Goal: Complete application form

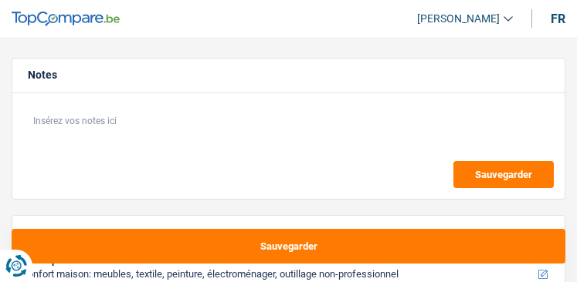
select select "household"
select select "42"
select select "household"
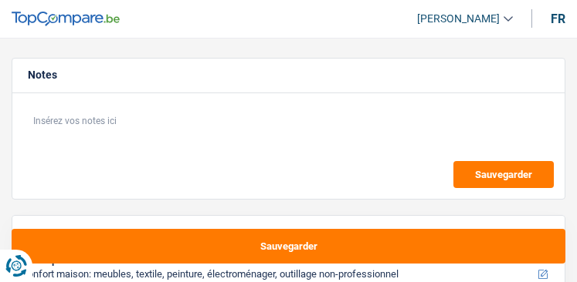
select select "42"
select select "invalid"
select select "disabilityPension"
select select "rents"
select select "household"
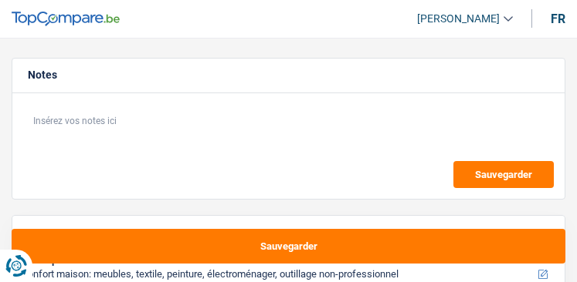
select select "household"
select select "42"
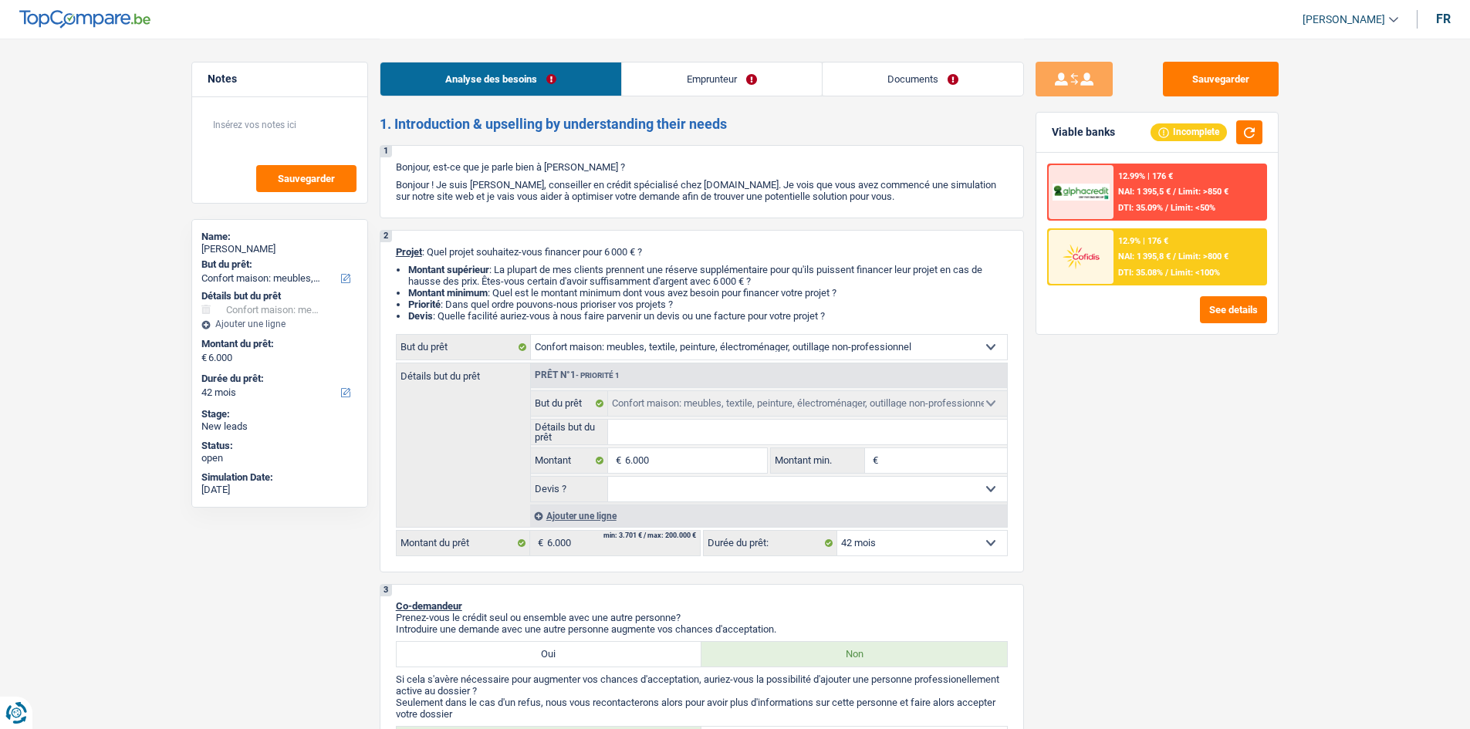
click at [576, 282] on input "Détails but du prêt" at bounding box center [807, 432] width 399 height 25
type input "m"
type input "me"
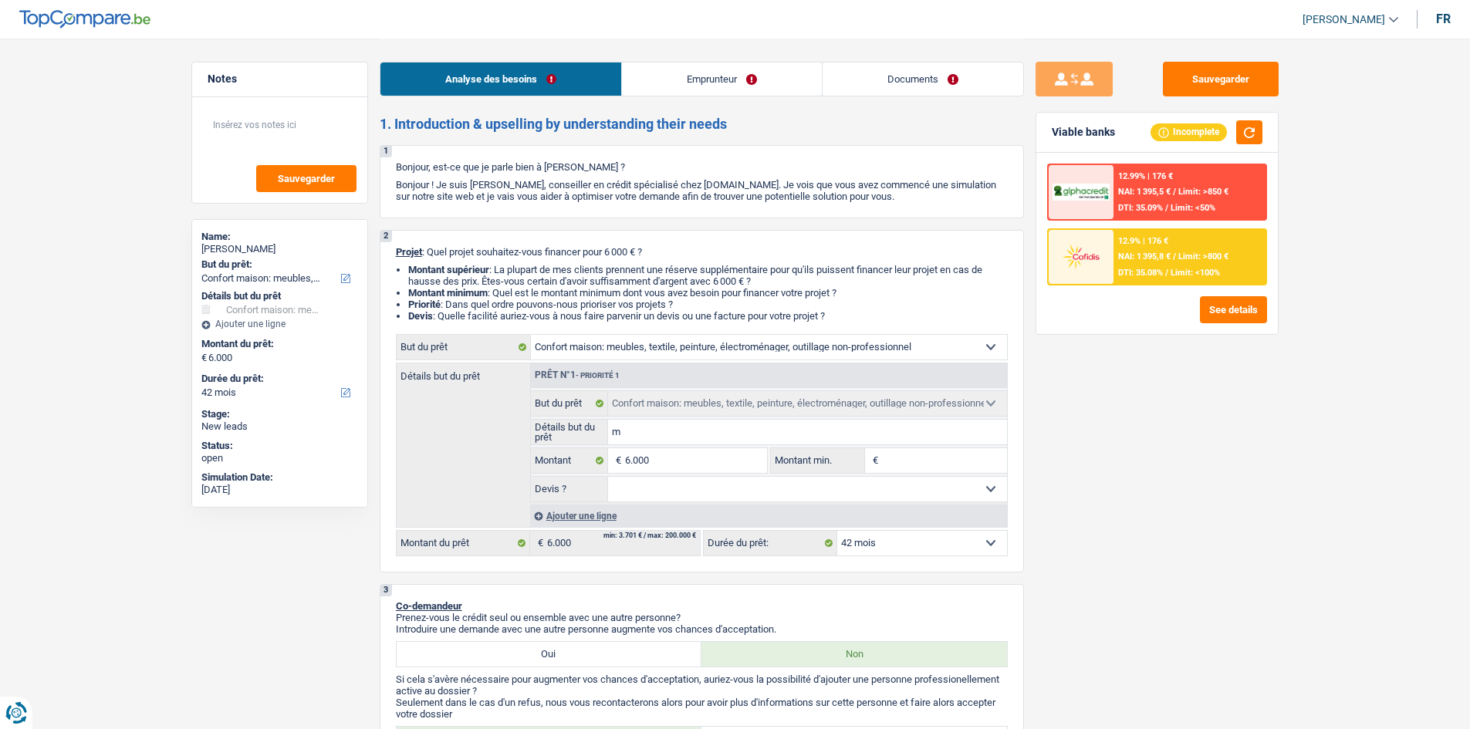
type input "me"
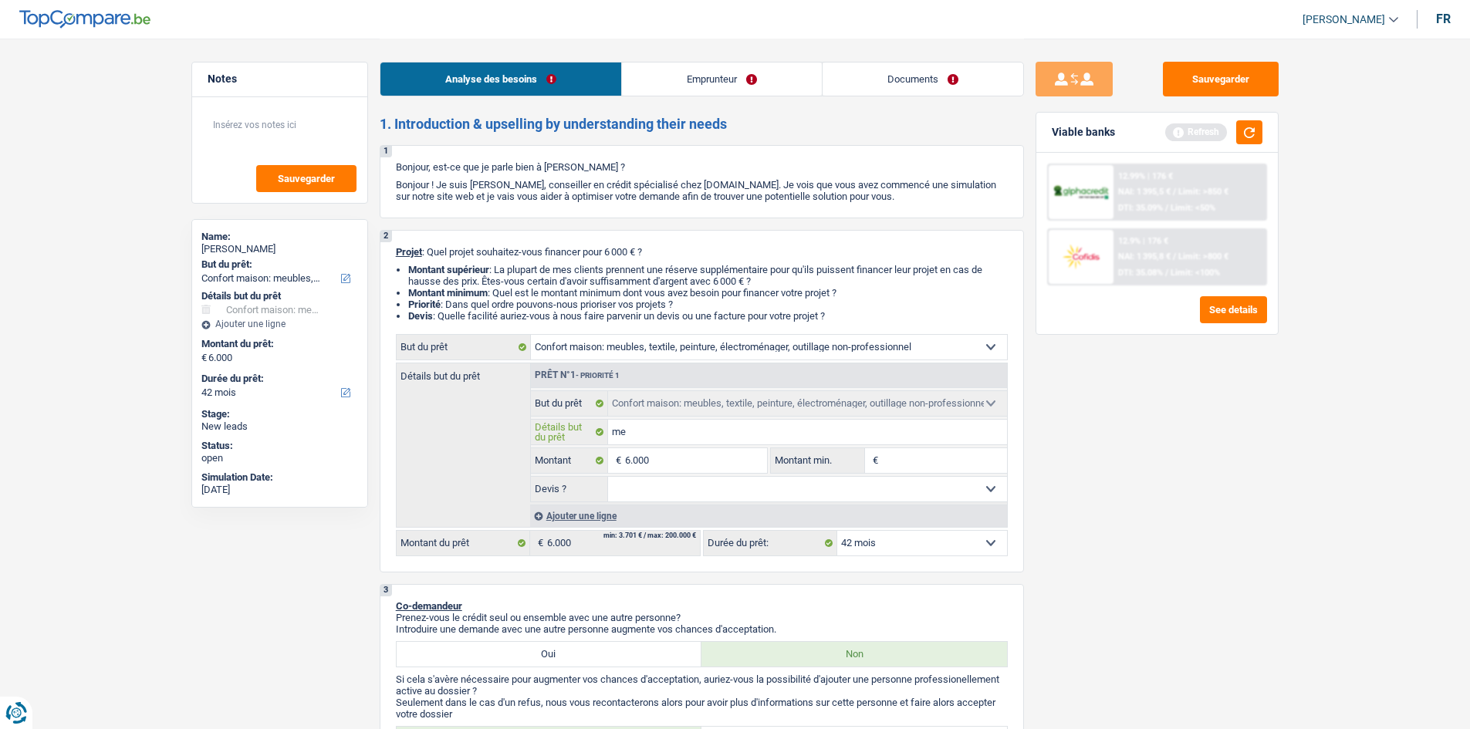
type input "meu"
type input "meub"
type input "meubl"
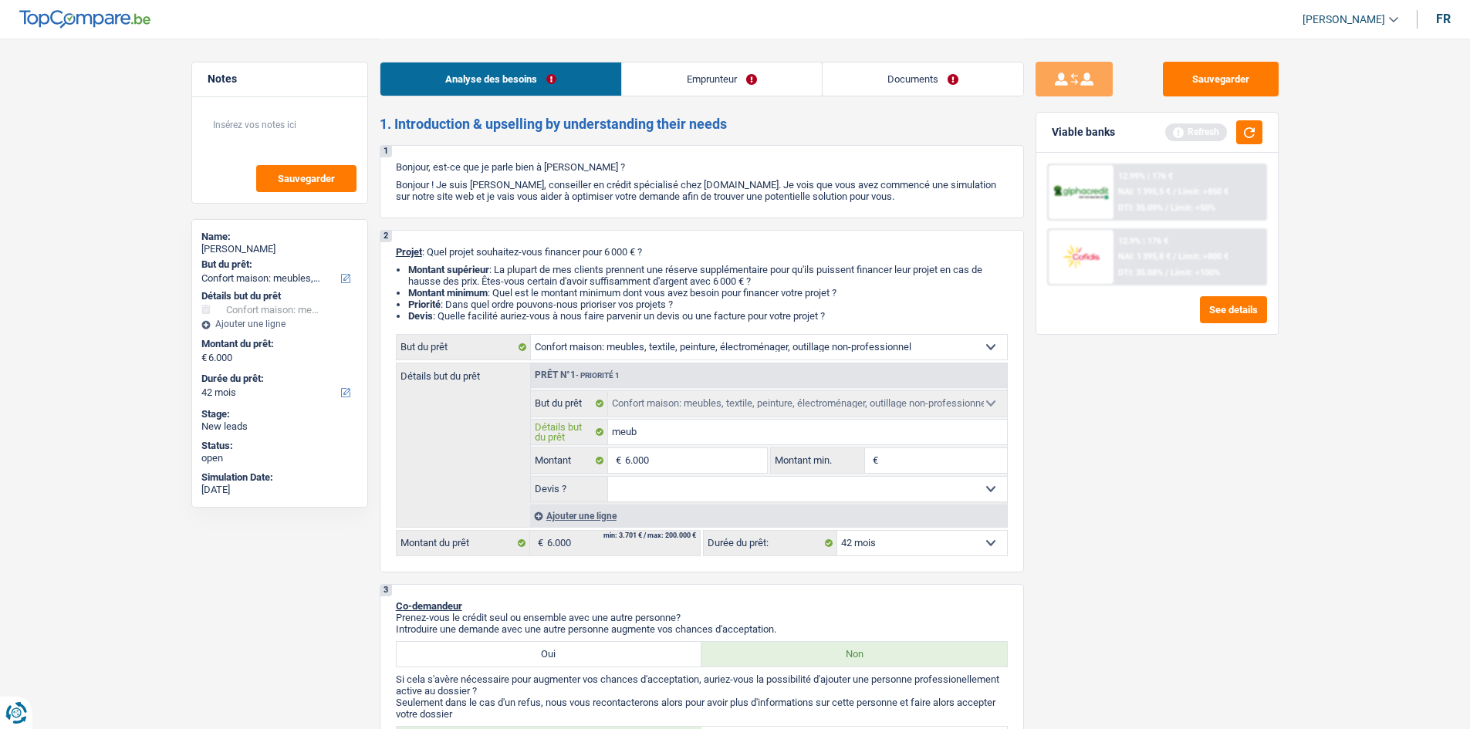
type input "meubl"
type input "meuble"
type input "meubles"
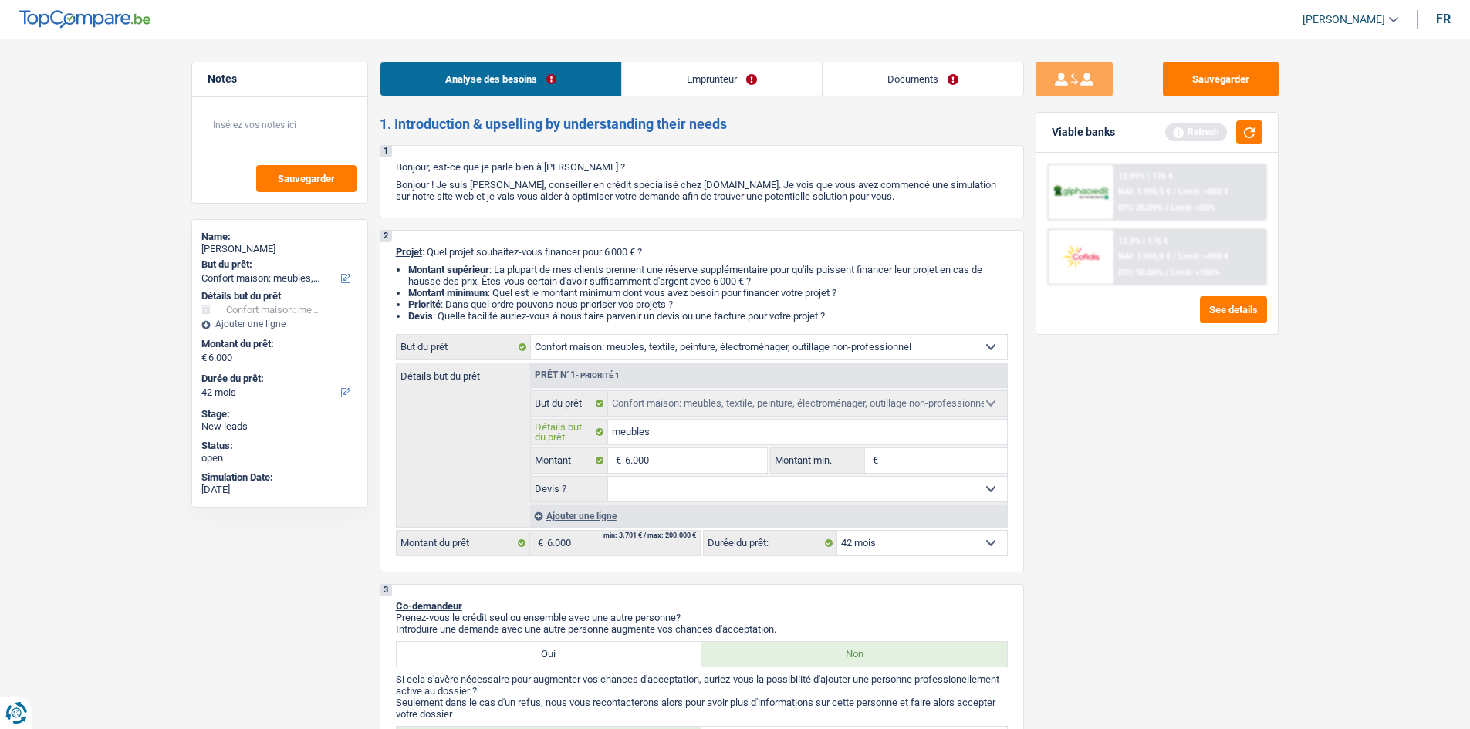
type input "meubles"
click at [576, 282] on input "6.000" at bounding box center [695, 460] width 141 height 25
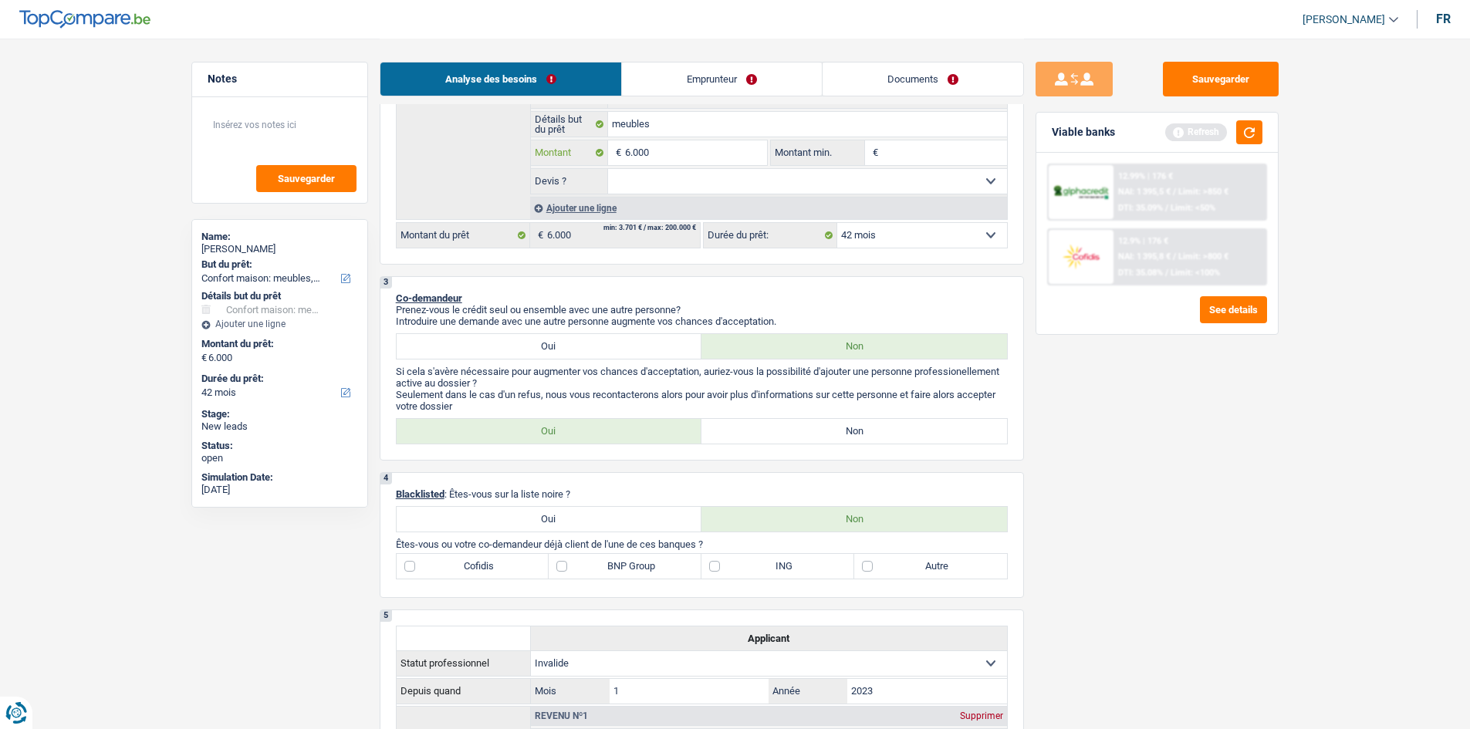
scroll to position [309, 0]
click at [576, 183] on select "Oui Non Non répondu Sélectionner une option" at bounding box center [807, 180] width 399 height 25
select select "yes"
click at [576, 168] on select "Oui Non Non répondu Sélectionner une option" at bounding box center [807, 180] width 399 height 25
select select "yes"
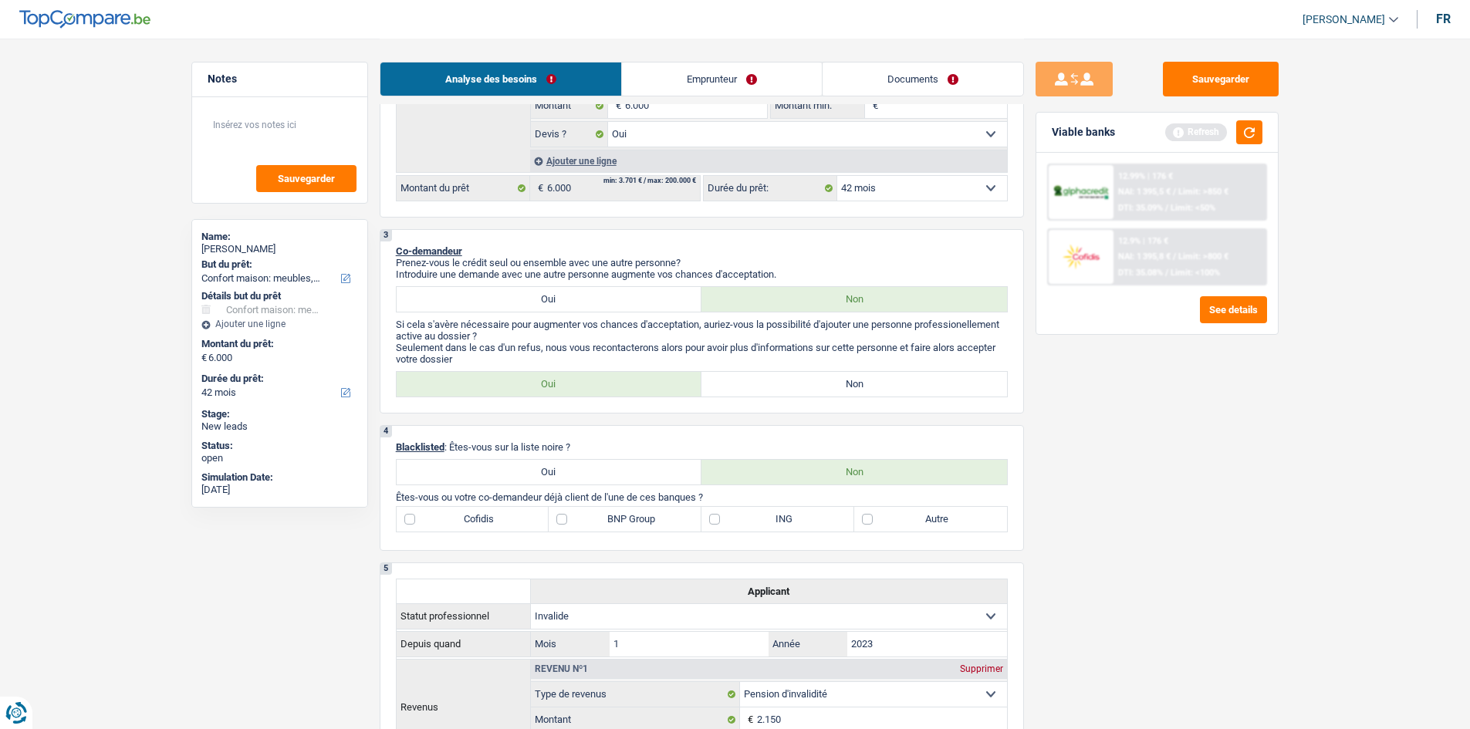
scroll to position [232, 0]
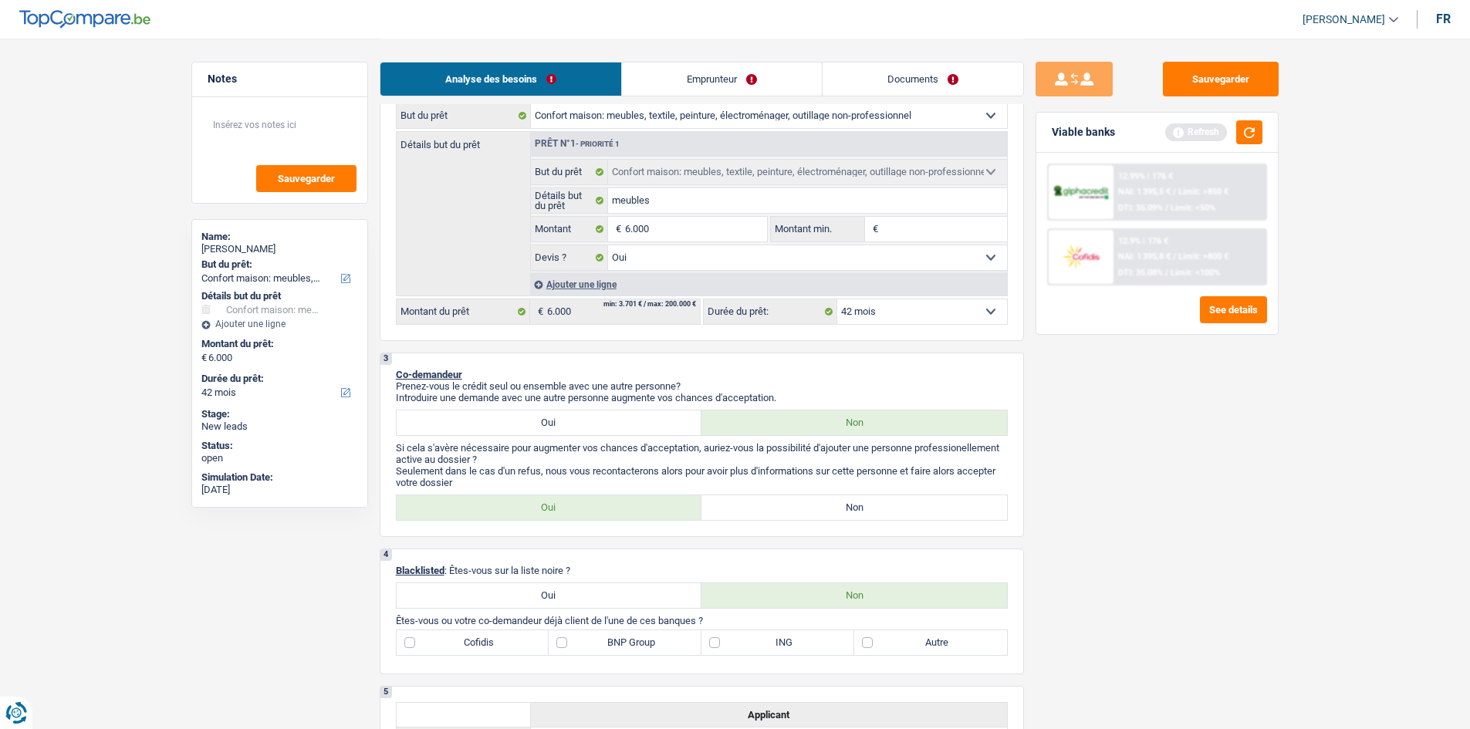
click at [576, 71] on link "Emprunteur" at bounding box center [722, 79] width 200 height 33
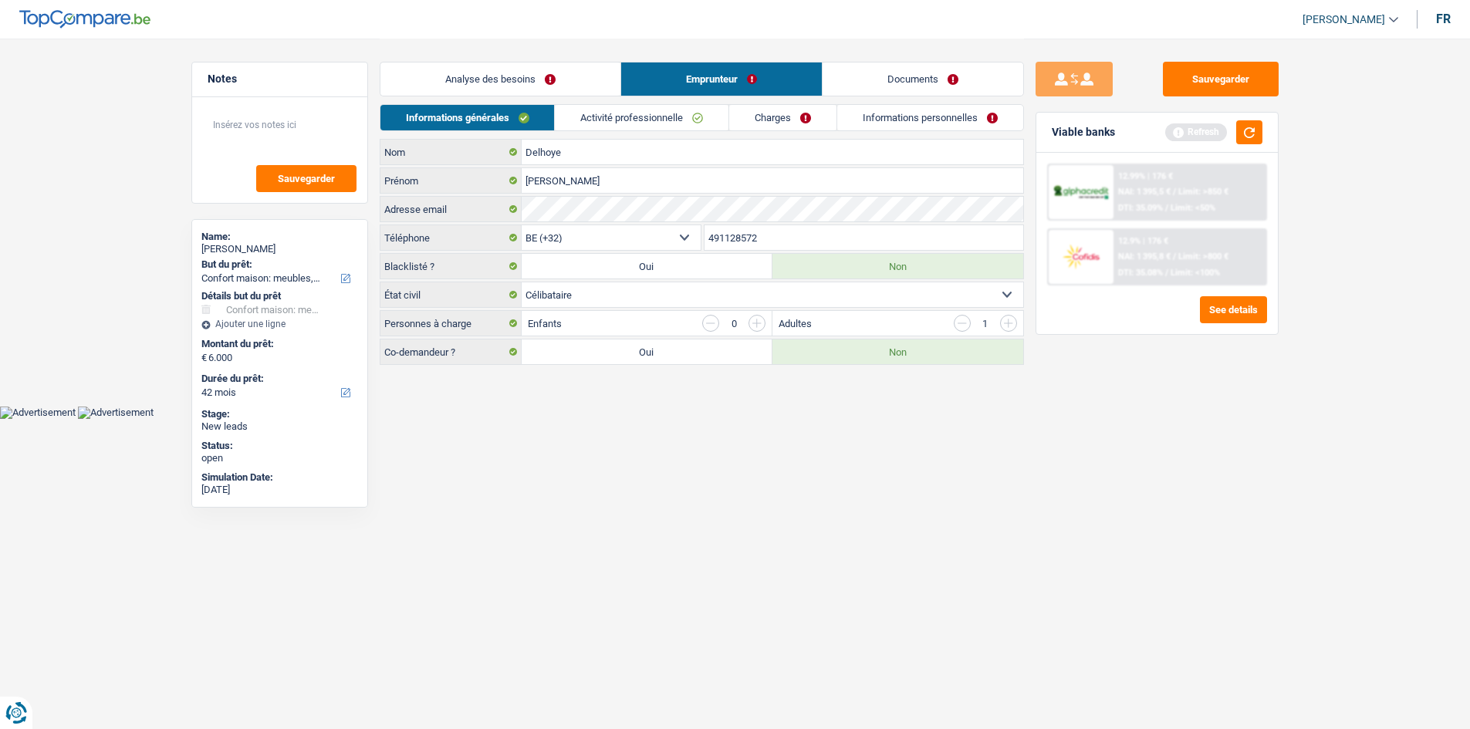
scroll to position [0, 0]
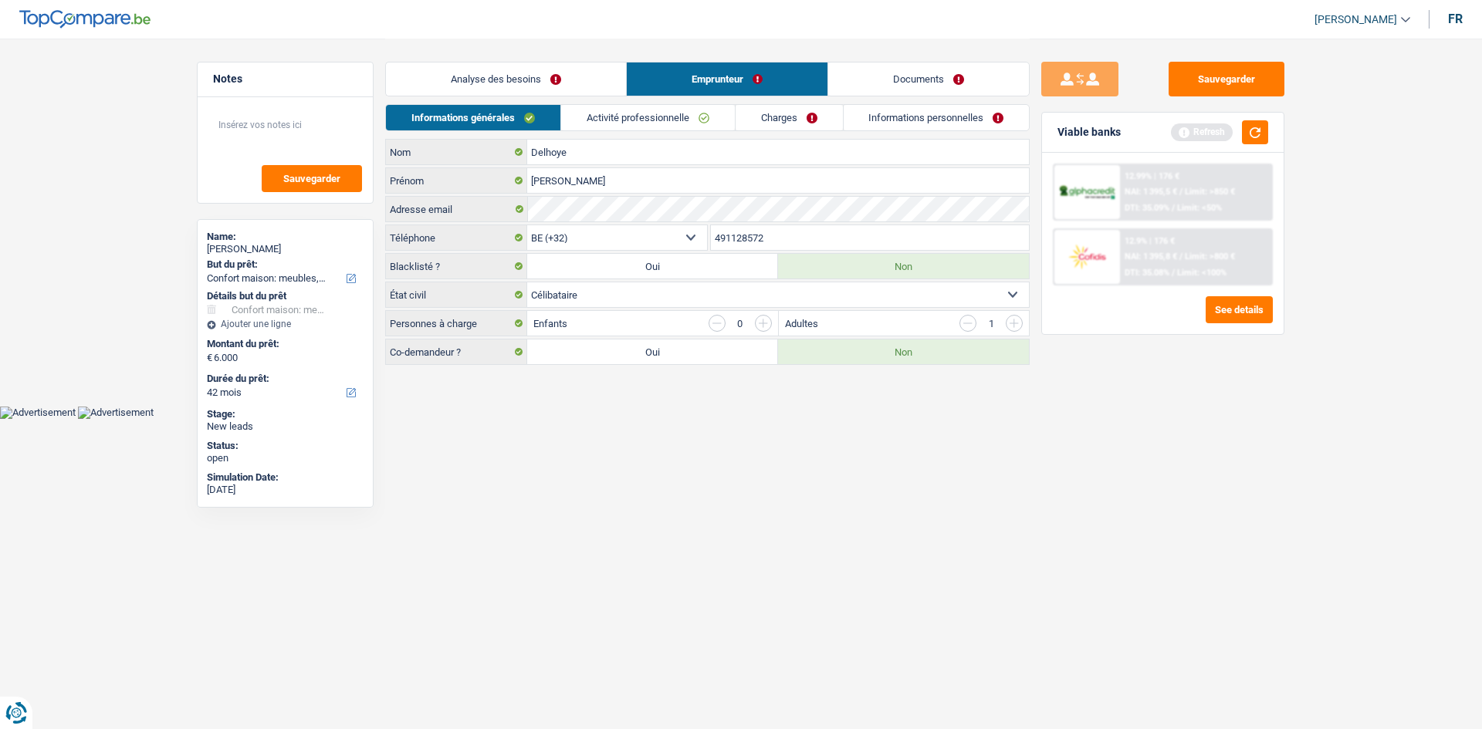
drag, startPoint x: 525, startPoint y: 75, endPoint x: 654, endPoint y: 161, distance: 155.2
click at [526, 74] on link "Analyse des besoins" at bounding box center [506, 79] width 240 height 33
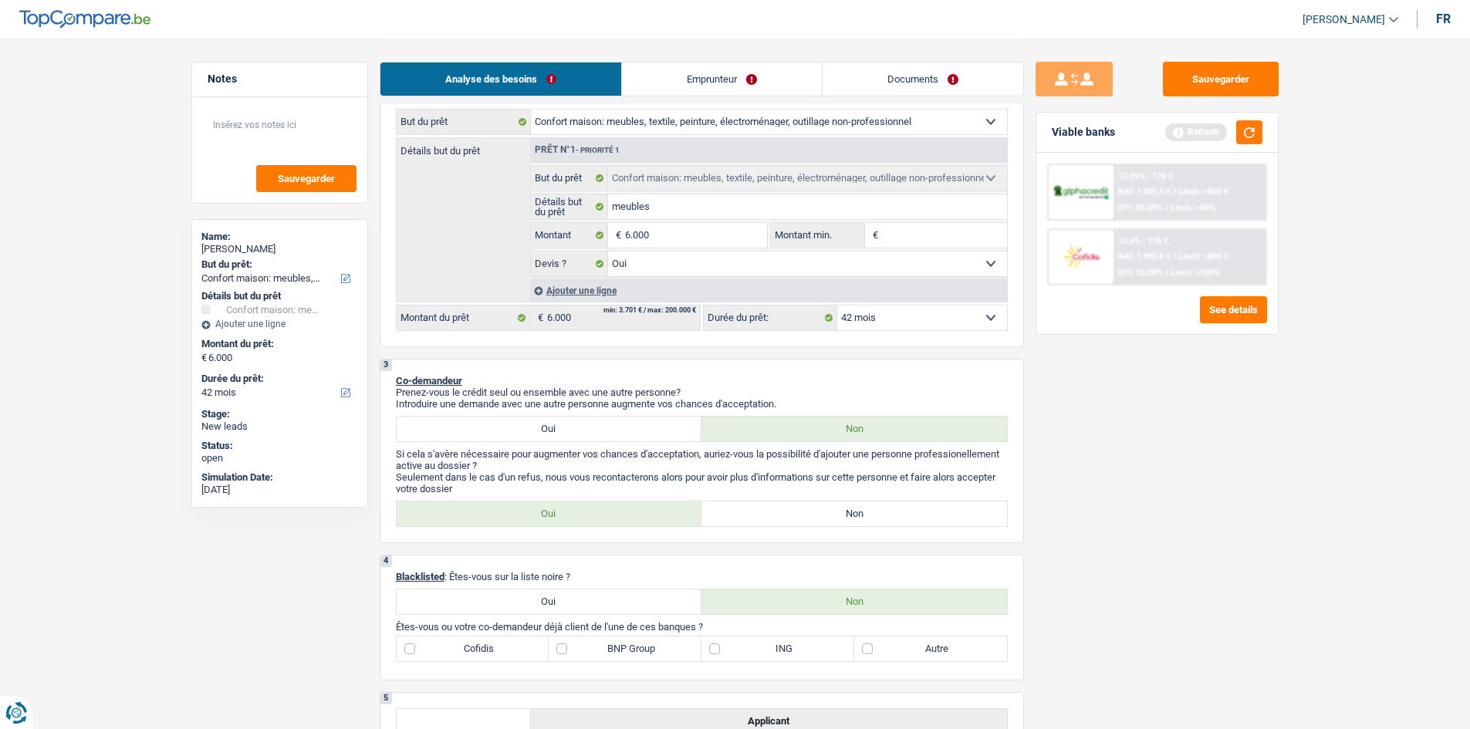
scroll to position [309, 0]
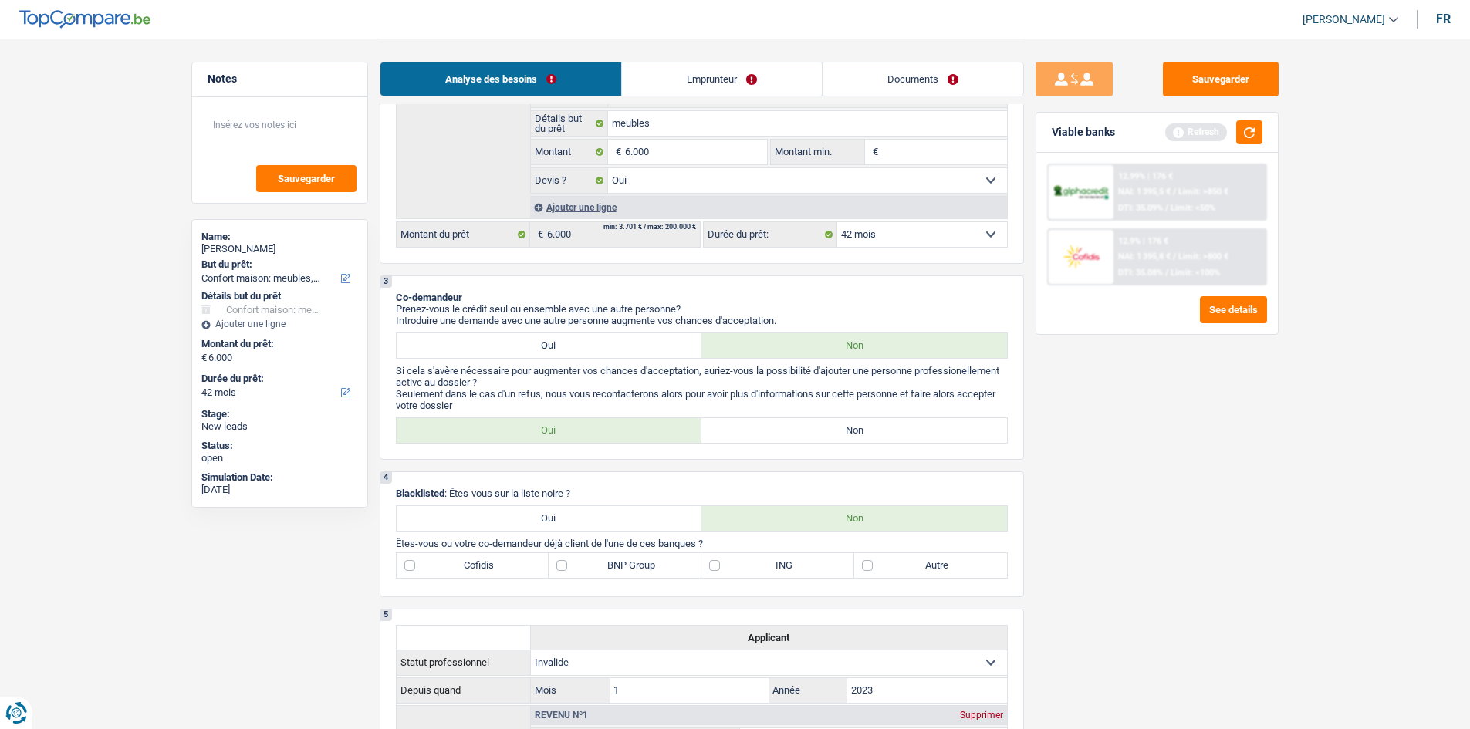
click at [576, 282] on label "Non" at bounding box center [855, 430] width 306 height 25
click at [576, 282] on input "Non" at bounding box center [855, 430] width 306 height 25
radio input "true"
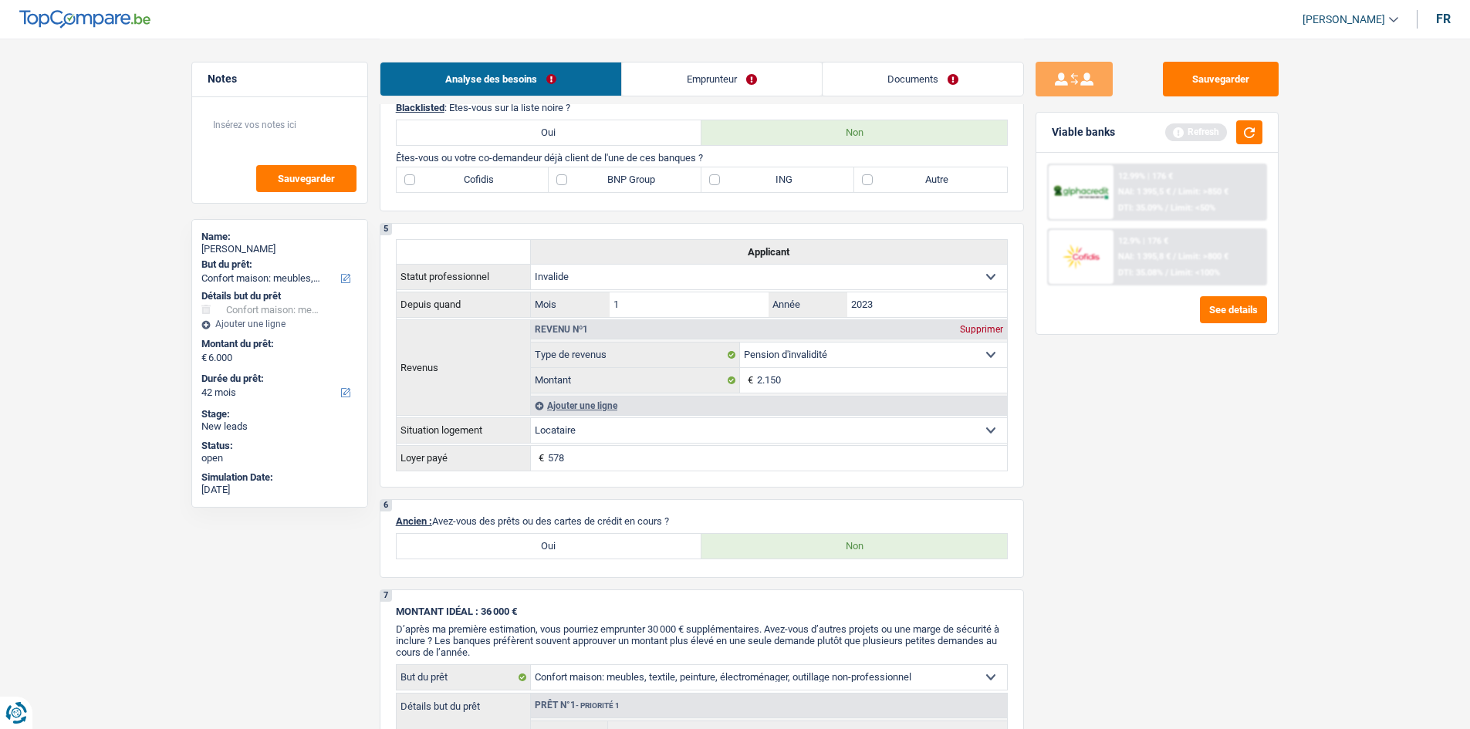
scroll to position [617, 0]
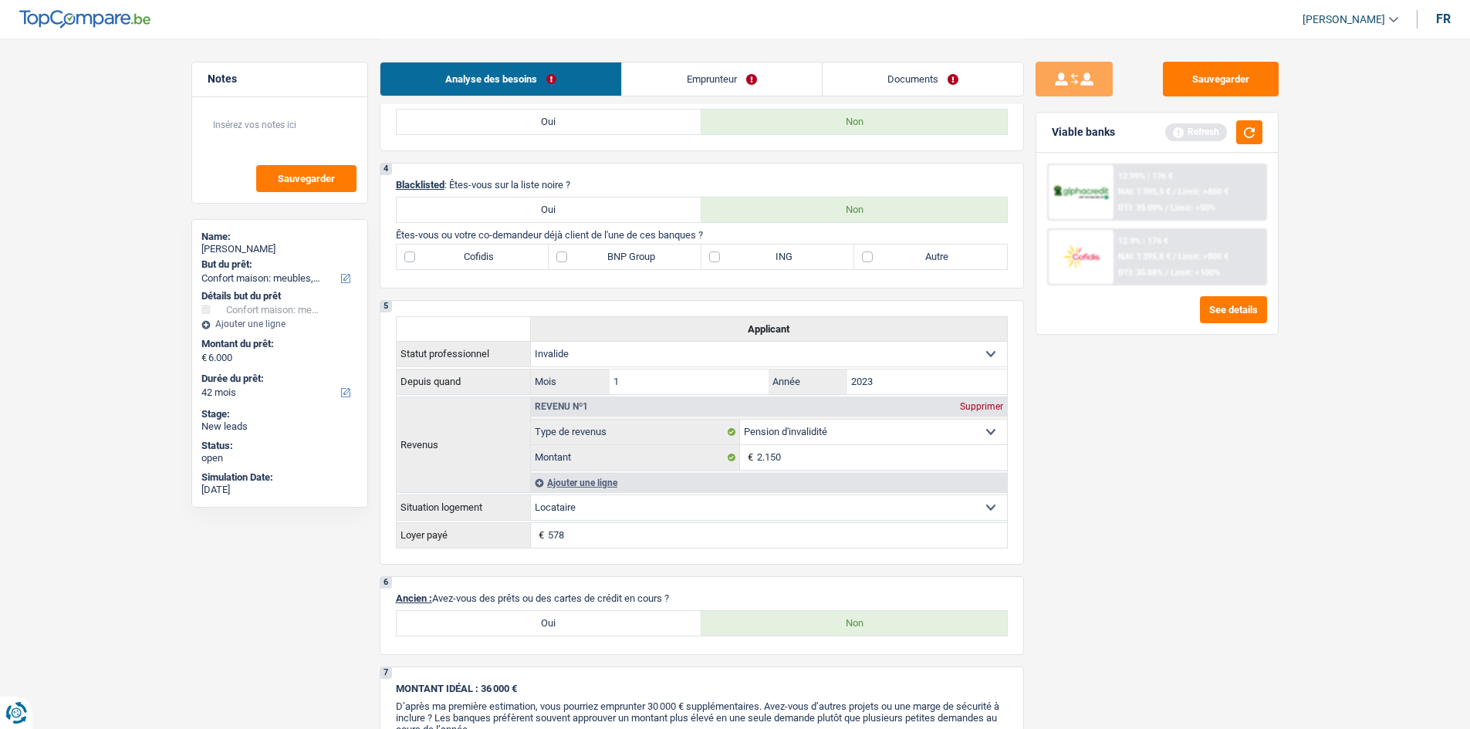
click at [576, 261] on label "ING" at bounding box center [778, 257] width 153 height 25
click at [576, 261] on input "ING" at bounding box center [778, 257] width 153 height 25
checkbox input "true"
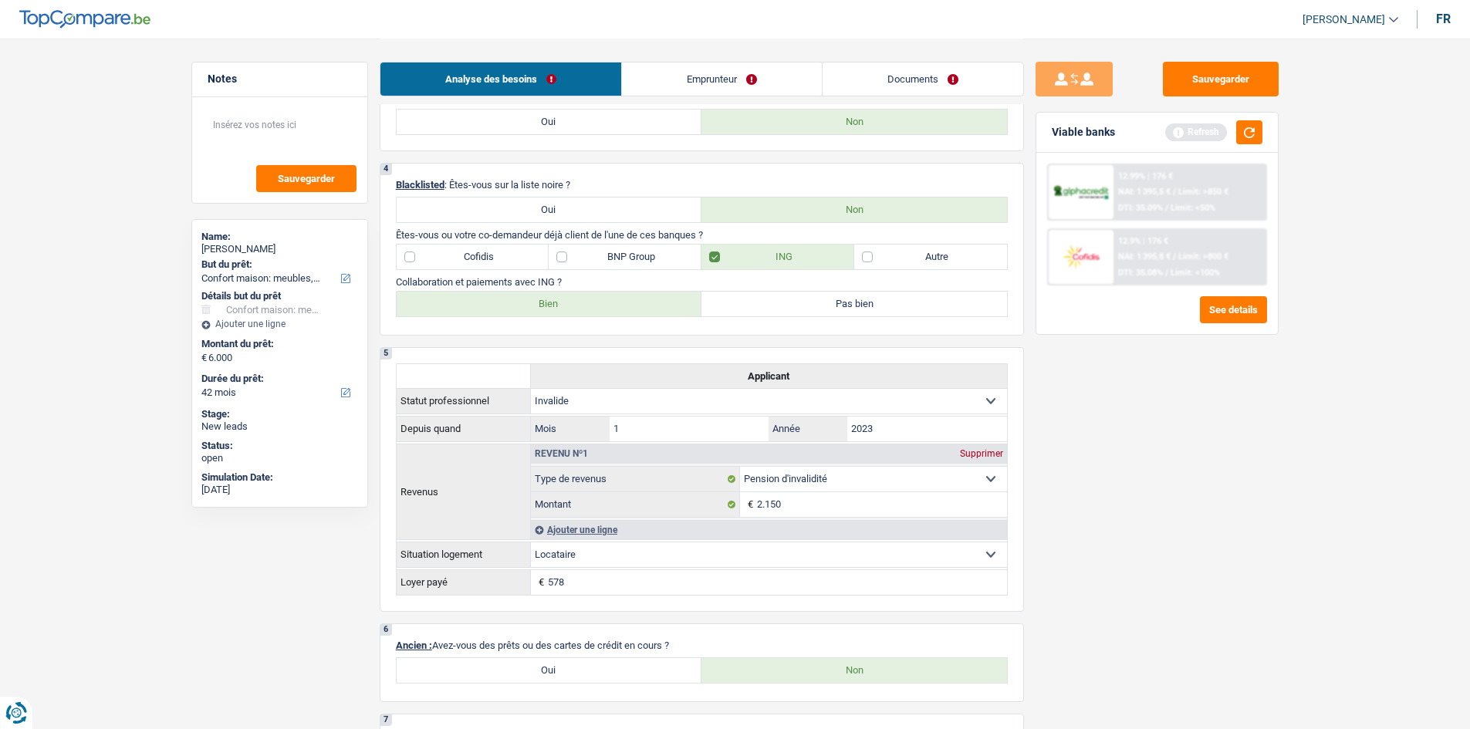
drag, startPoint x: 623, startPoint y: 309, endPoint x: 1304, endPoint y: 508, distance: 709.0
click at [576, 282] on label "Bien" at bounding box center [550, 304] width 306 height 25
click at [576, 282] on input "Bien" at bounding box center [550, 304] width 306 height 25
radio input "true"
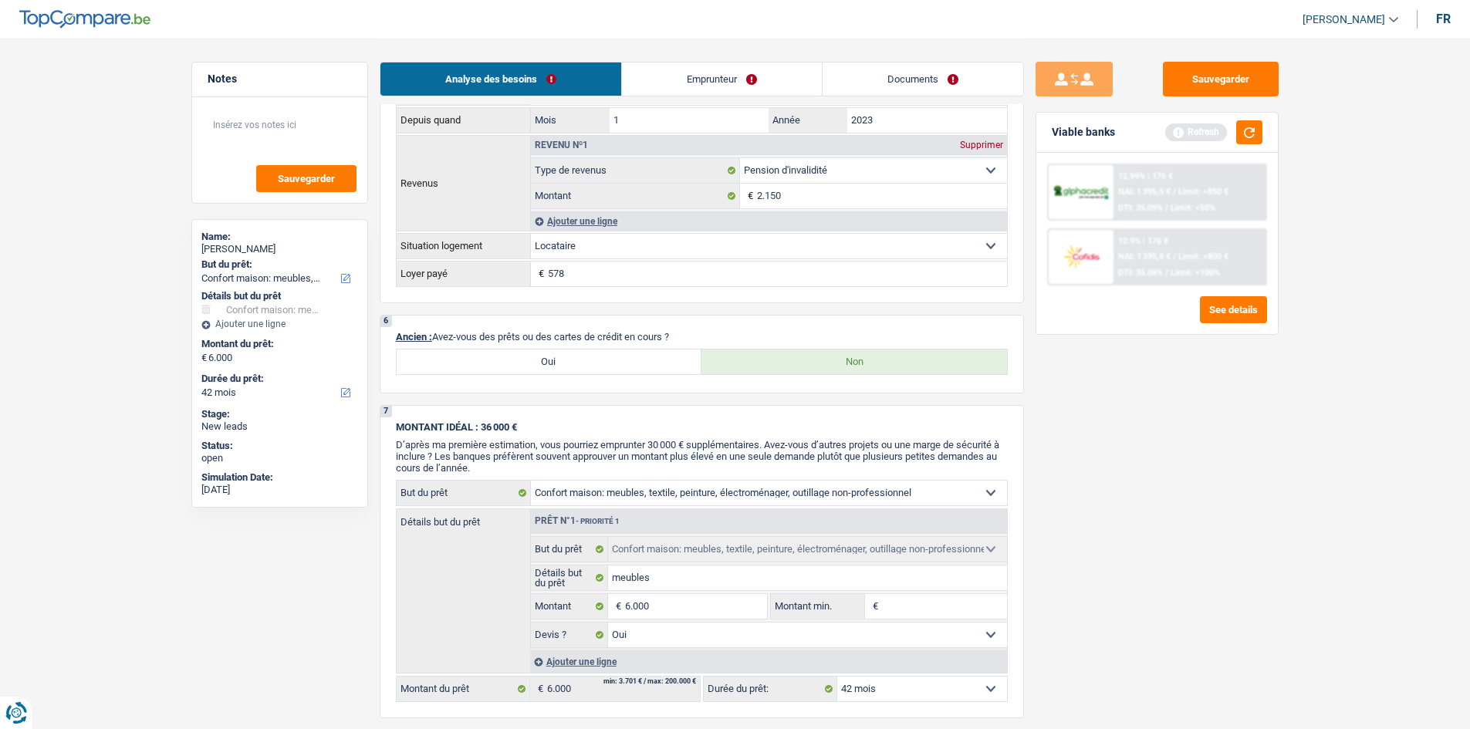
scroll to position [1312, 0]
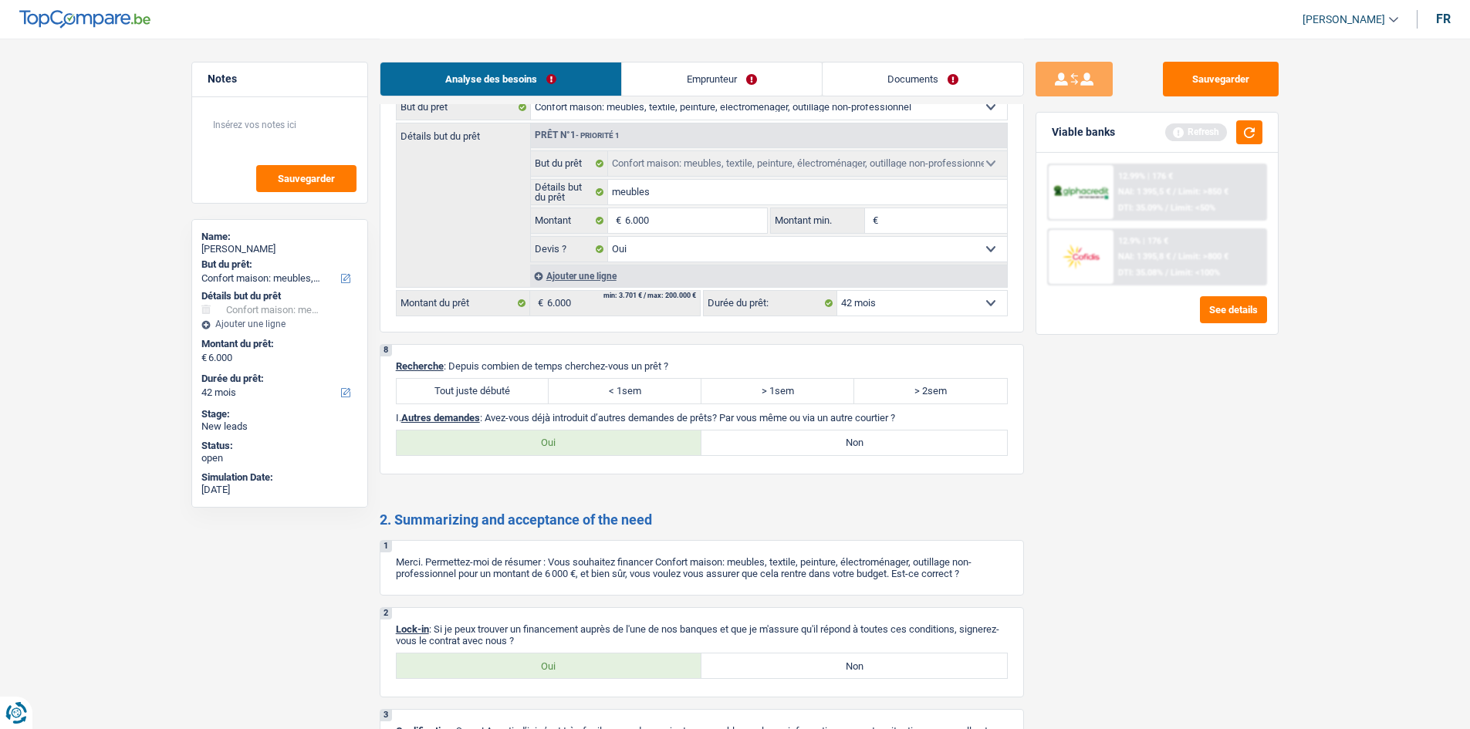
click at [485, 282] on label "Tout juste débuté" at bounding box center [473, 391] width 153 height 25
click at [485, 282] on input "Tout juste débuté" at bounding box center [473, 391] width 153 height 25
radio input "true"
click at [565, 282] on div "2 Lock-in : Si je peux trouver un financement auprès de l'une de nos banques et…" at bounding box center [702, 652] width 644 height 90
click at [576, 282] on label "Oui" at bounding box center [550, 666] width 306 height 25
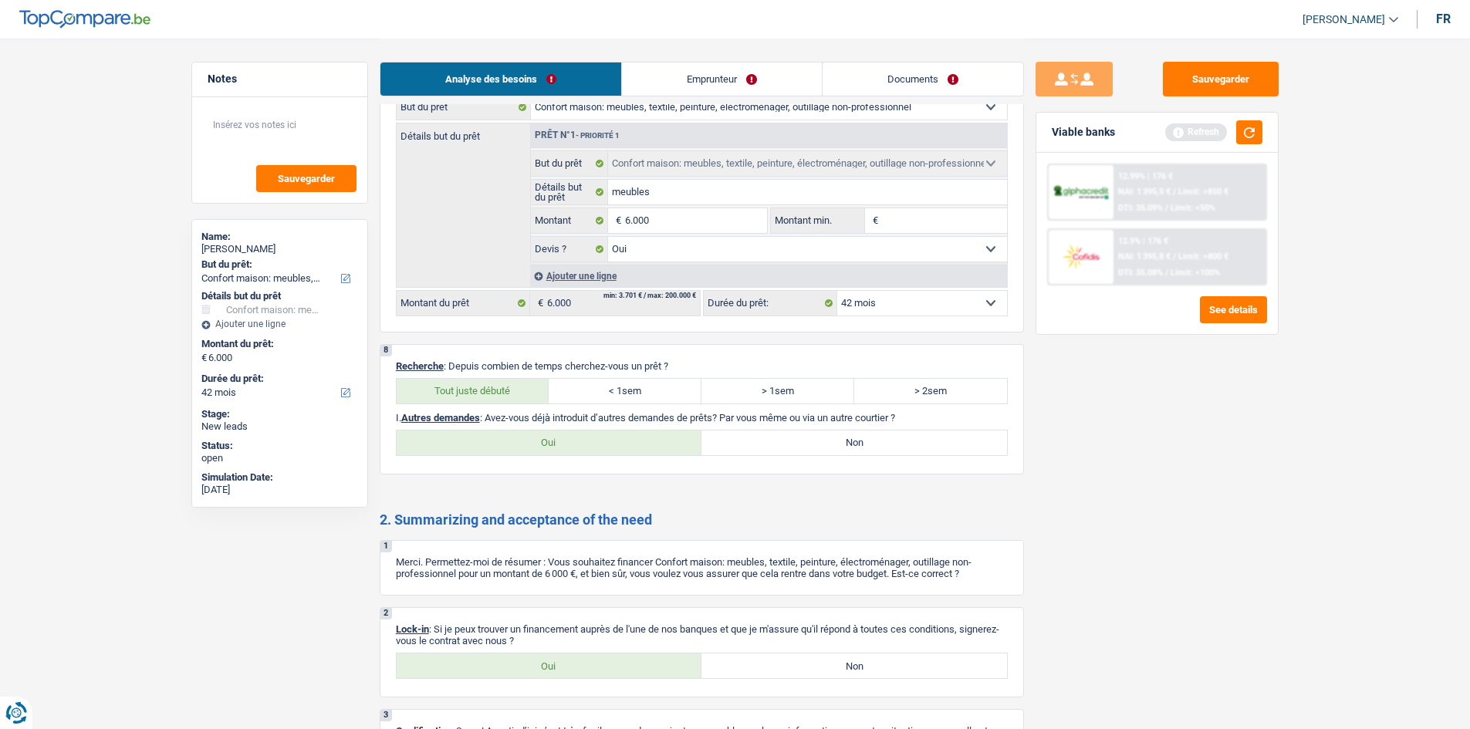
click at [576, 282] on input "Oui" at bounding box center [550, 666] width 306 height 25
radio input "true"
click at [576, 282] on label "Non" at bounding box center [855, 443] width 306 height 25
click at [576, 282] on input "Non" at bounding box center [855, 443] width 306 height 25
radio input "true"
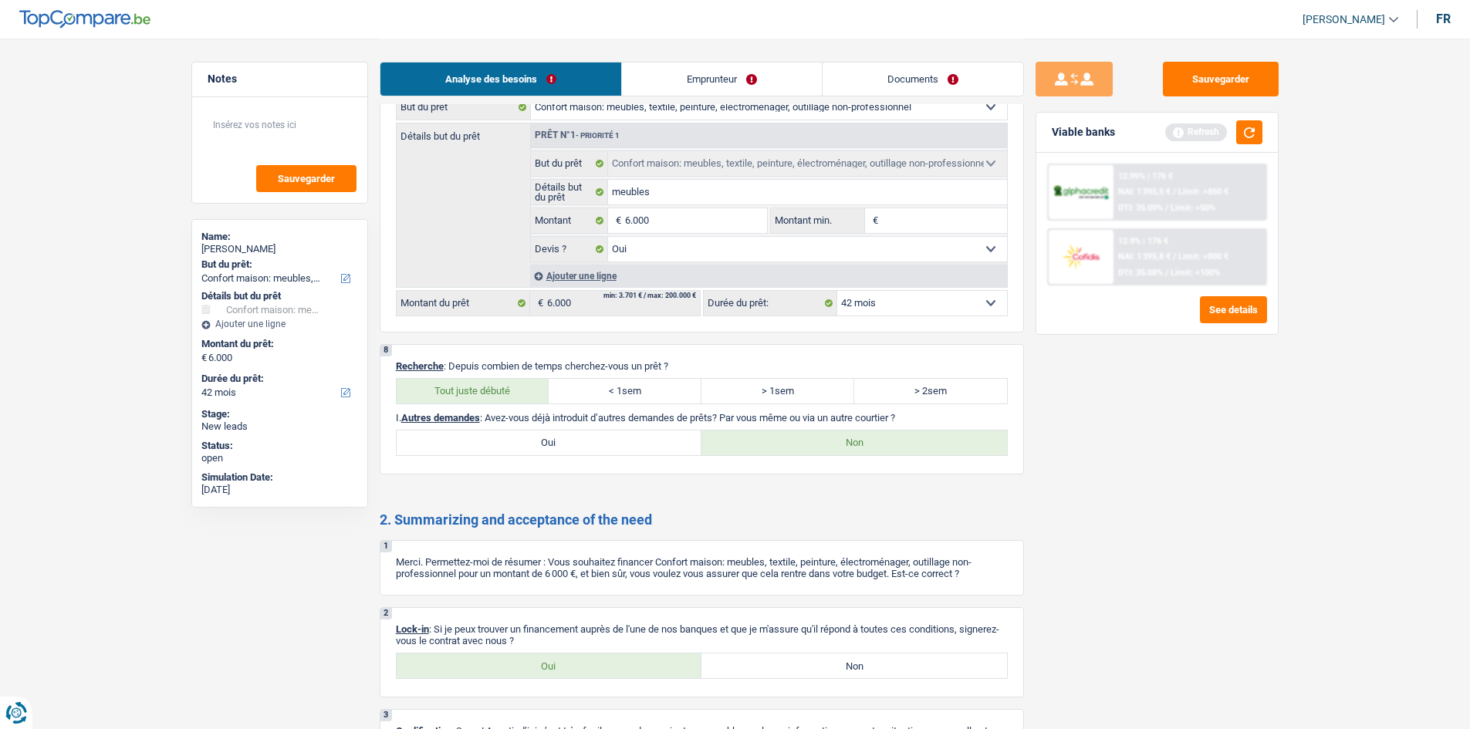
click at [576, 60] on div "Analyse des besoins Emprunteur Documents" at bounding box center [702, 72] width 644 height 66
click at [576, 69] on link "Emprunteur" at bounding box center [722, 79] width 200 height 33
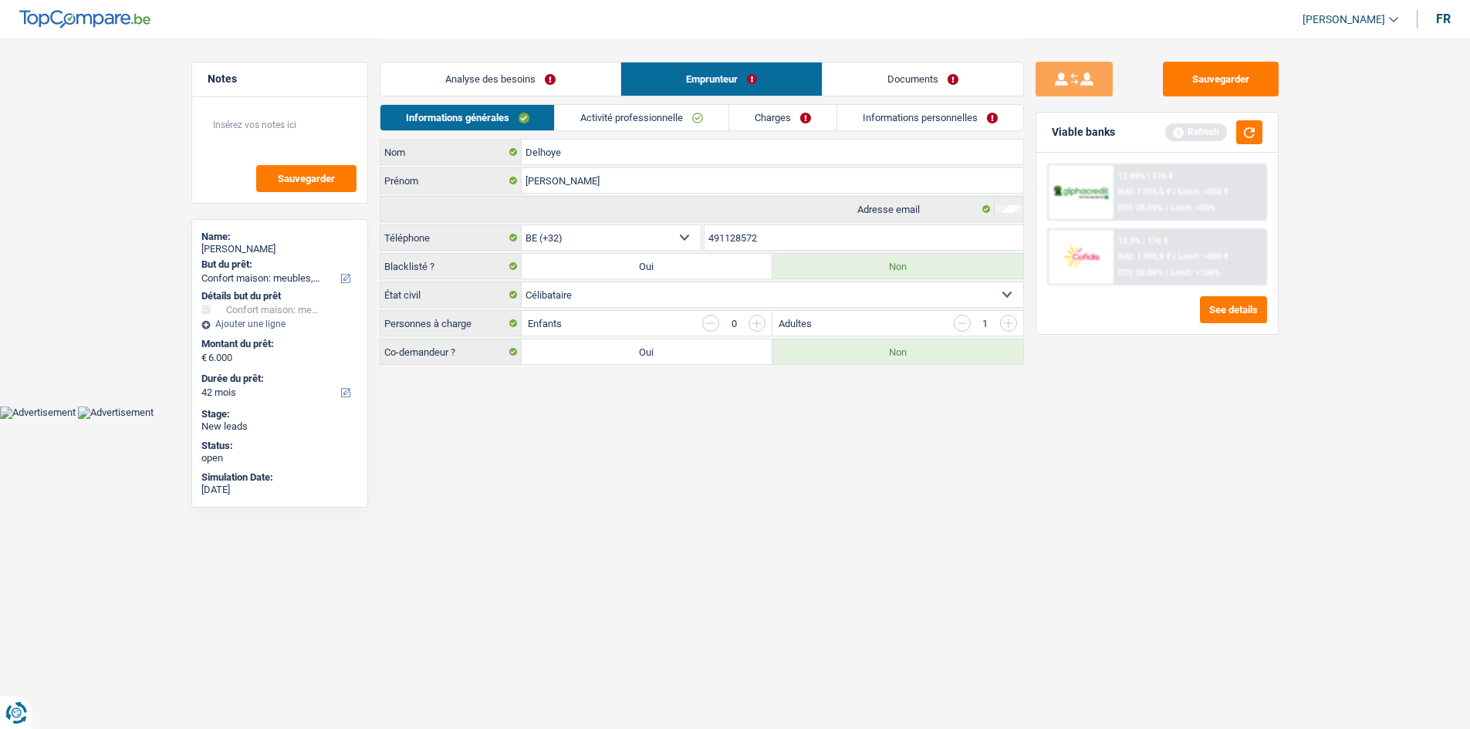
scroll to position [0, 0]
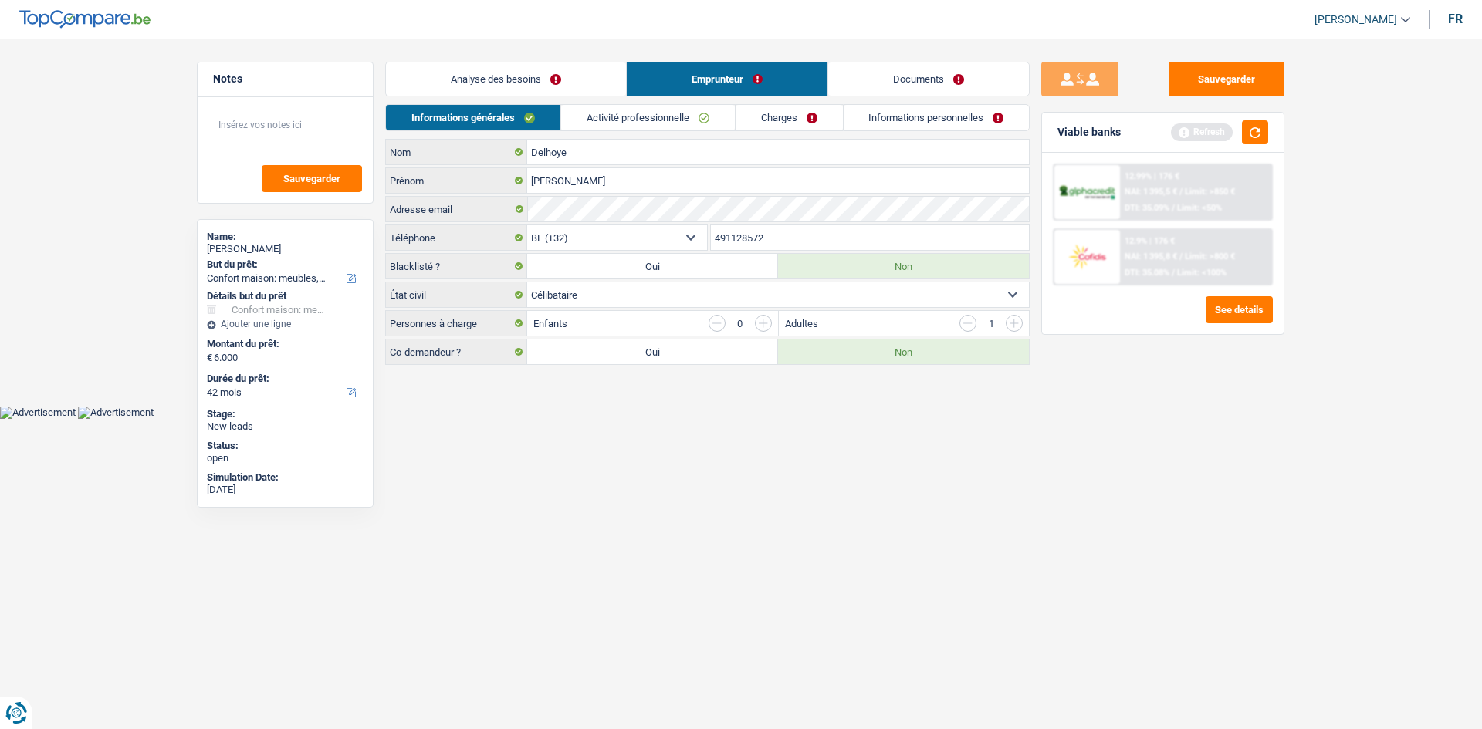
click at [576, 111] on link "Activité professionnelle" at bounding box center [648, 117] width 174 height 25
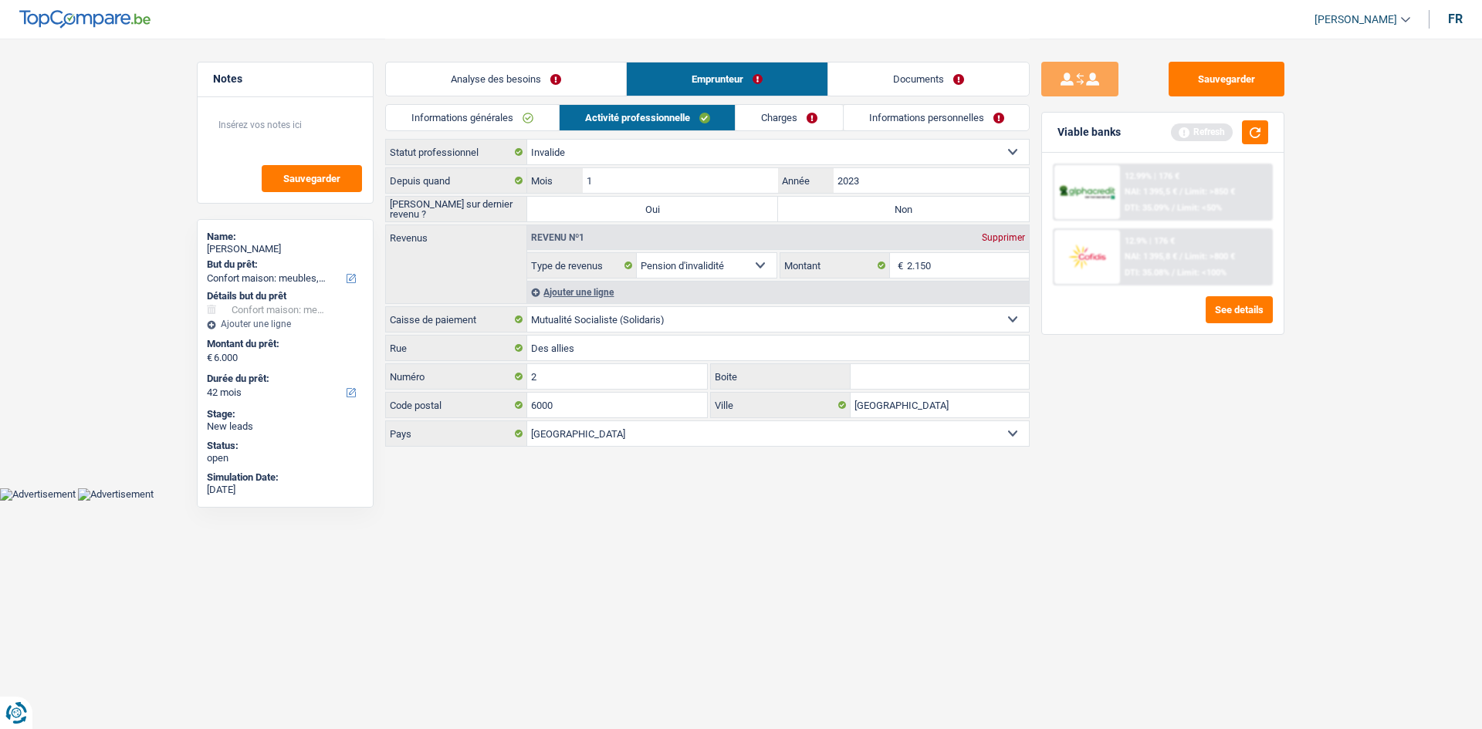
click at [576, 208] on label "Non" at bounding box center [903, 209] width 251 height 25
click at [576, 208] on input "Non" at bounding box center [903, 209] width 251 height 25
radio input "true"
click at [576, 264] on input "2.150" at bounding box center [968, 265] width 123 height 25
click at [576, 117] on link "Charges" at bounding box center [789, 117] width 107 height 25
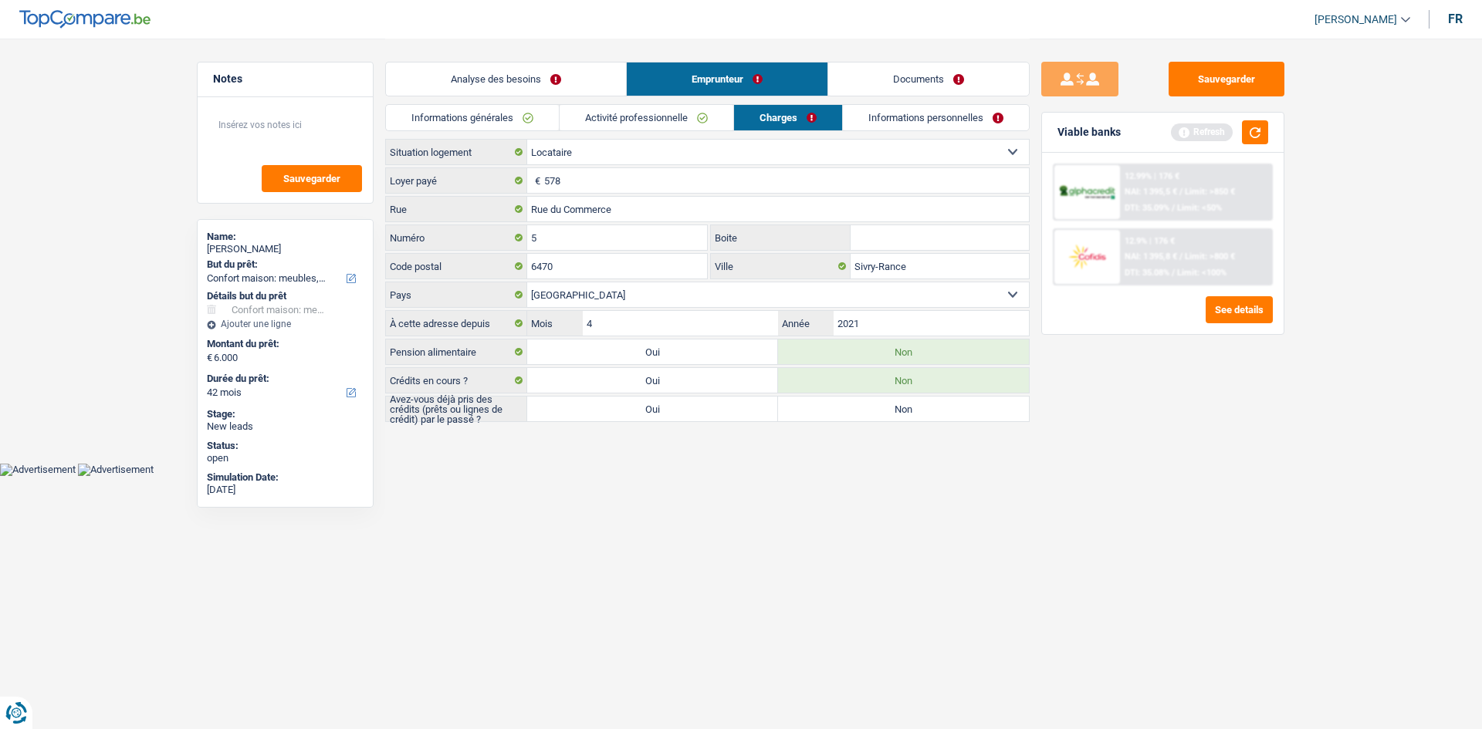
click at [576, 282] on label "Oui" at bounding box center [652, 409] width 251 height 25
click at [576, 282] on input "Oui" at bounding box center [652, 409] width 251 height 25
radio input "true"
click at [573, 174] on input "578" at bounding box center [786, 180] width 485 height 25
click at [576, 113] on link "Informations personnelles" at bounding box center [937, 117] width 186 height 25
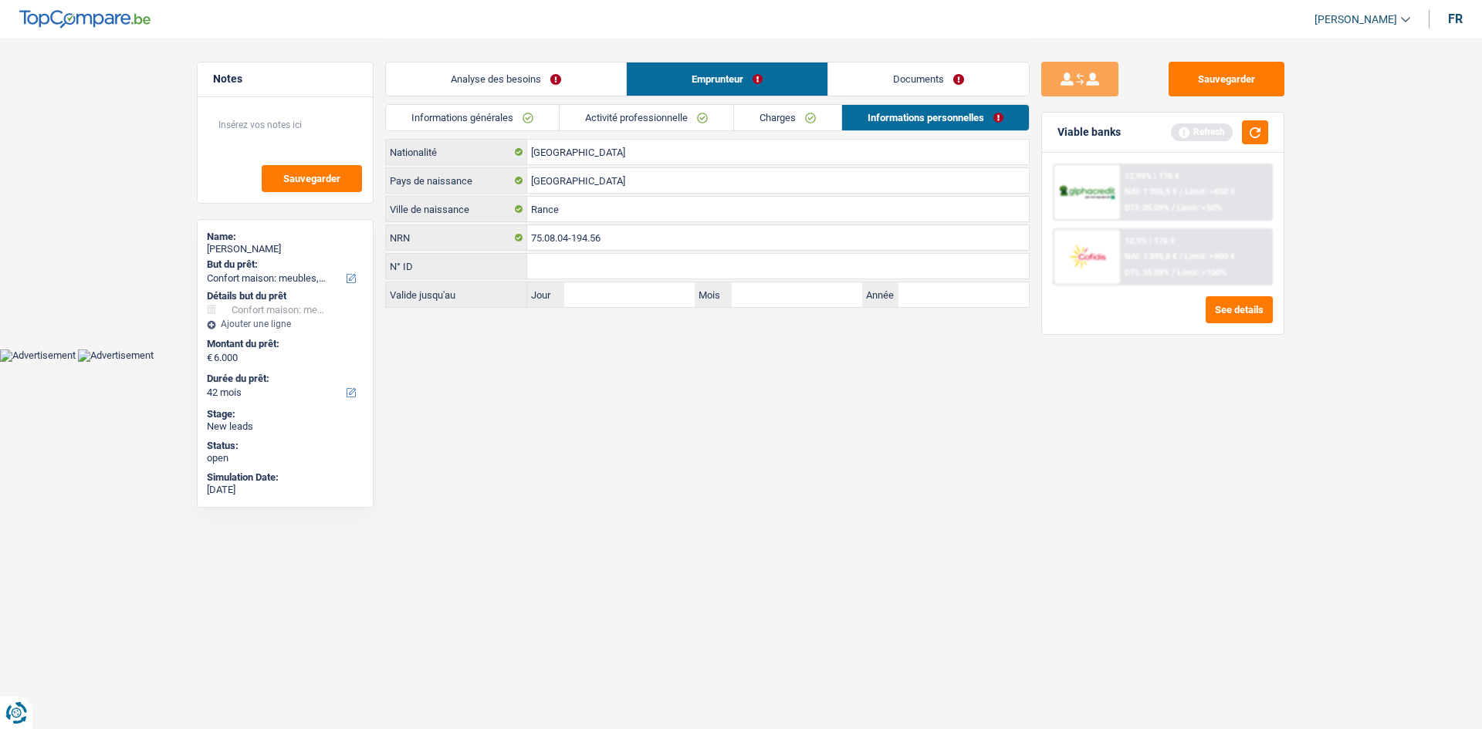
click at [538, 85] on link "Analyse des besoins" at bounding box center [506, 79] width 240 height 33
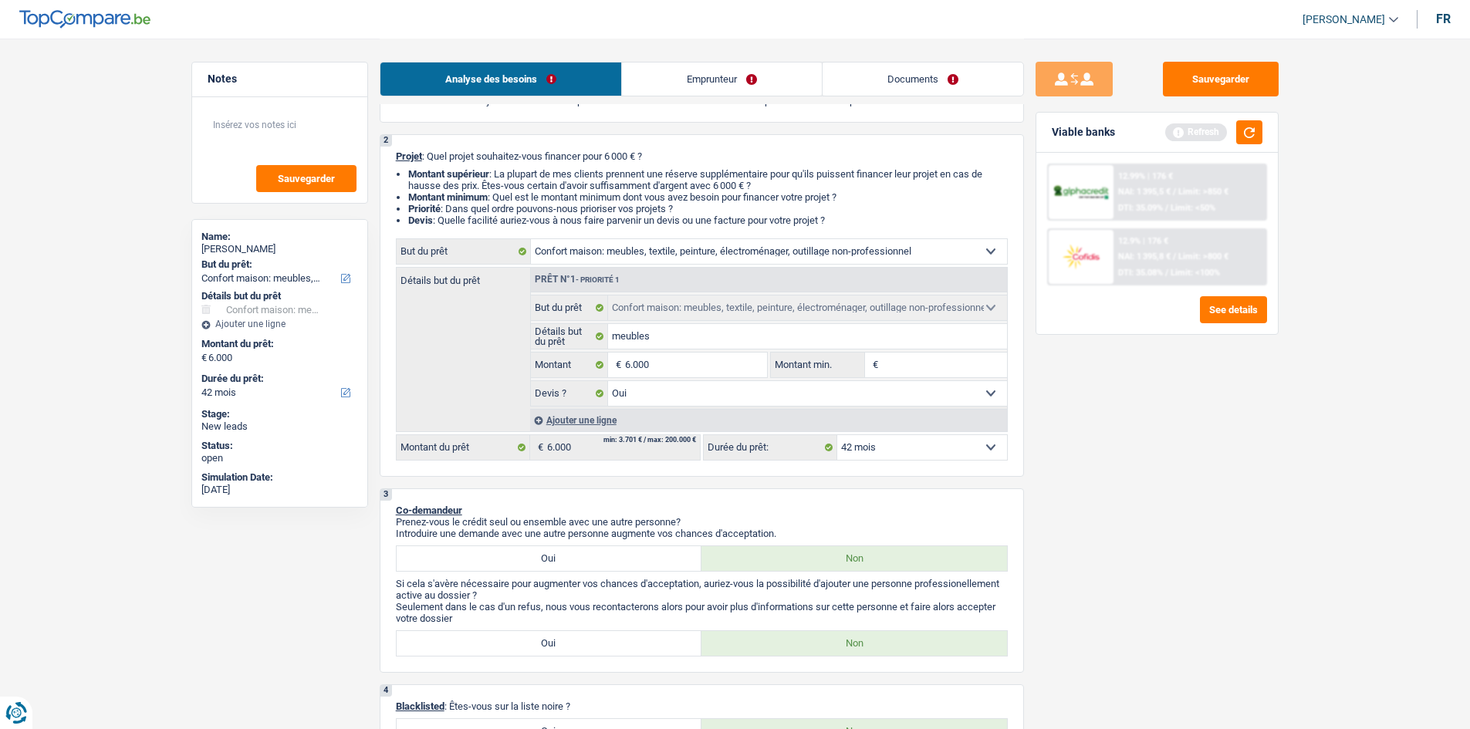
scroll to position [232, 0]
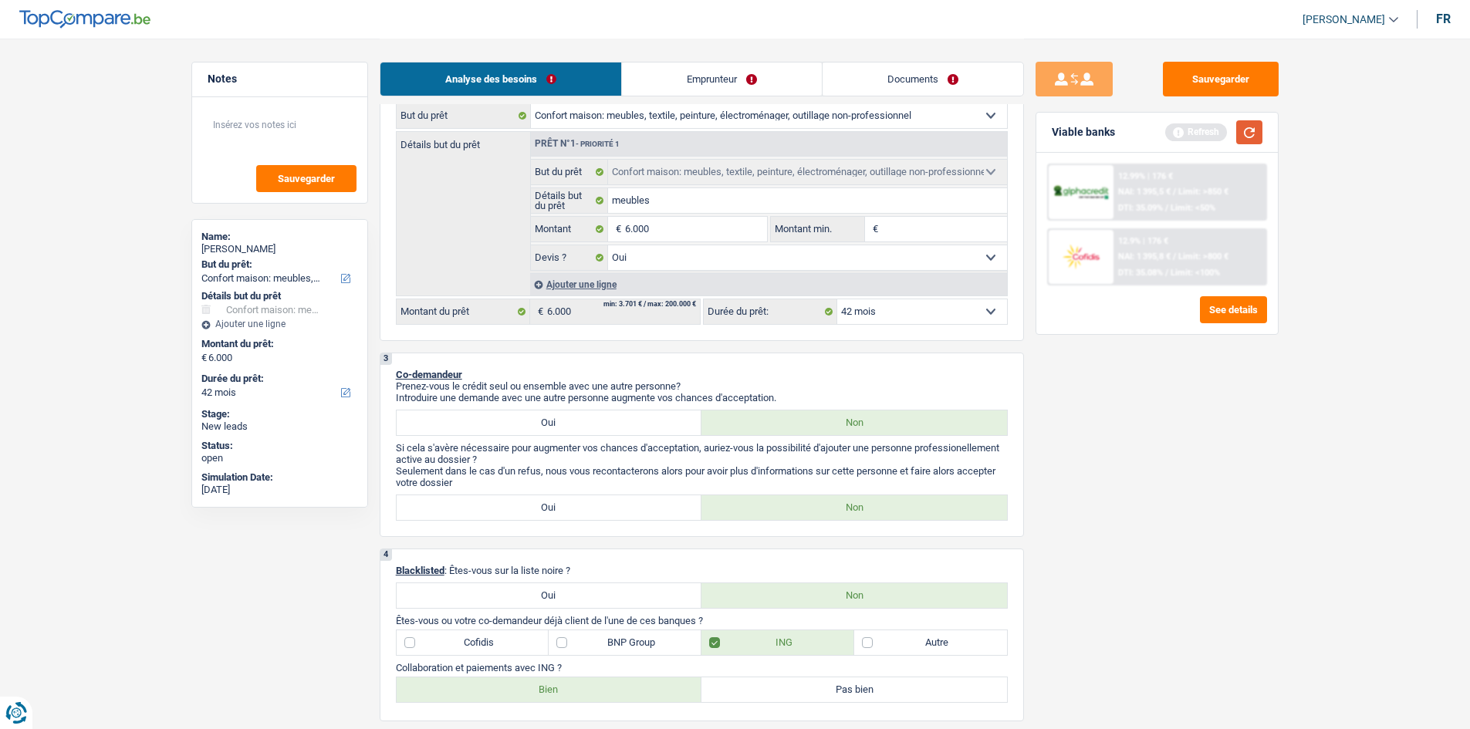
drag, startPoint x: 1236, startPoint y: 134, endPoint x: 1230, endPoint y: 144, distance: 12.1
click at [576, 134] on button "button" at bounding box center [1249, 132] width 26 height 24
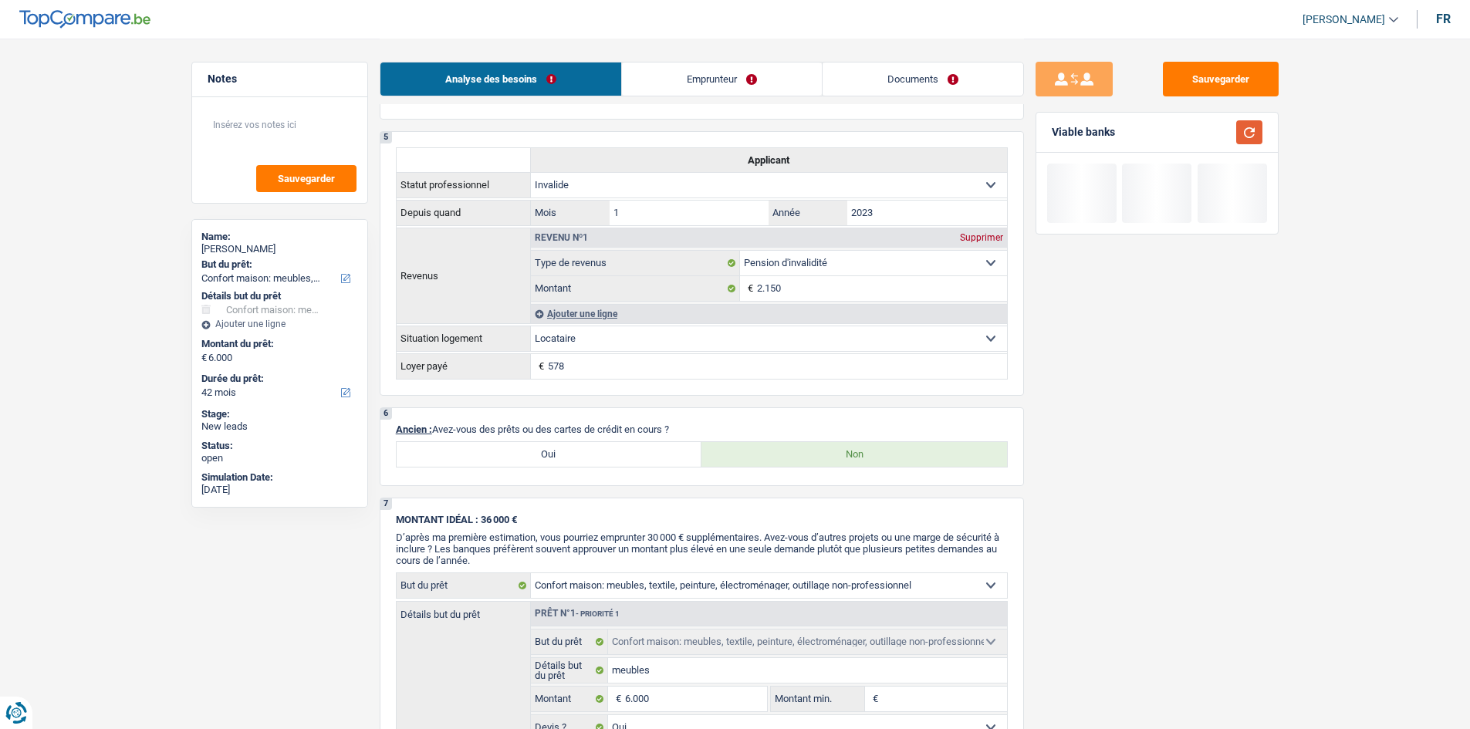
scroll to position [1003, 0]
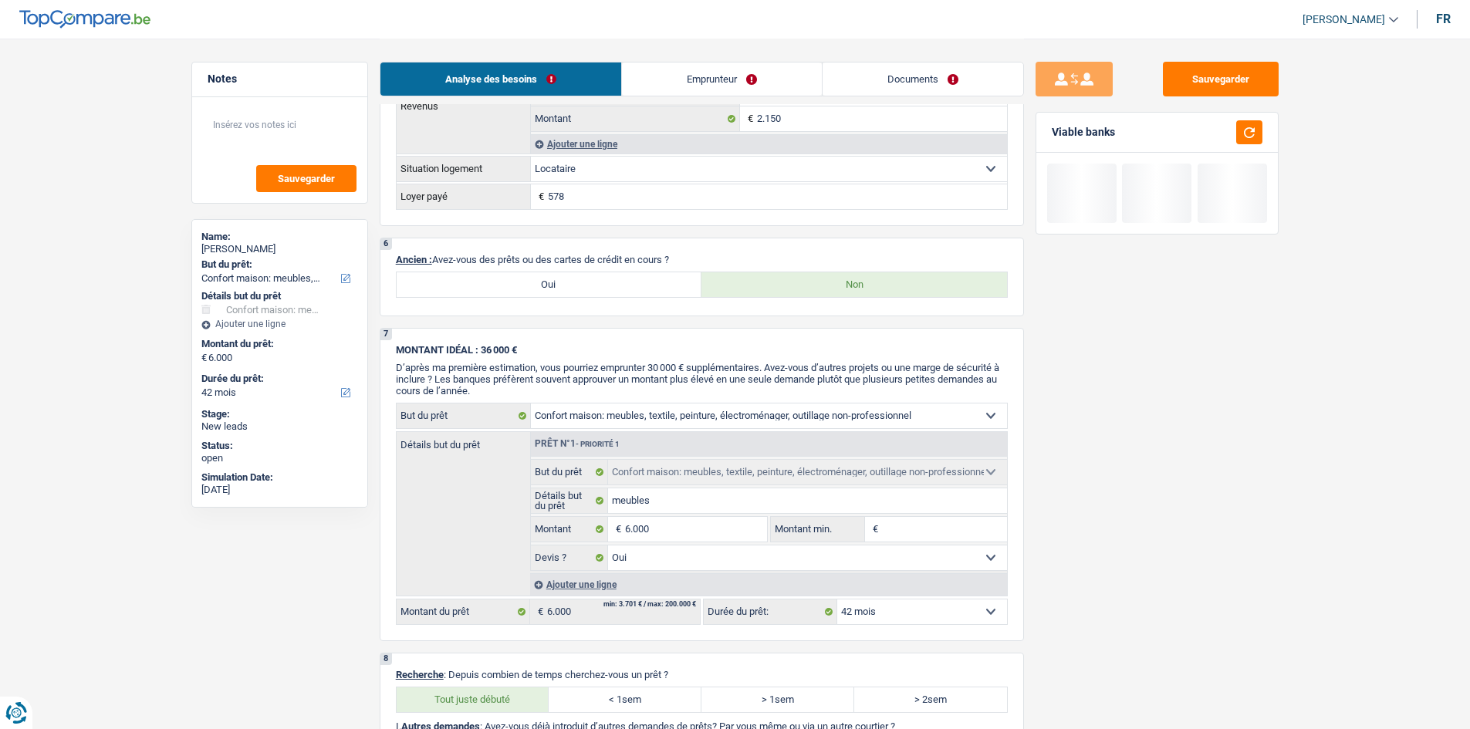
click at [543, 282] on label "Oui" at bounding box center [550, 284] width 306 height 25
click at [543, 282] on input "Oui" at bounding box center [550, 284] width 306 height 25
radio input "true"
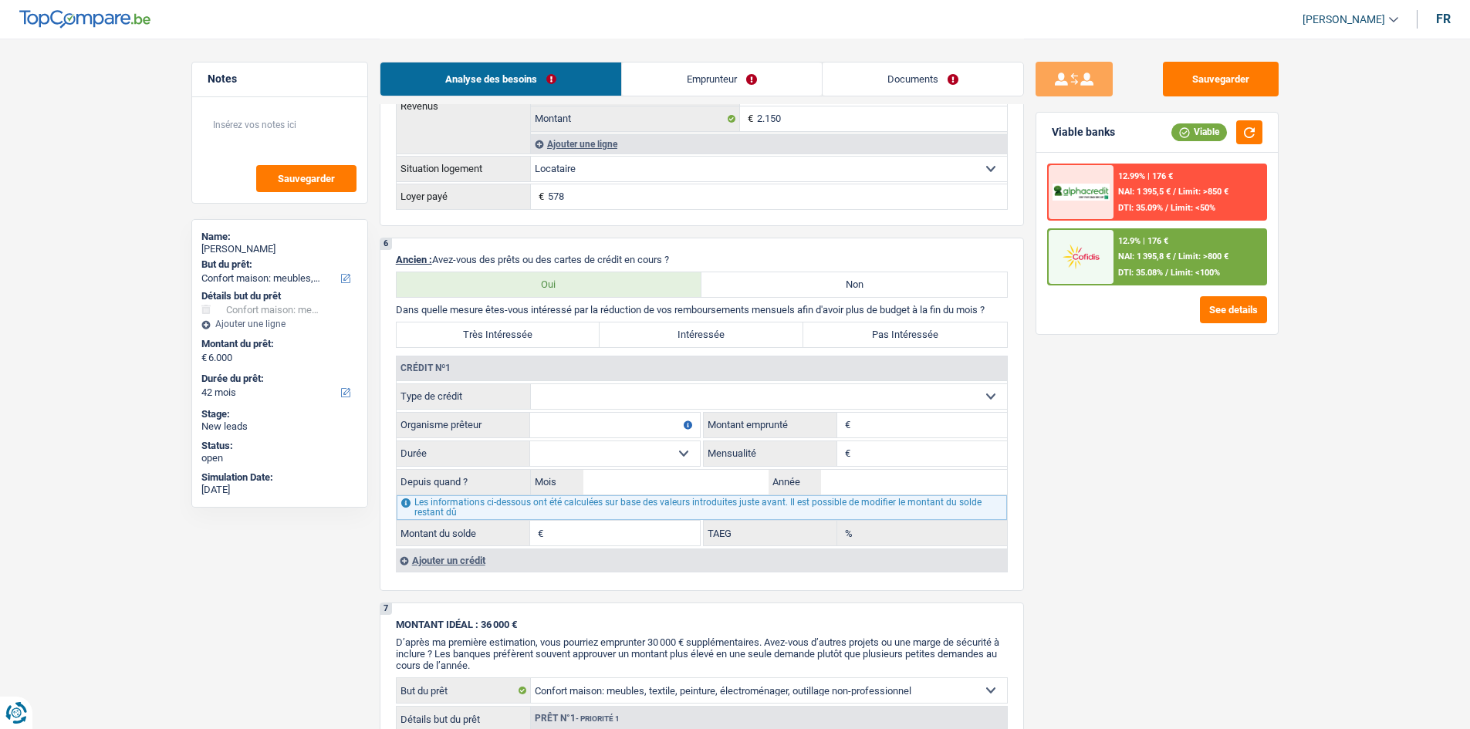
click at [494, 282] on div "6 Ancien : Avez-vous des prêts ou des cartes de crédit en cours ? Oui Non Dans …" at bounding box center [702, 414] width 644 height 353
click at [502, 282] on div "Ajouter un crédit" at bounding box center [701, 560] width 611 height 23
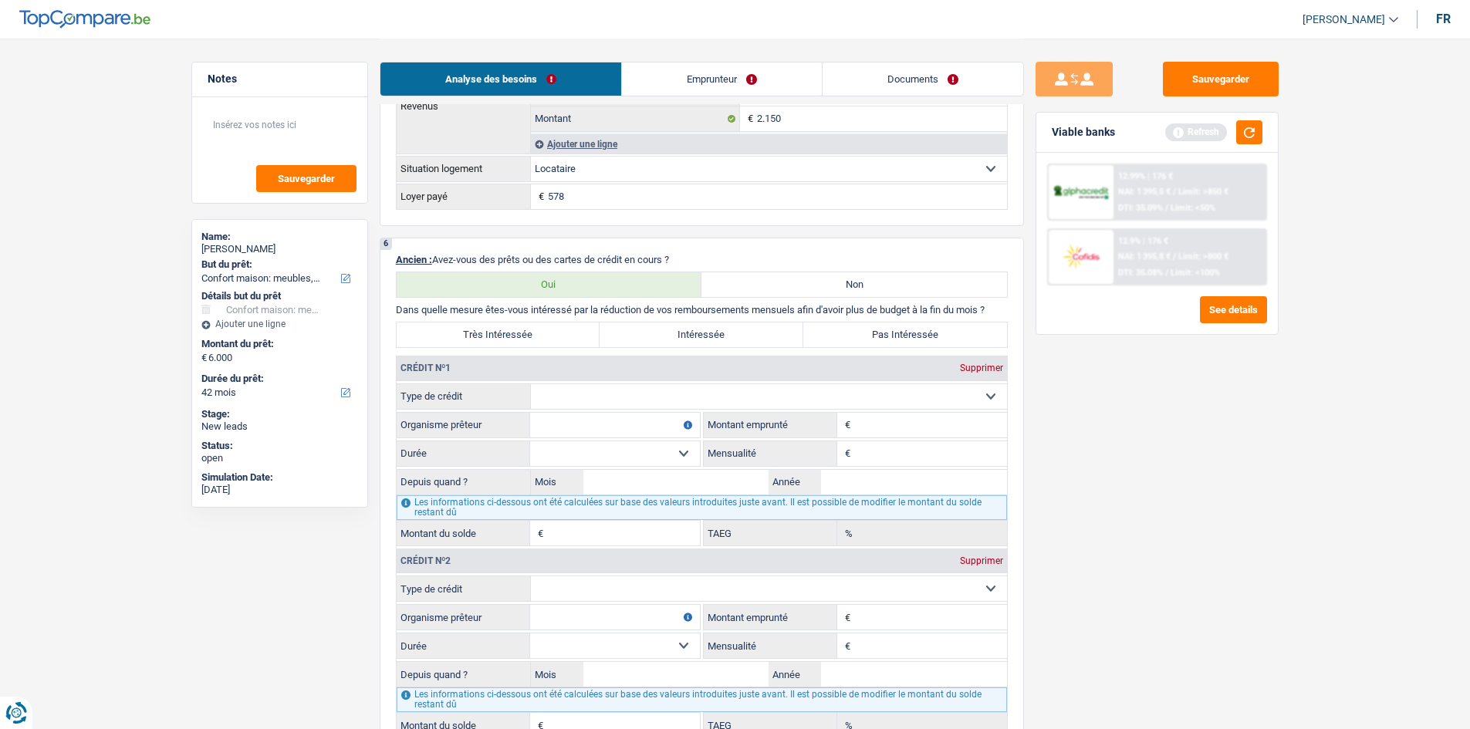
scroll to position [1158, 0]
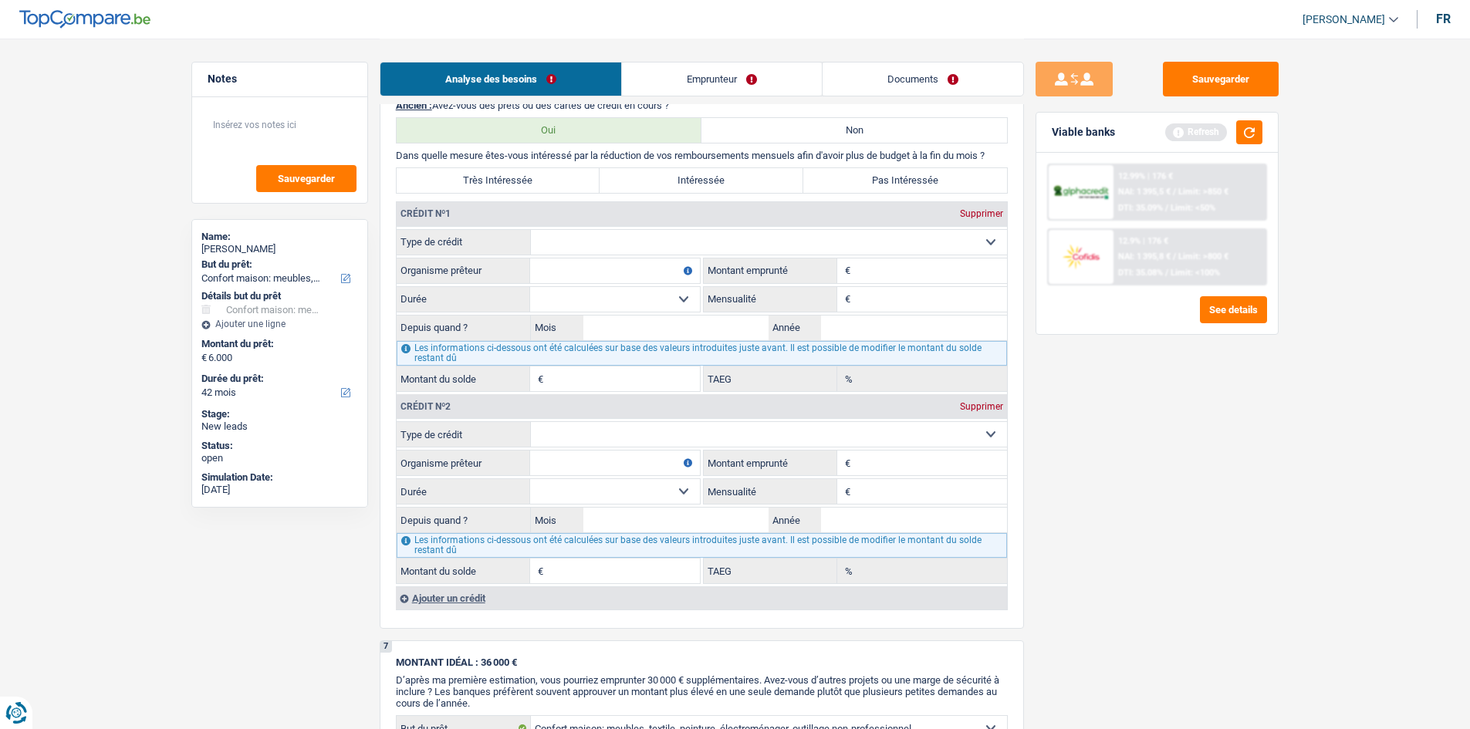
click at [576, 282] on div "Crédit nº2 Supprimer" at bounding box center [702, 406] width 610 height 25
click at [576, 282] on div "Supprimer" at bounding box center [981, 406] width 51 height 9
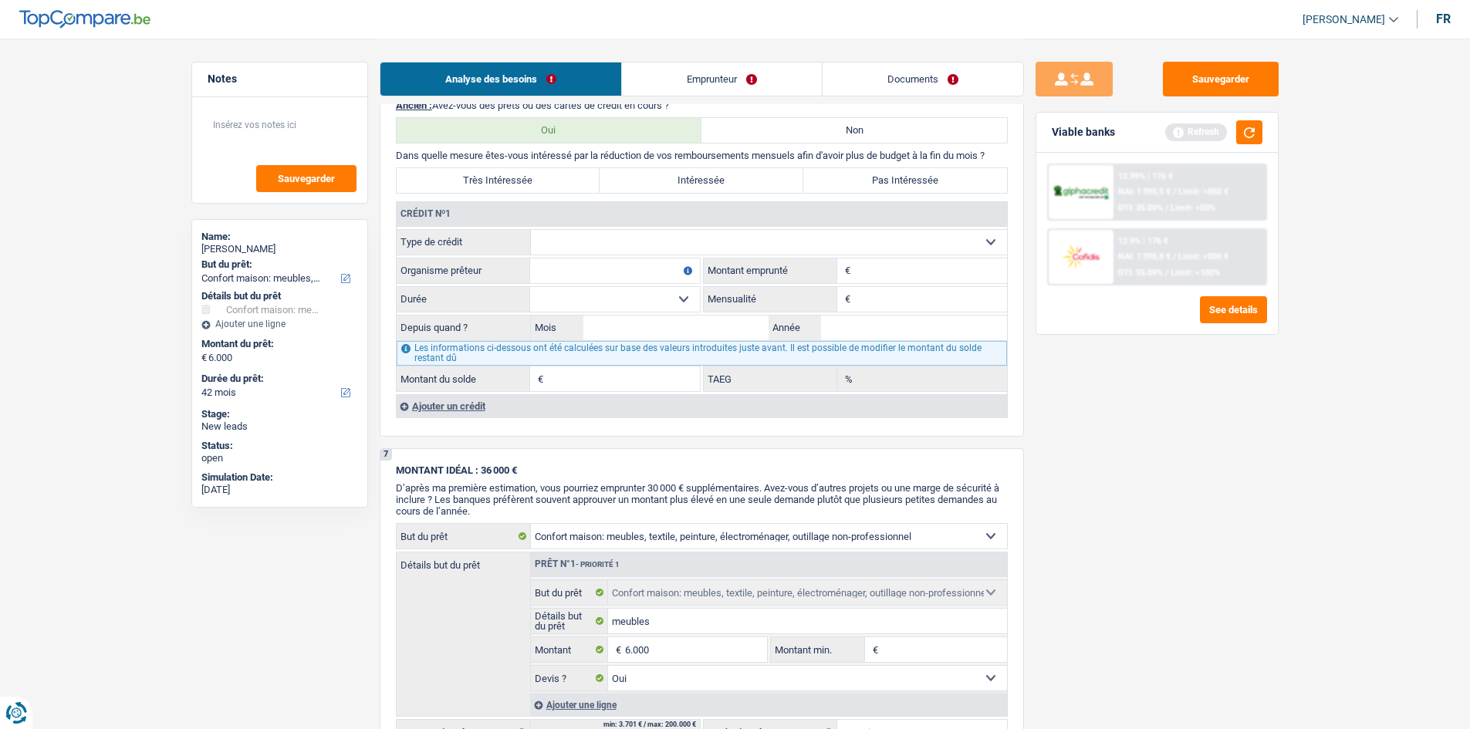
click at [576, 269] on input "Montant" at bounding box center [930, 271] width 153 height 25
type input "500"
click at [576, 274] on input "Organisme prêteur" at bounding box center [615, 271] width 170 height 25
type input "ing"
click at [576, 282] on input "Mensualité" at bounding box center [930, 299] width 153 height 25
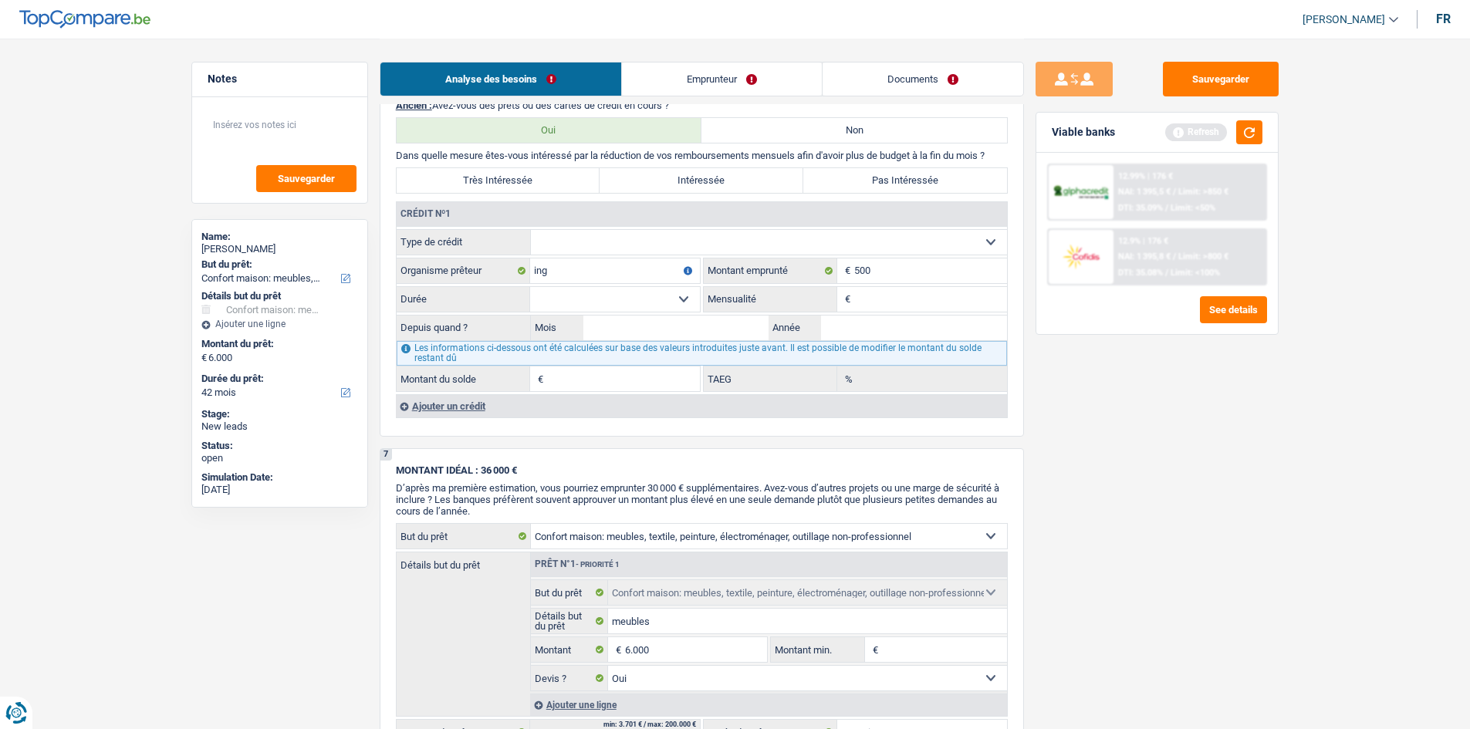
click at [560, 282] on select "12 mois 18 mois 24 mois Sélectionner une option" at bounding box center [615, 299] width 170 height 25
click at [566, 238] on select "Carte ou ouverture de crédit Prêt hypothécaire Vente à tempérament Prêt à tempé…" at bounding box center [769, 242] width 476 height 25
select select "cardOrCredit"
type input "0"
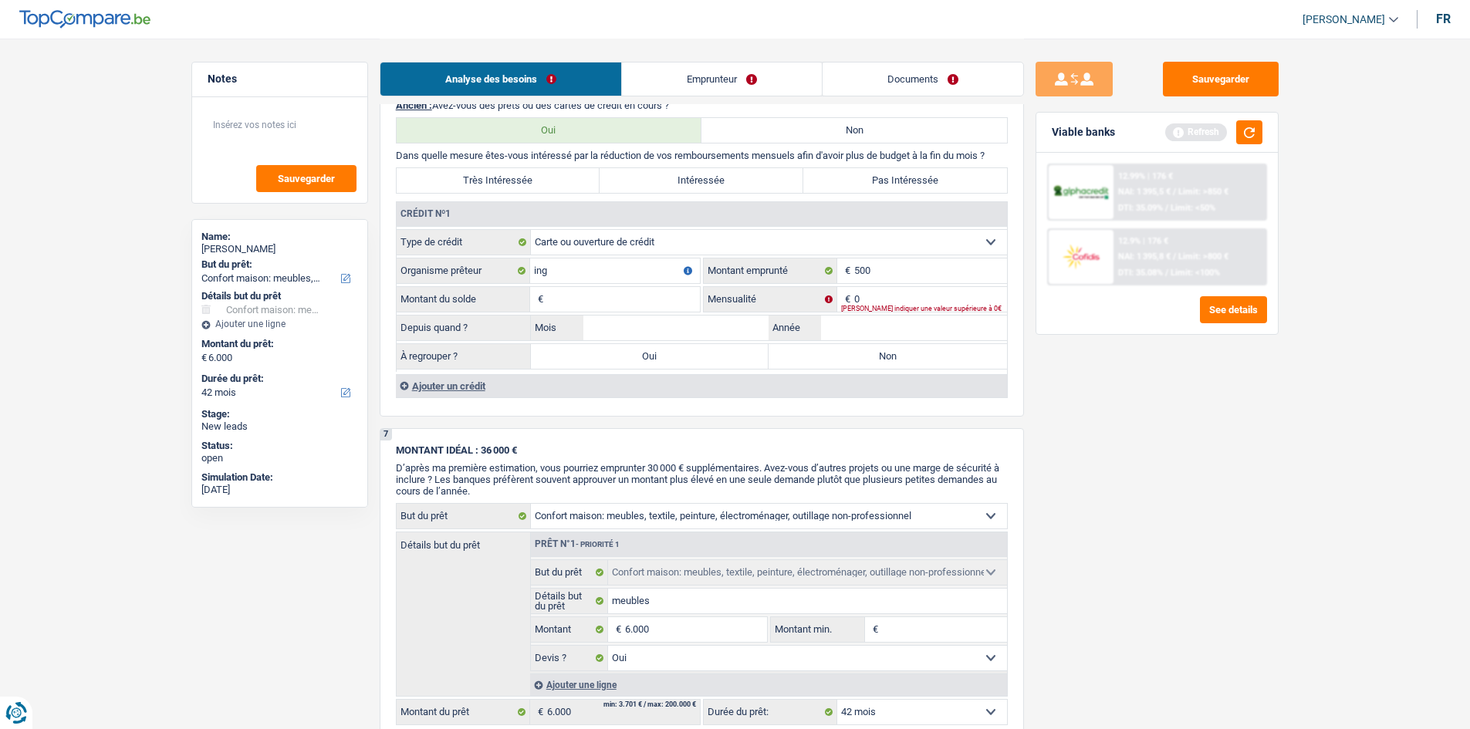
click at [576, 282] on input "Montant du solde" at bounding box center [623, 299] width 153 height 25
type input "500"
click at [576, 282] on input "Année" at bounding box center [914, 328] width 186 height 25
click at [522, 282] on div "Ajouter un crédit" at bounding box center [701, 385] width 611 height 23
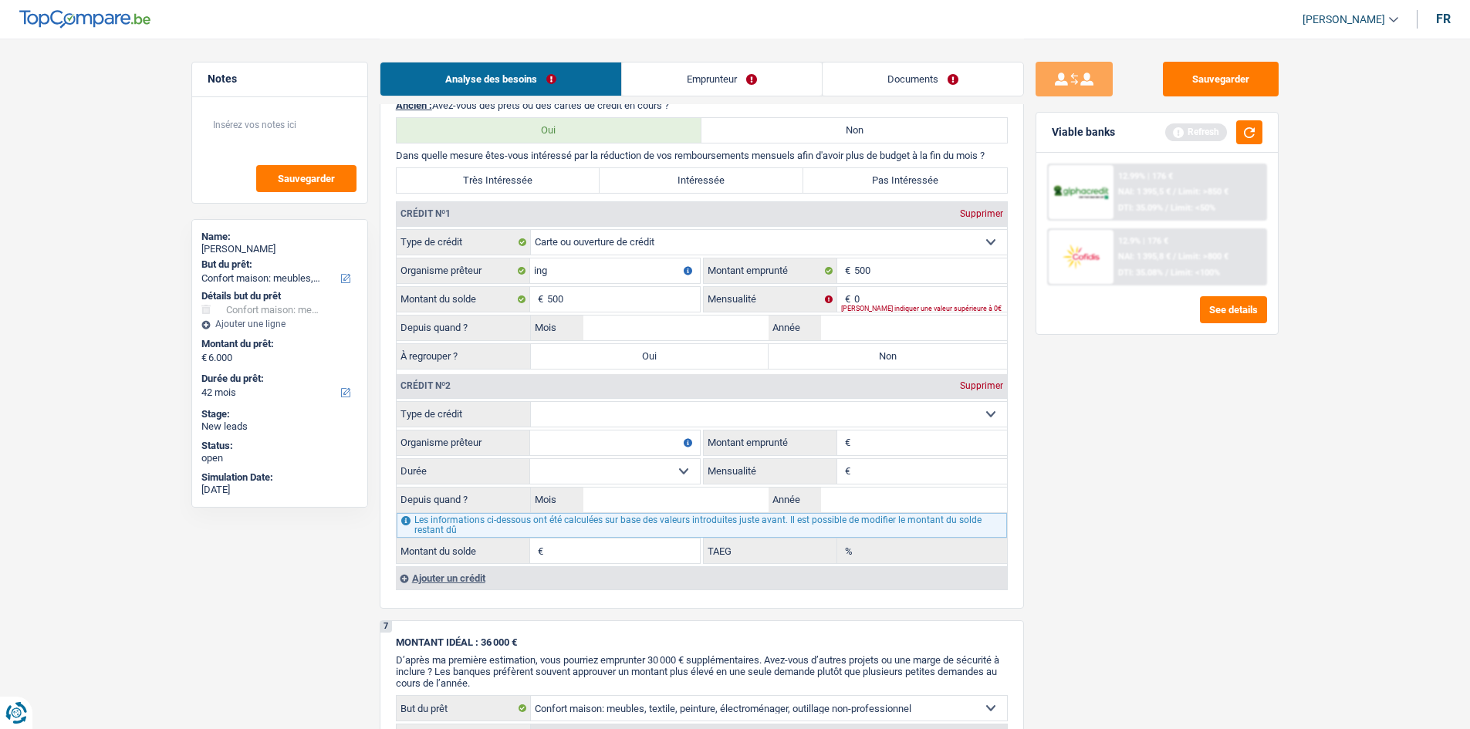
click at [572, 282] on select "Carte ou ouverture de crédit Prêt hypothécaire Vente à tempérament Prêt à tempé…" at bounding box center [769, 414] width 476 height 25
select select "cardOrCredit"
type input "0"
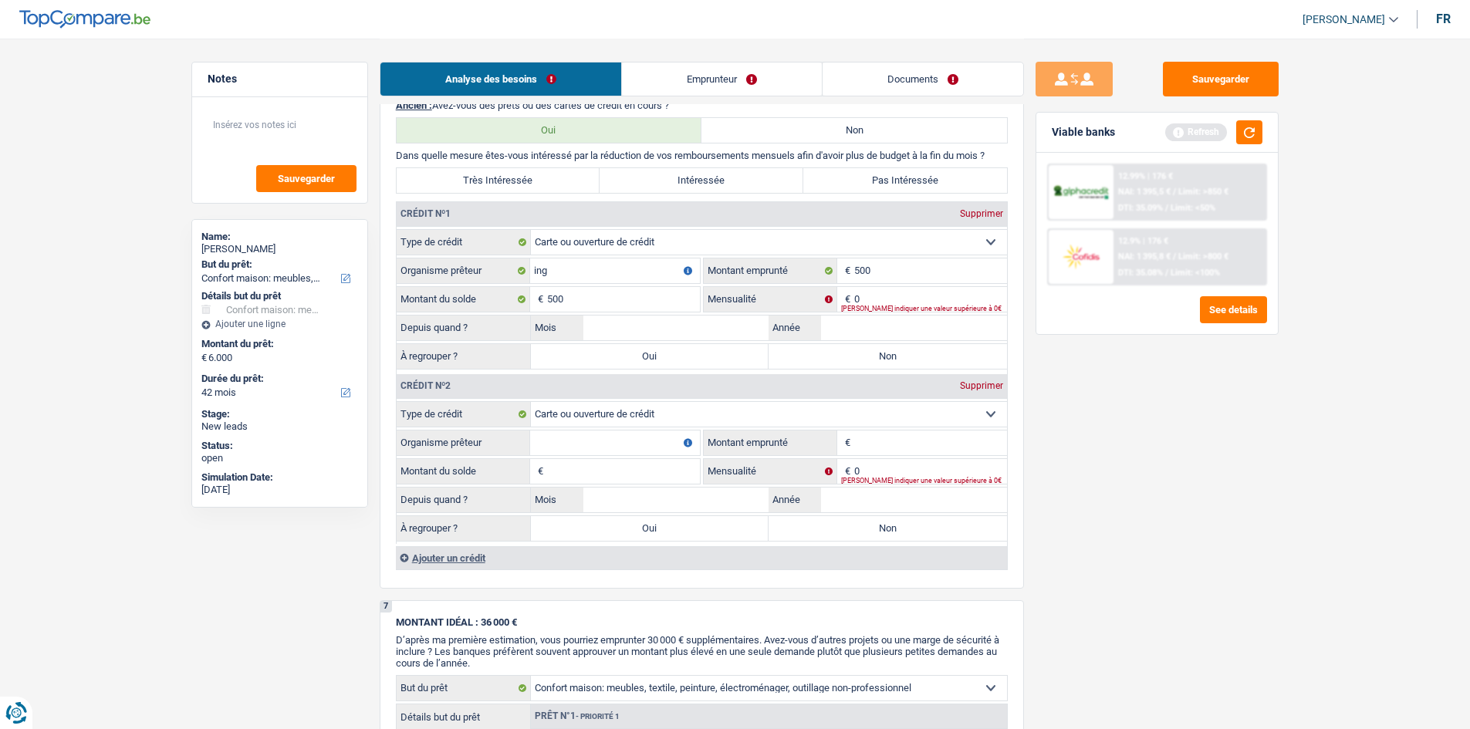
click at [576, 282] on input "Montant du solde" at bounding box center [623, 471] width 153 height 25
click at [576, 282] on input "Montant emprunté" at bounding box center [930, 443] width 153 height 25
type input "1.250"
click at [576, 282] on input "Organisme prêteur" at bounding box center [615, 443] width 170 height 25
type input "fimaser"
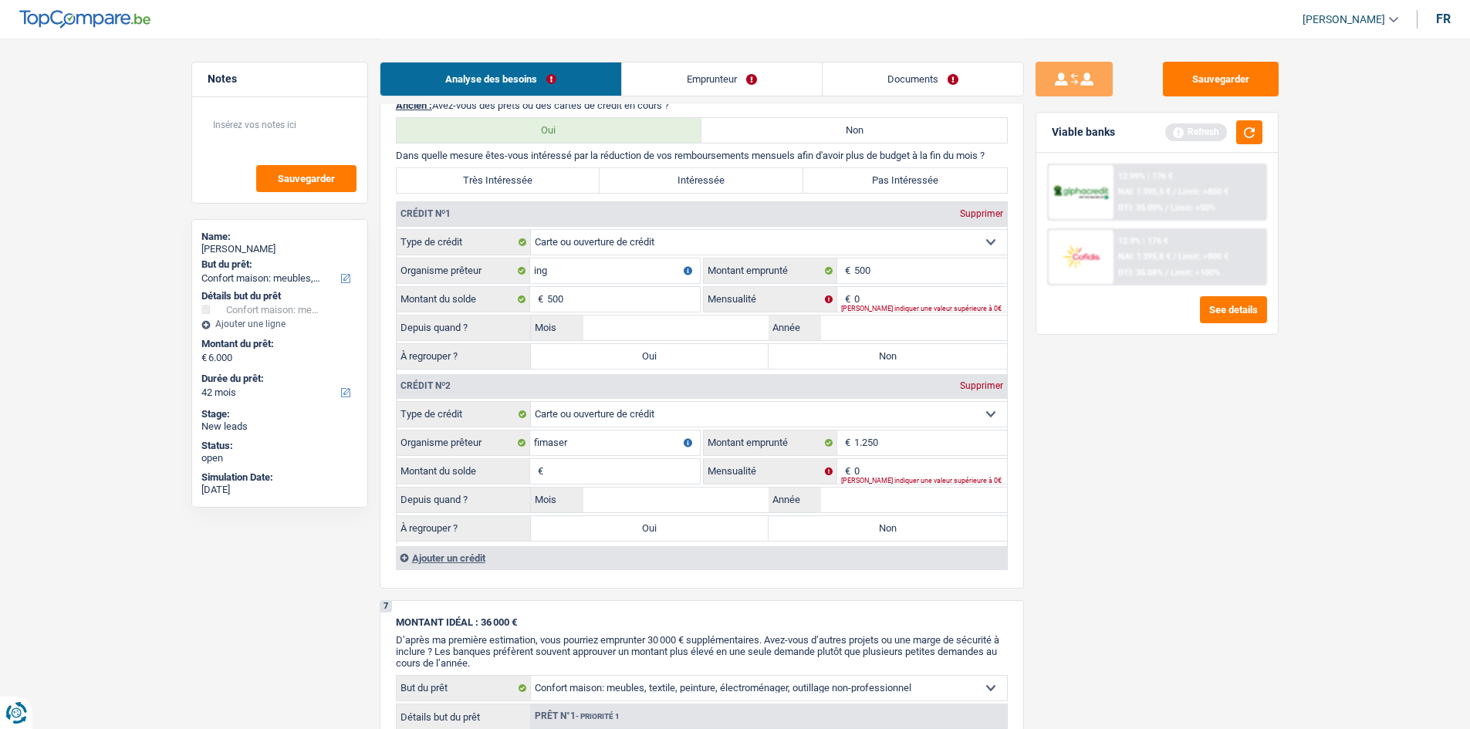
click at [576, 282] on fieldset "Carte ou ouverture de crédit Prêt hypothécaire Vente à tempérament Prêt à tempé…" at bounding box center [702, 472] width 610 height 143
click at [576, 282] on input "Montant du solde" at bounding box center [623, 471] width 153 height 25
type input "1.250"
click at [576, 282] on input "0" at bounding box center [930, 471] width 153 height 25
type input "65"
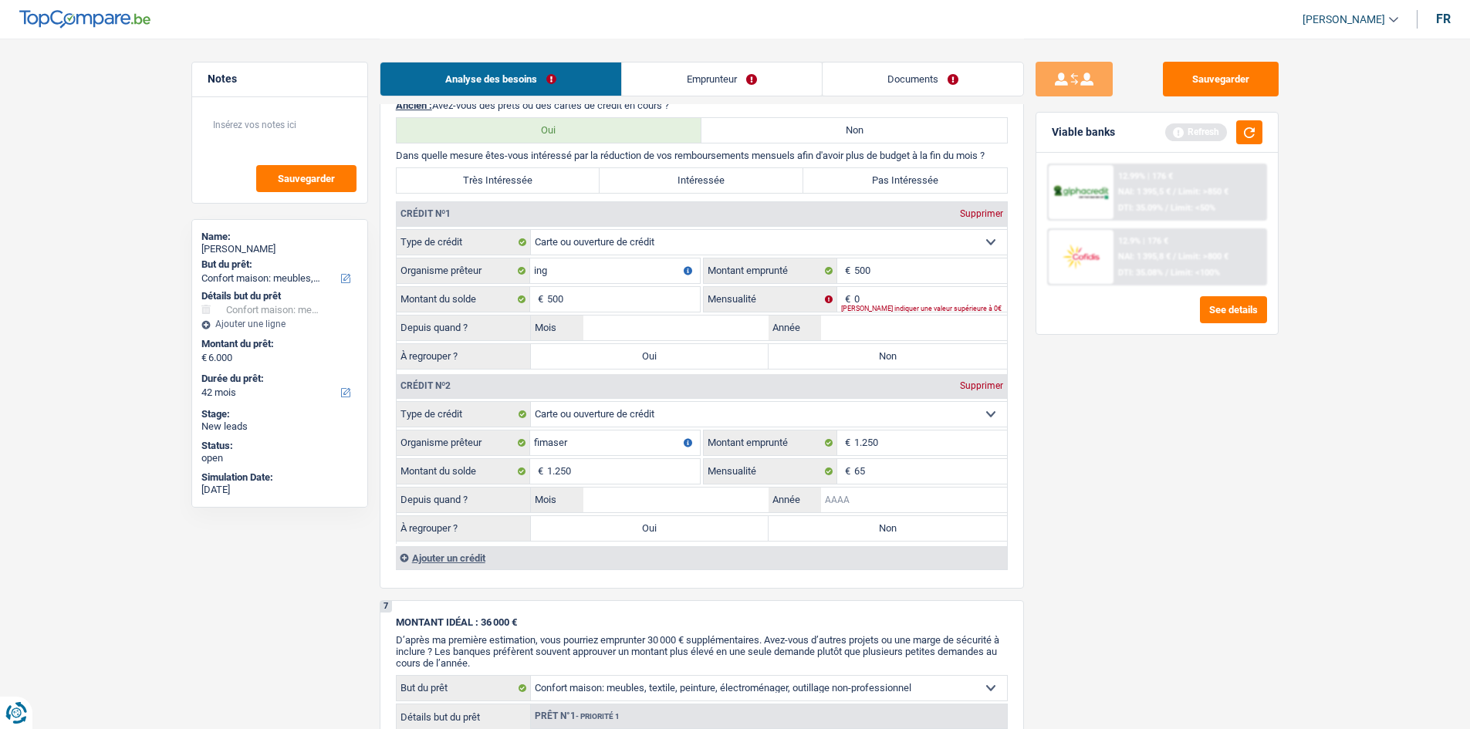
click at [576, 282] on input "Année" at bounding box center [914, 500] width 186 height 25
type input "2025"
click at [576, 282] on input "Mois" at bounding box center [676, 500] width 186 height 25
type input "10"
click at [576, 282] on label "Oui" at bounding box center [650, 528] width 238 height 25
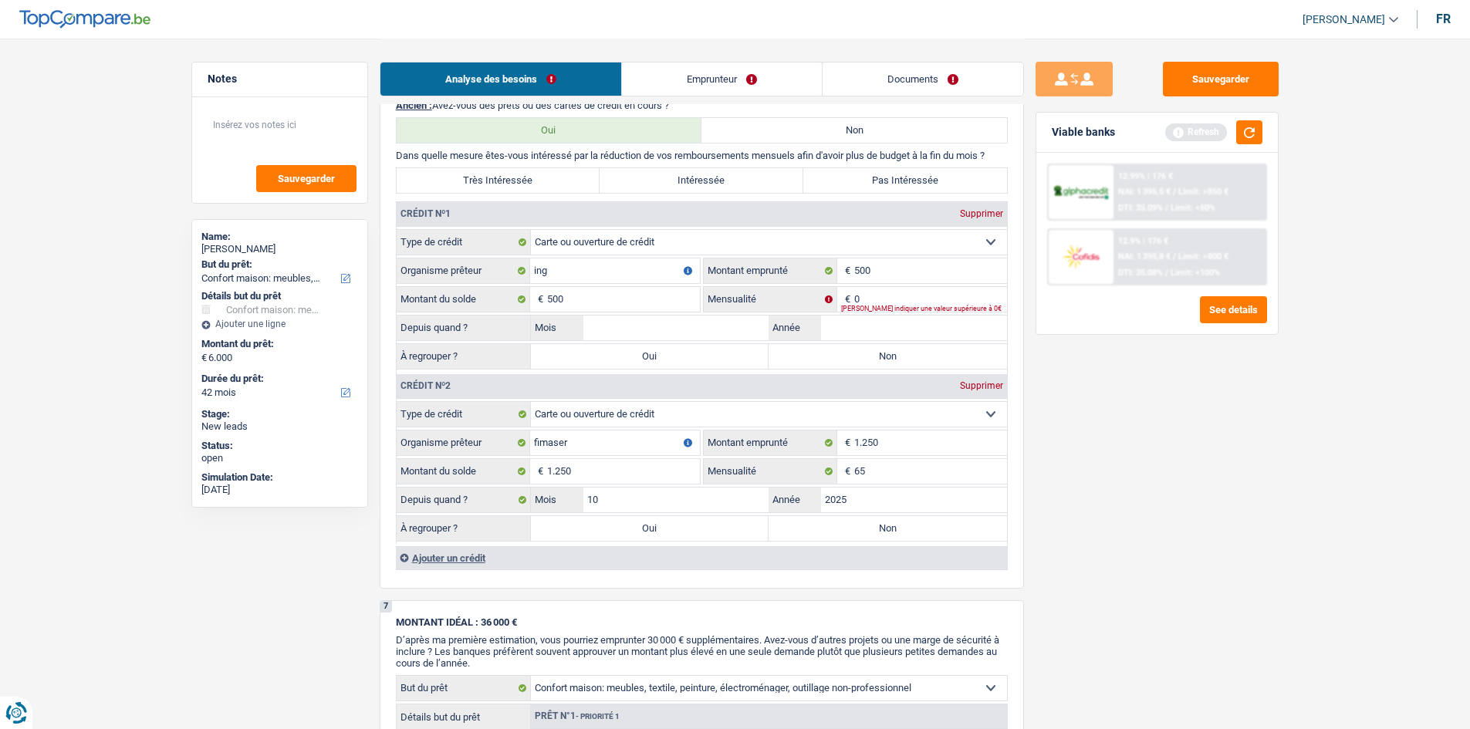
click at [576, 282] on input "Oui" at bounding box center [650, 528] width 238 height 25
radio input "true"
type input "7.250"
type input "1.250"
select select
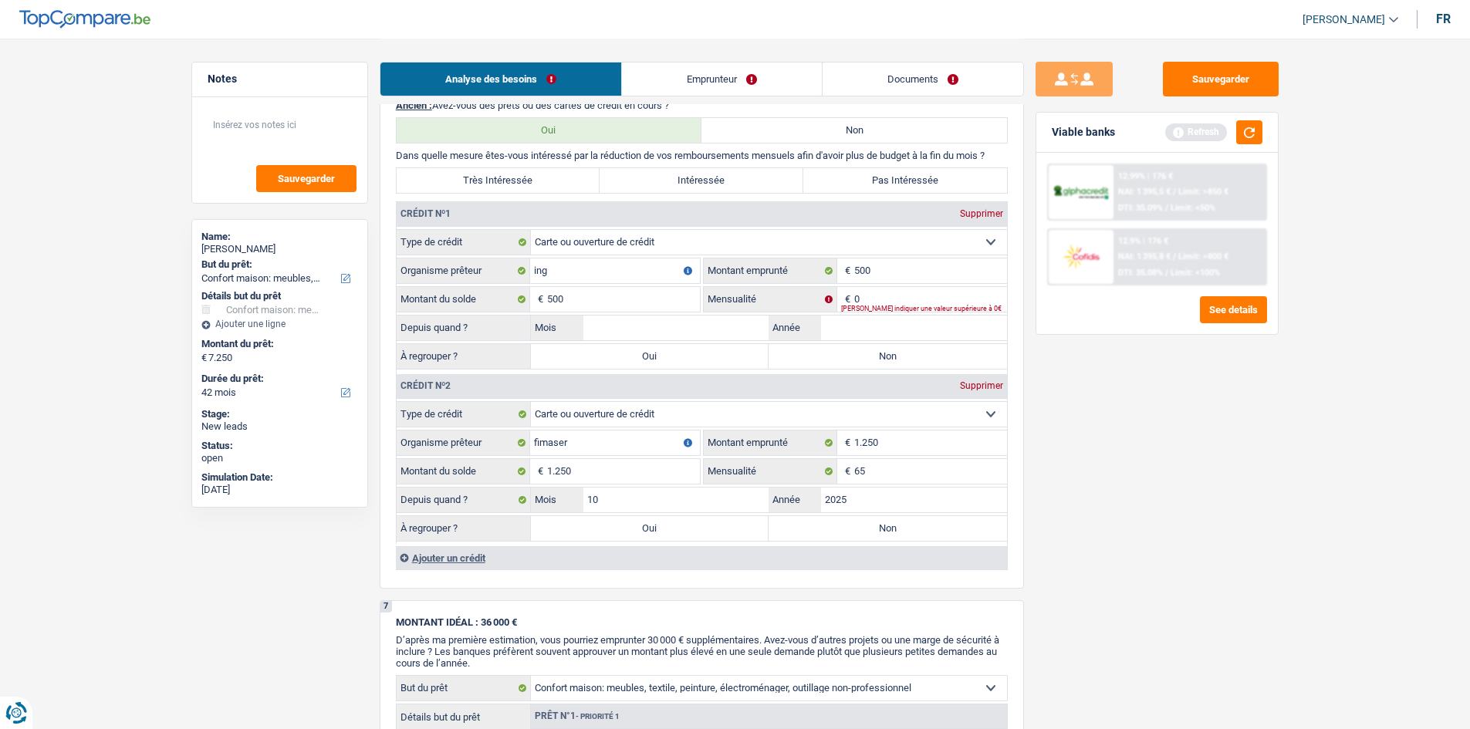
type input "1.250"
select select
select select "refinancing"
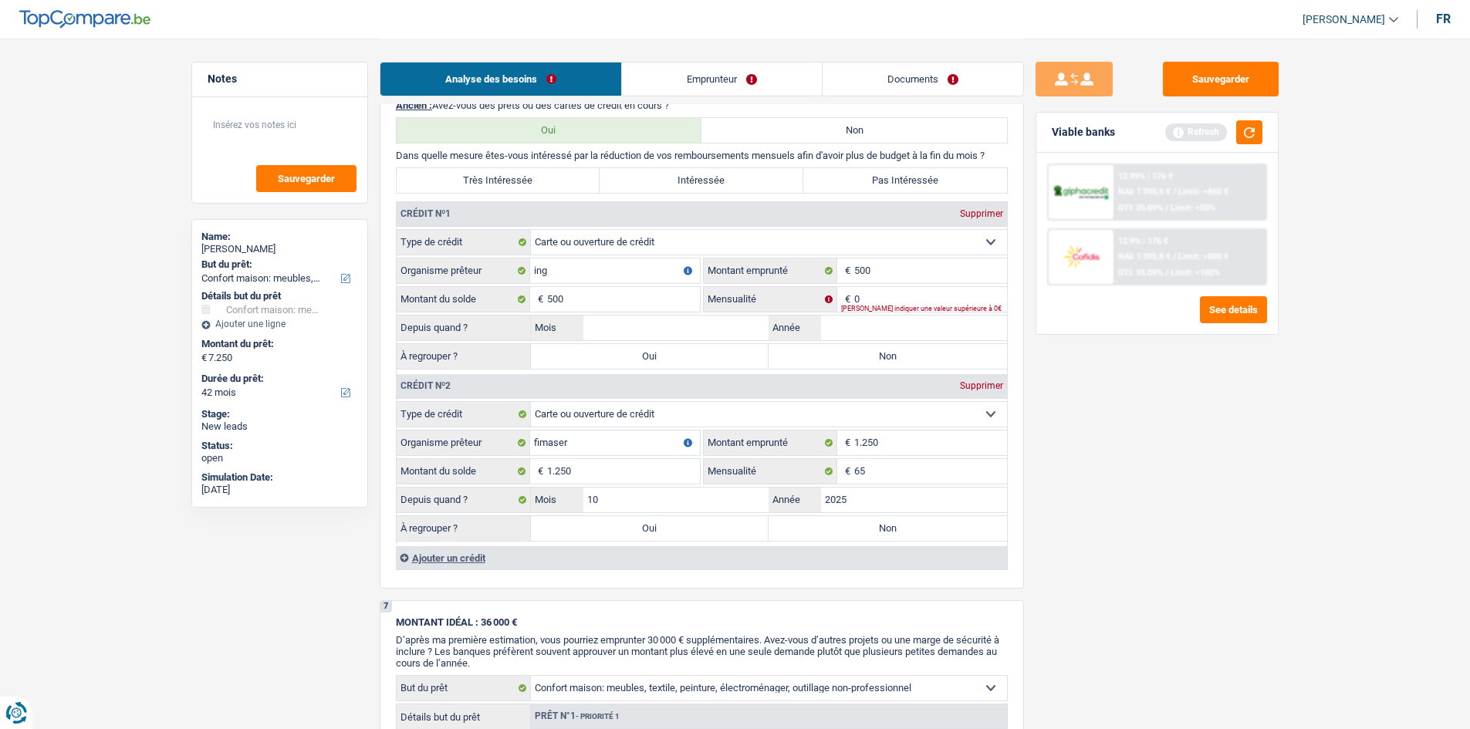
select select "refinancing"
select select "household"
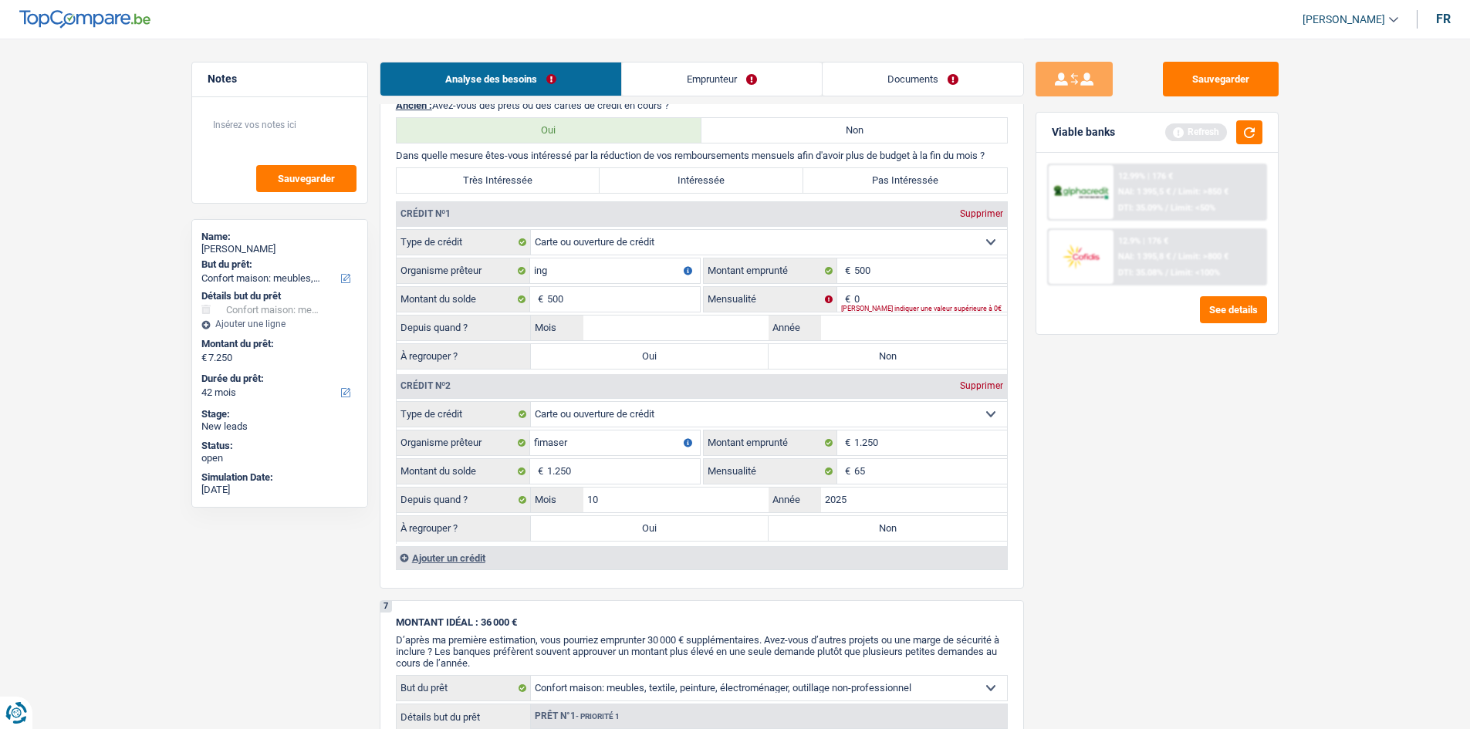
select select "yes"
select select "household"
select select "yes"
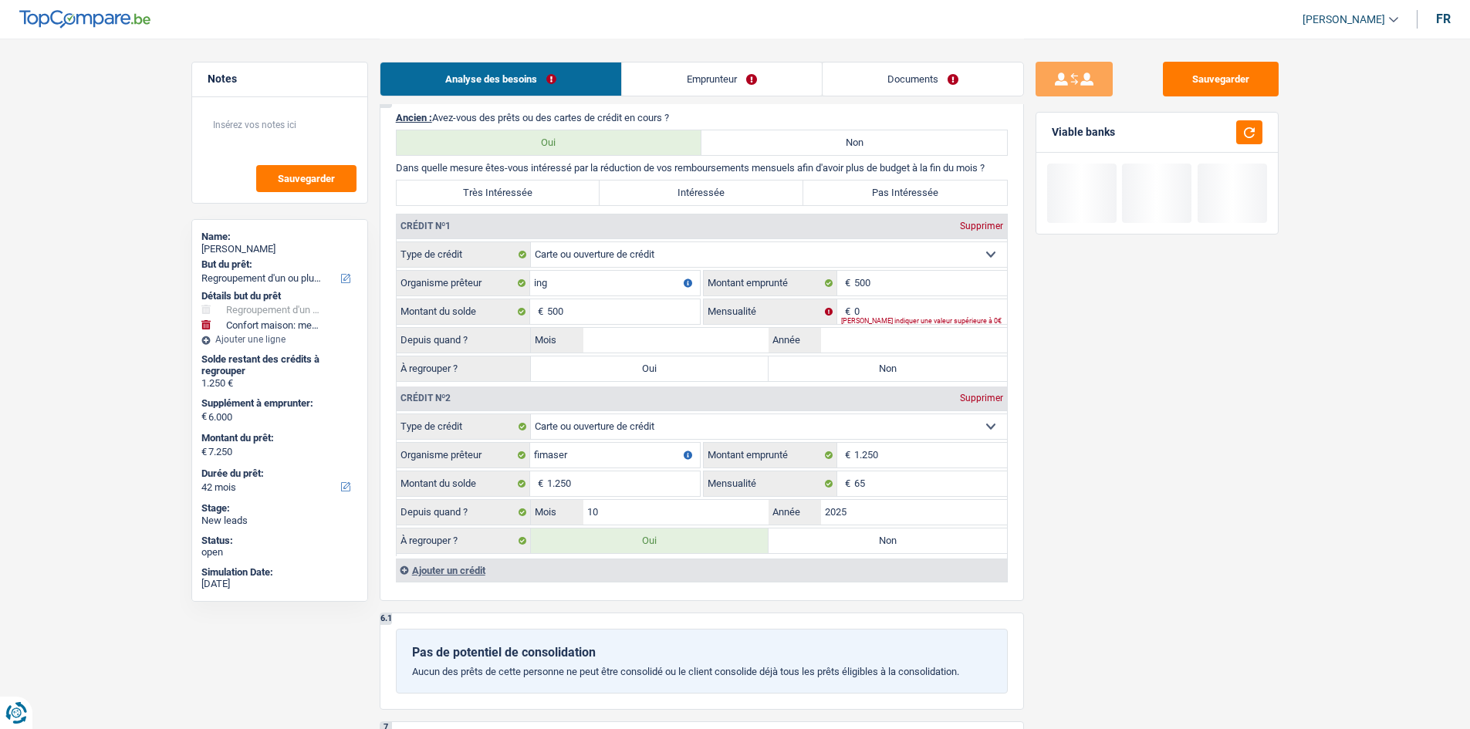
scroll to position [1312, 0]
drag, startPoint x: 896, startPoint y: 340, endPoint x: 903, endPoint y: 346, distance: 8.8
click at [576, 282] on input "Année" at bounding box center [914, 339] width 186 height 25
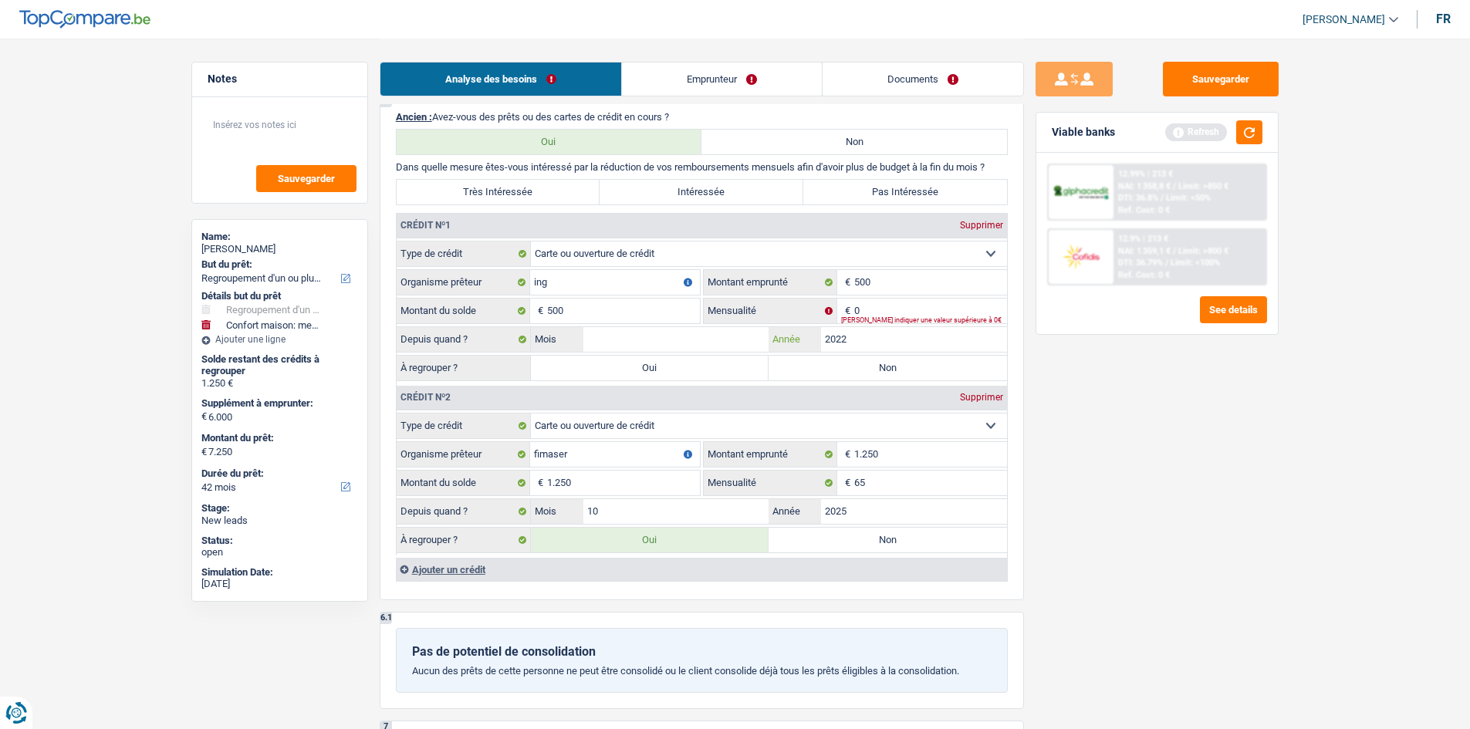
type input "2022"
click at [576, 282] on input "Mois" at bounding box center [676, 339] width 186 height 25
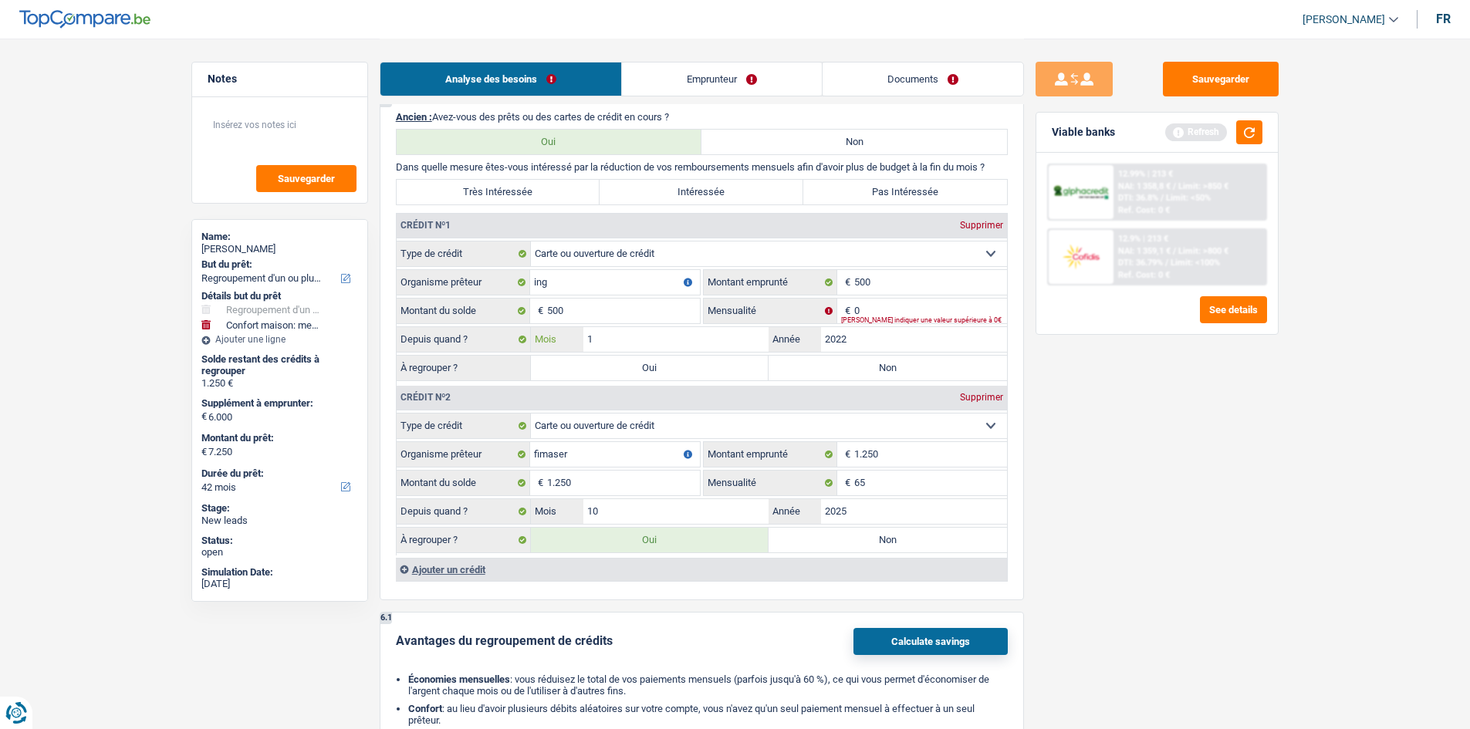
type input "1"
click at [576, 282] on input "0" at bounding box center [930, 311] width 153 height 25
type input "45"
click at [576, 282] on label "Non" at bounding box center [888, 540] width 238 height 25
click at [576, 282] on input "Non" at bounding box center [888, 540] width 238 height 25
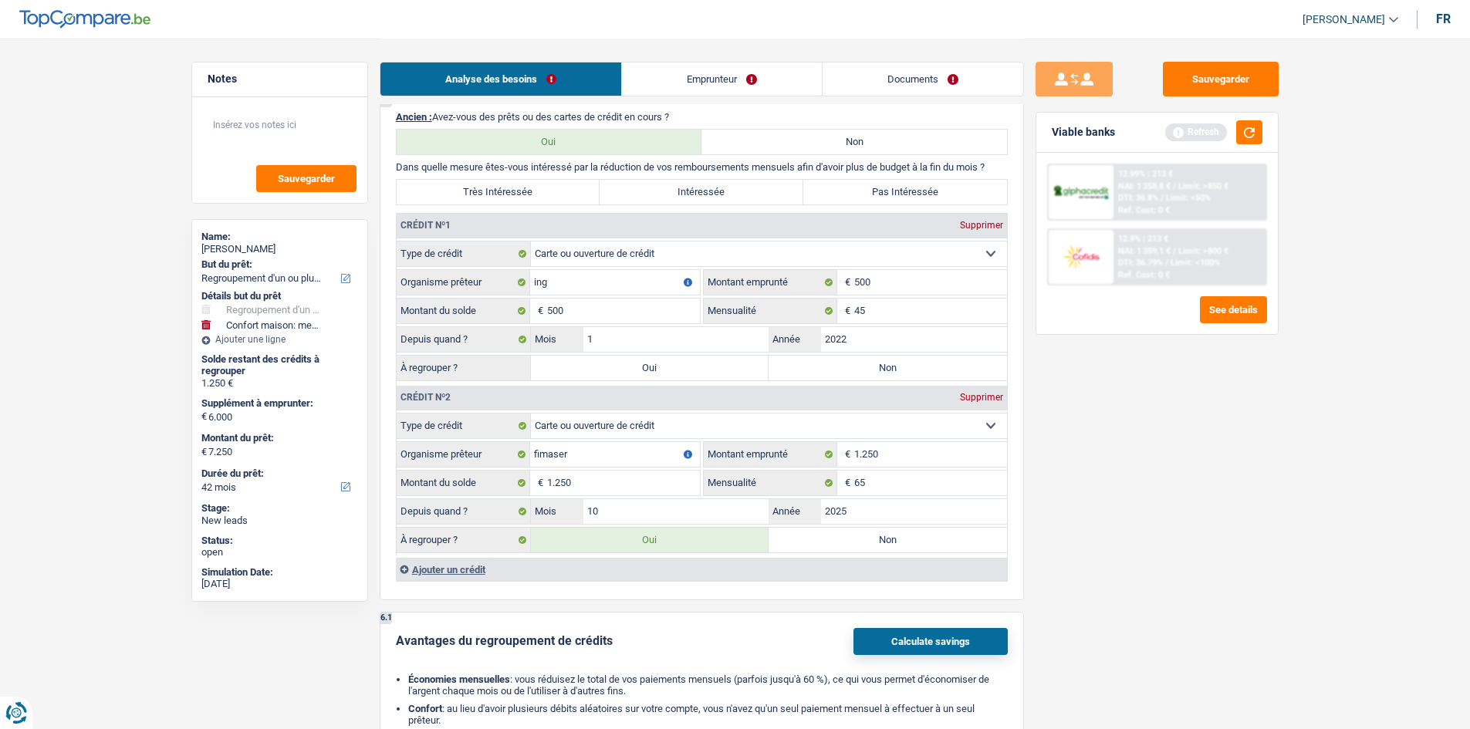
radio input "true"
select select "household"
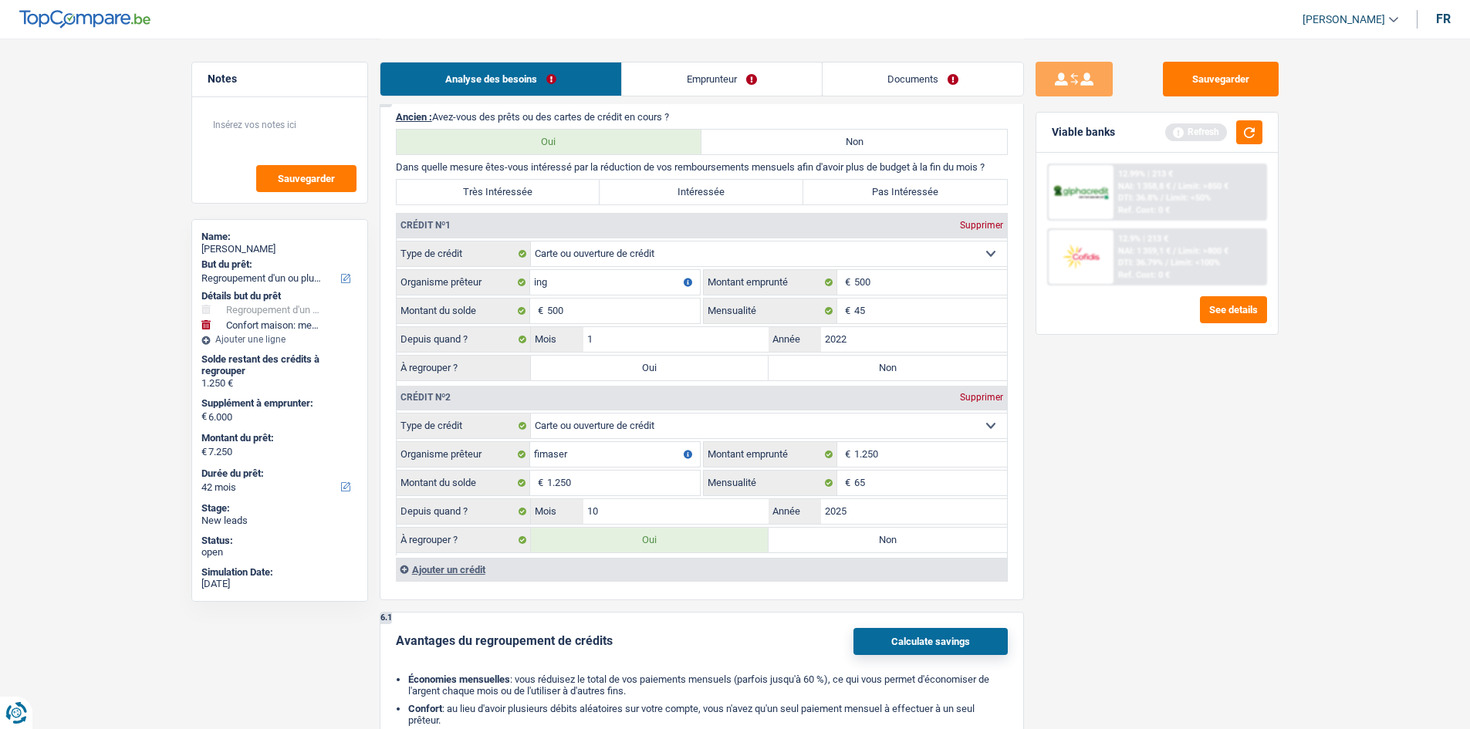
type input "meubles"
type input "6.000"
select select "yes"
select select "household"
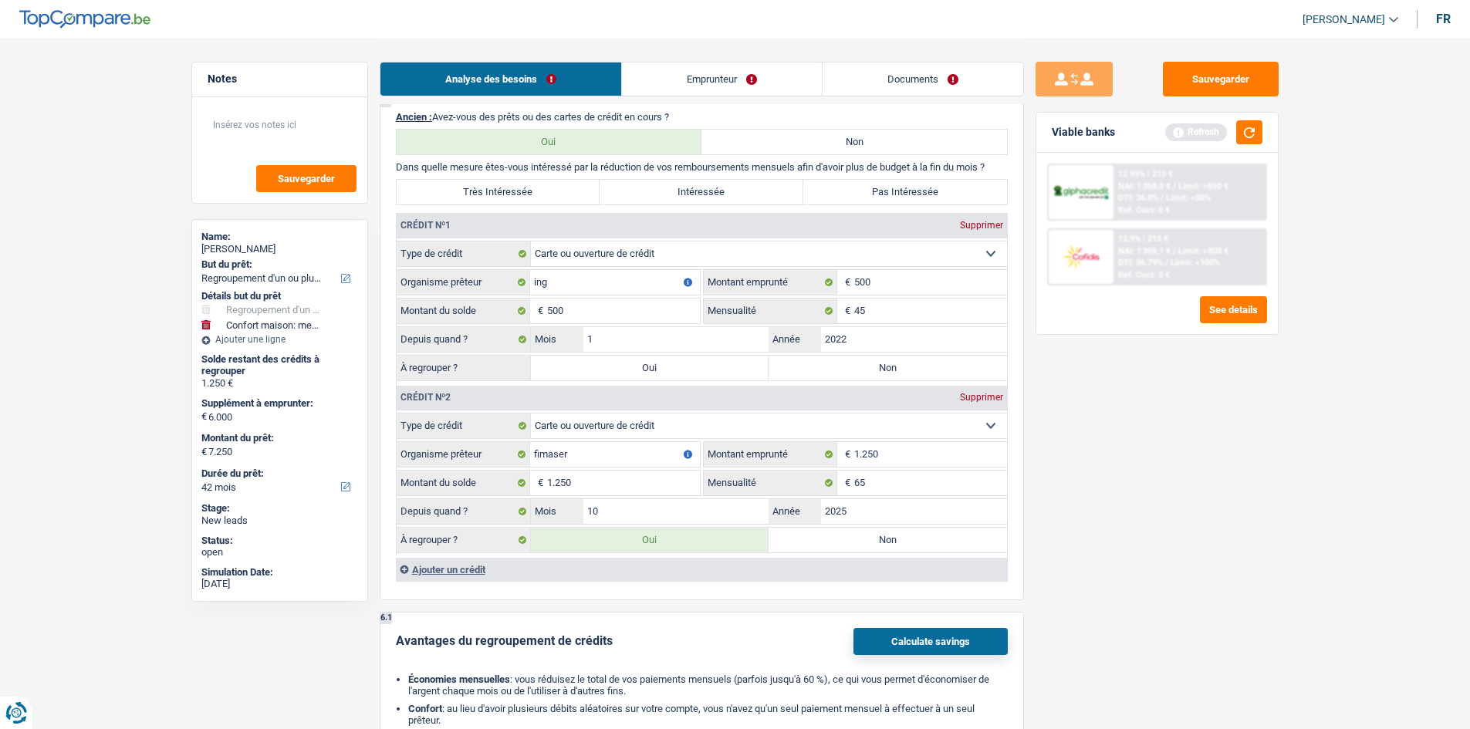
type input "meubles"
type input "6.000"
select select "yes"
radio input "false"
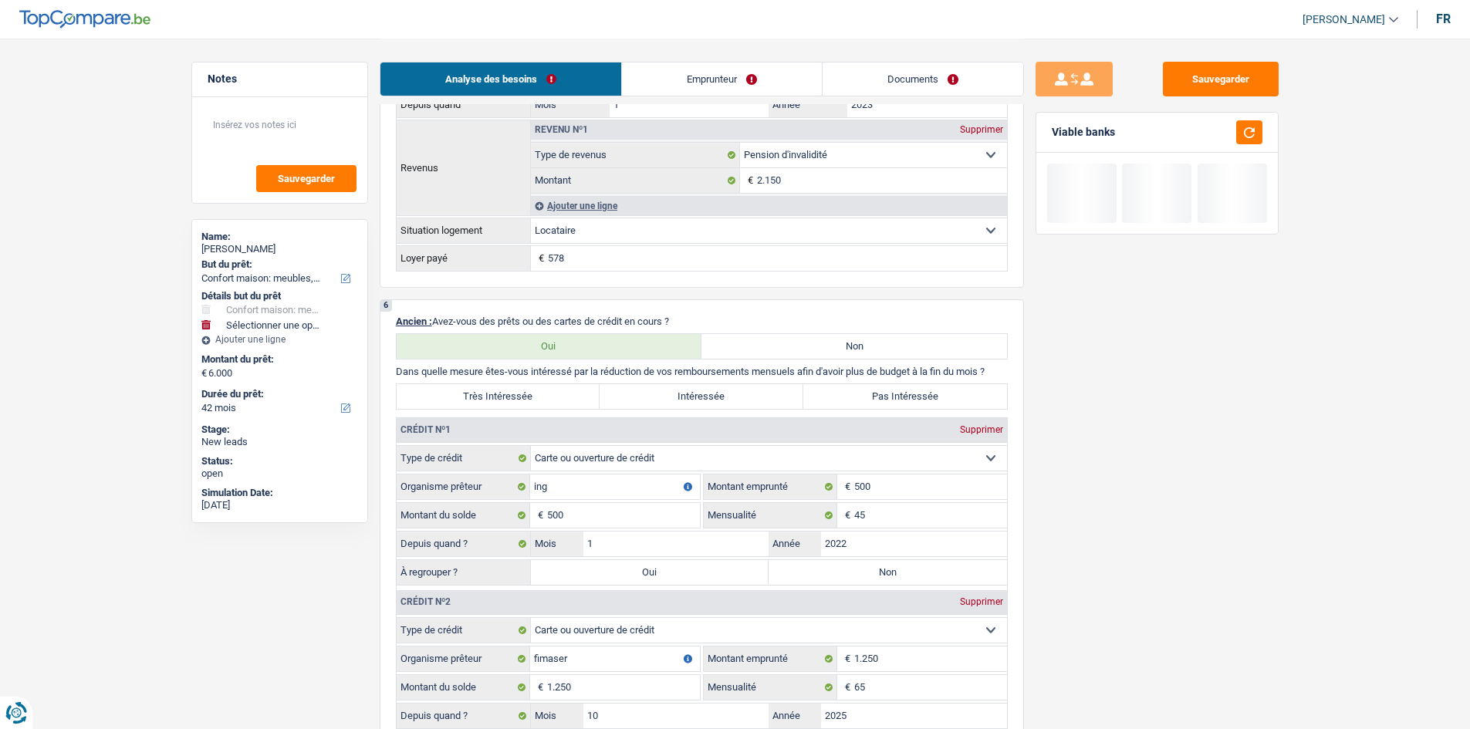
scroll to position [1158, 0]
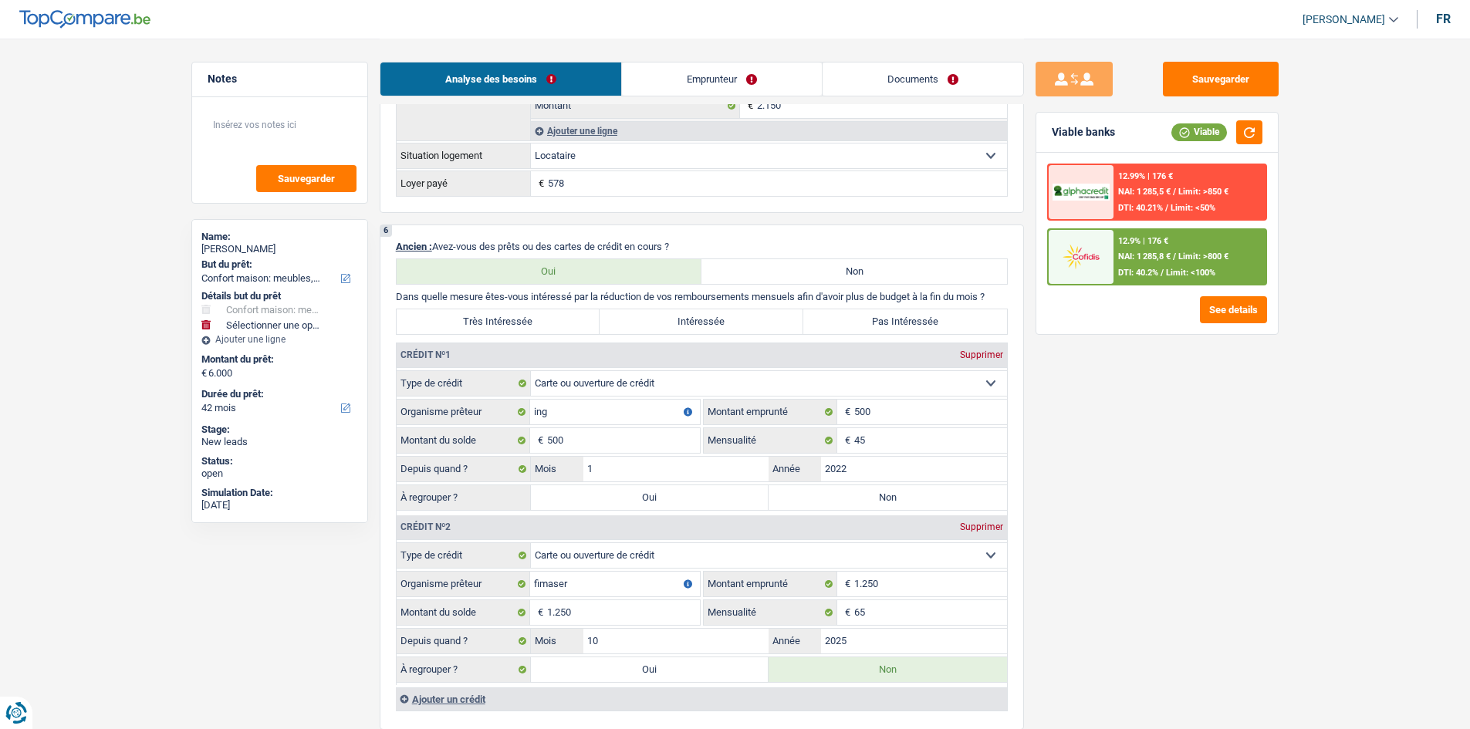
click at [576, 282] on label "Intéressée" at bounding box center [702, 321] width 204 height 25
click at [576, 282] on input "Intéressée" at bounding box center [702, 321] width 204 height 25
radio input "true"
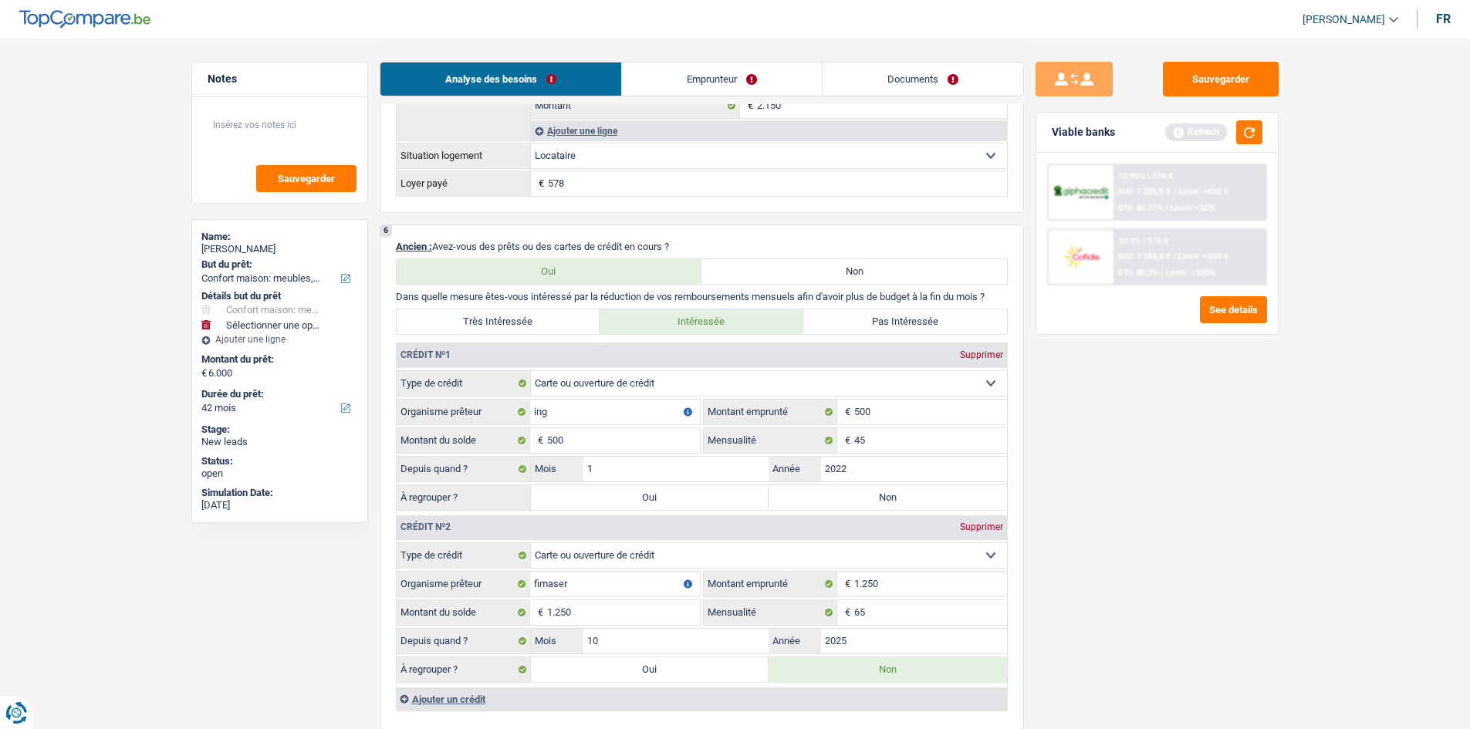
click at [576, 282] on label "Non" at bounding box center [888, 497] width 238 height 25
click at [576, 282] on input "Non" at bounding box center [888, 497] width 238 height 25
radio input "true"
click at [576, 142] on div "Refresh" at bounding box center [1213, 132] width 97 height 24
click at [576, 134] on button "button" at bounding box center [1249, 132] width 26 height 24
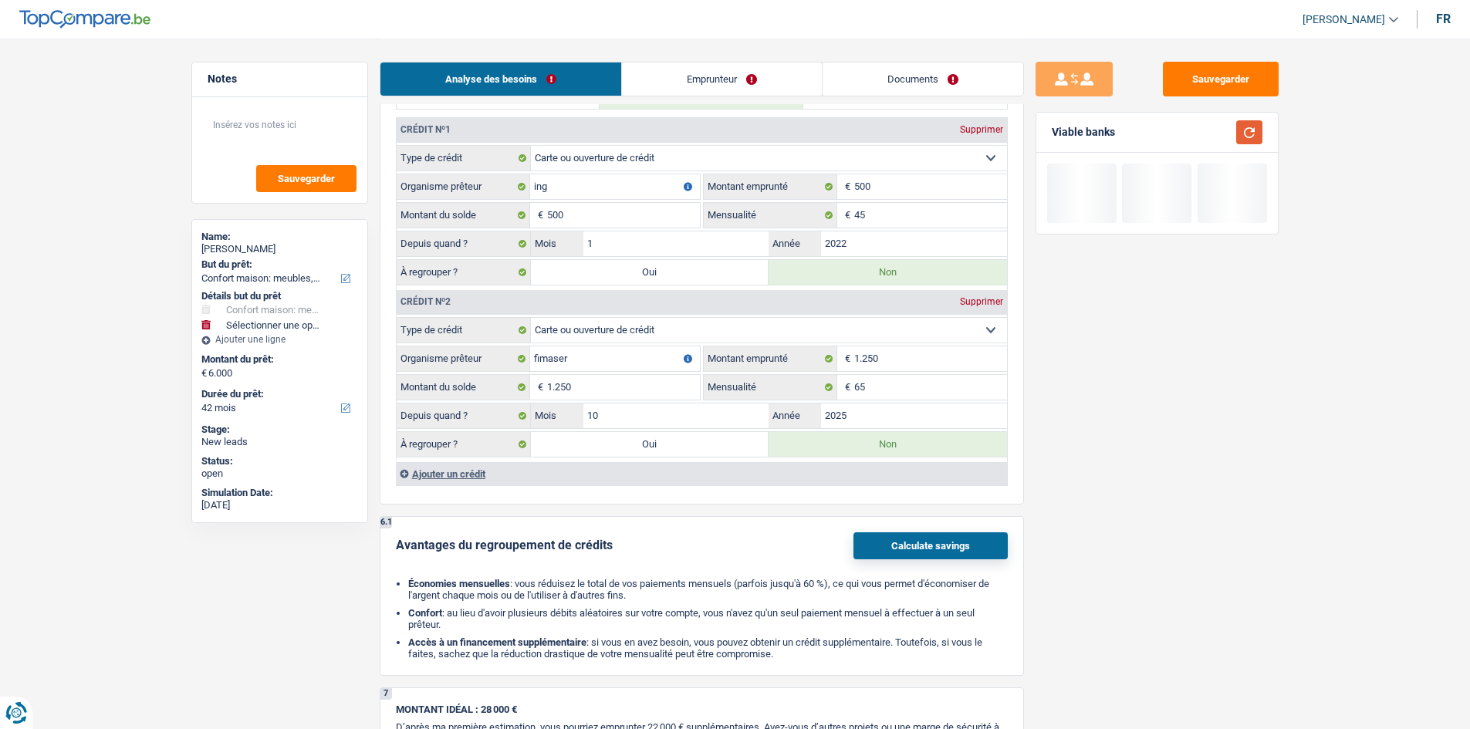
scroll to position [1389, 0]
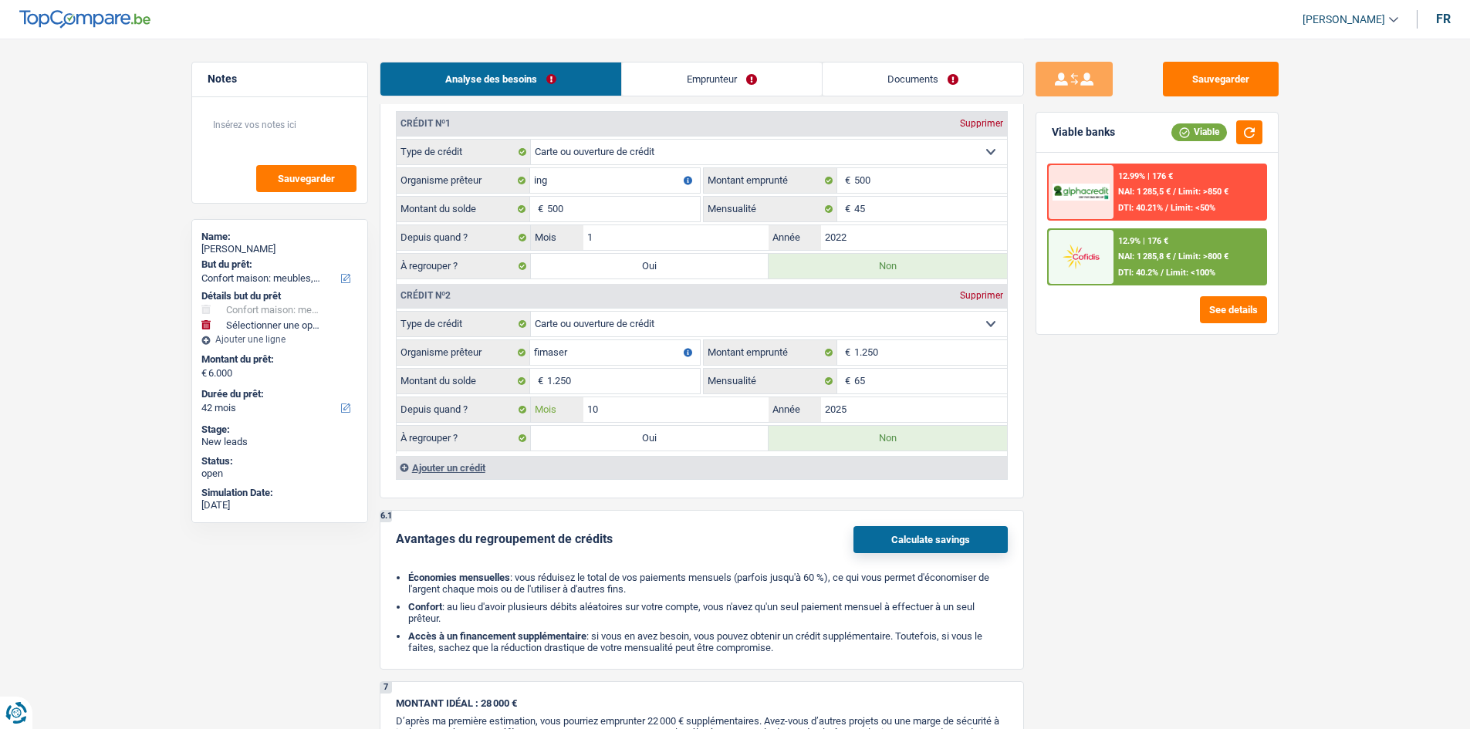
click at [576, 282] on input "10" at bounding box center [676, 409] width 186 height 25
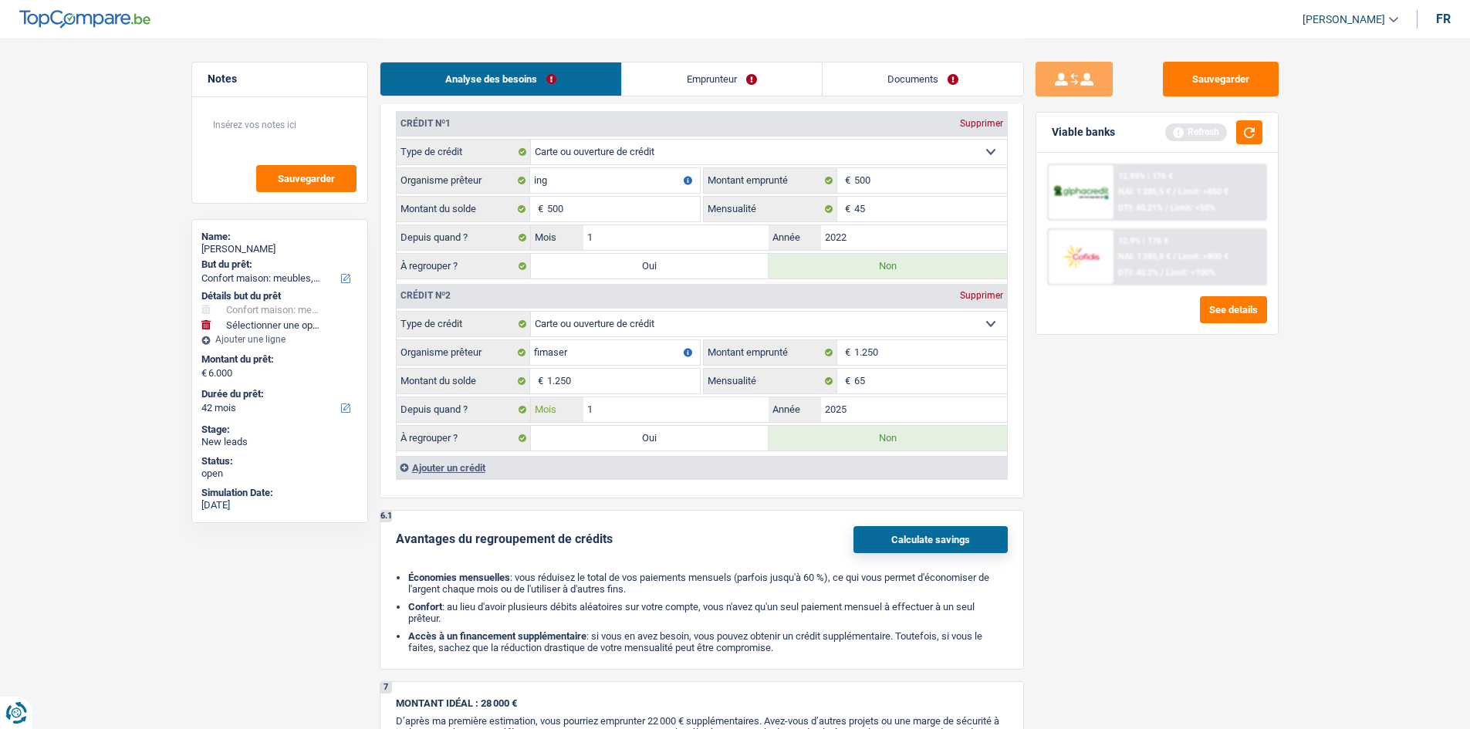
type input "1"
click at [576, 282] on main "Notes Sauvegarder Name: Murielle Delhoye But du prêt: Confort maison: meubles, …" at bounding box center [735, 53] width 1470 height 2884
click at [576, 128] on div "Viable banks Refresh" at bounding box center [1158, 133] width 242 height 40
click at [576, 134] on button "button" at bounding box center [1249, 132] width 26 height 24
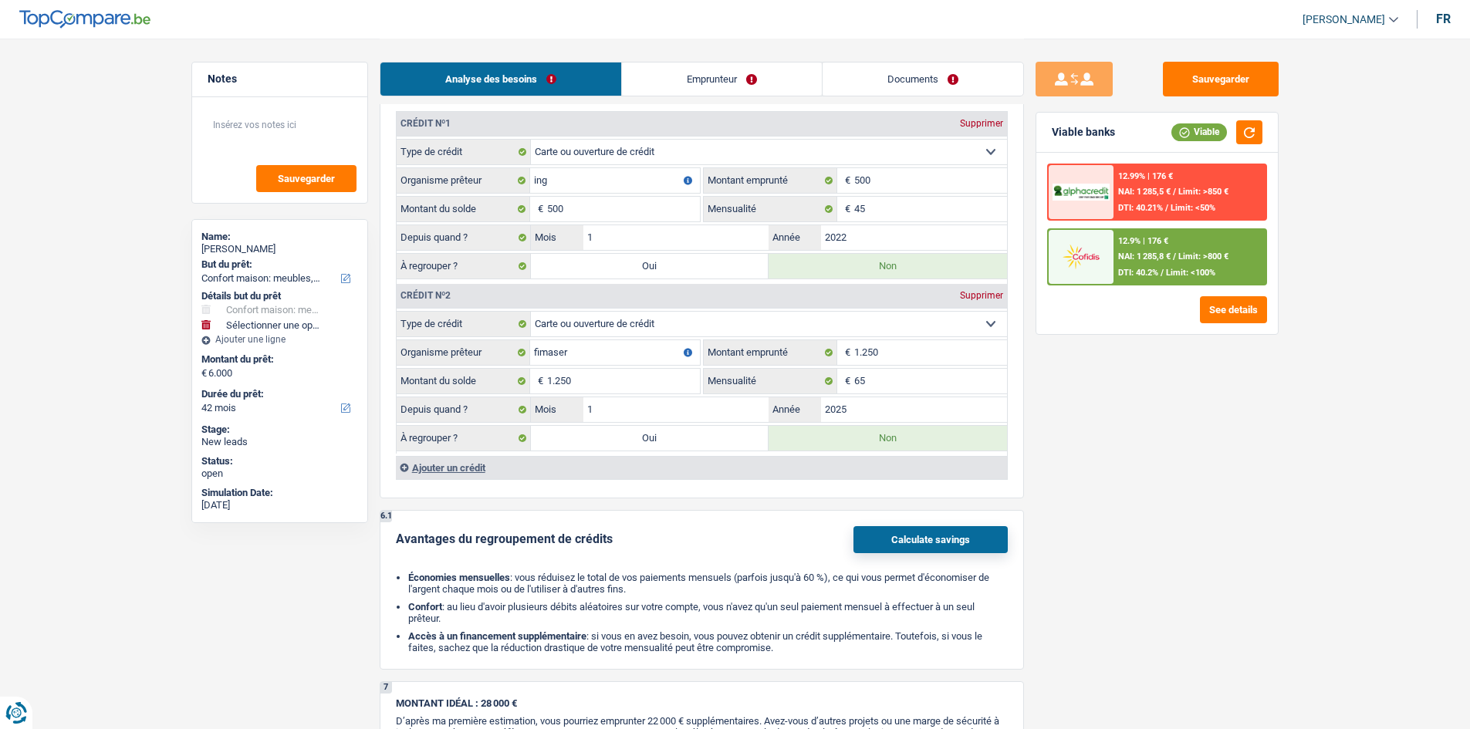
click at [576, 282] on label "Oui" at bounding box center [650, 438] width 238 height 25
click at [576, 282] on input "Oui" at bounding box center [650, 438] width 238 height 25
radio input "true"
type input "1.250"
select select
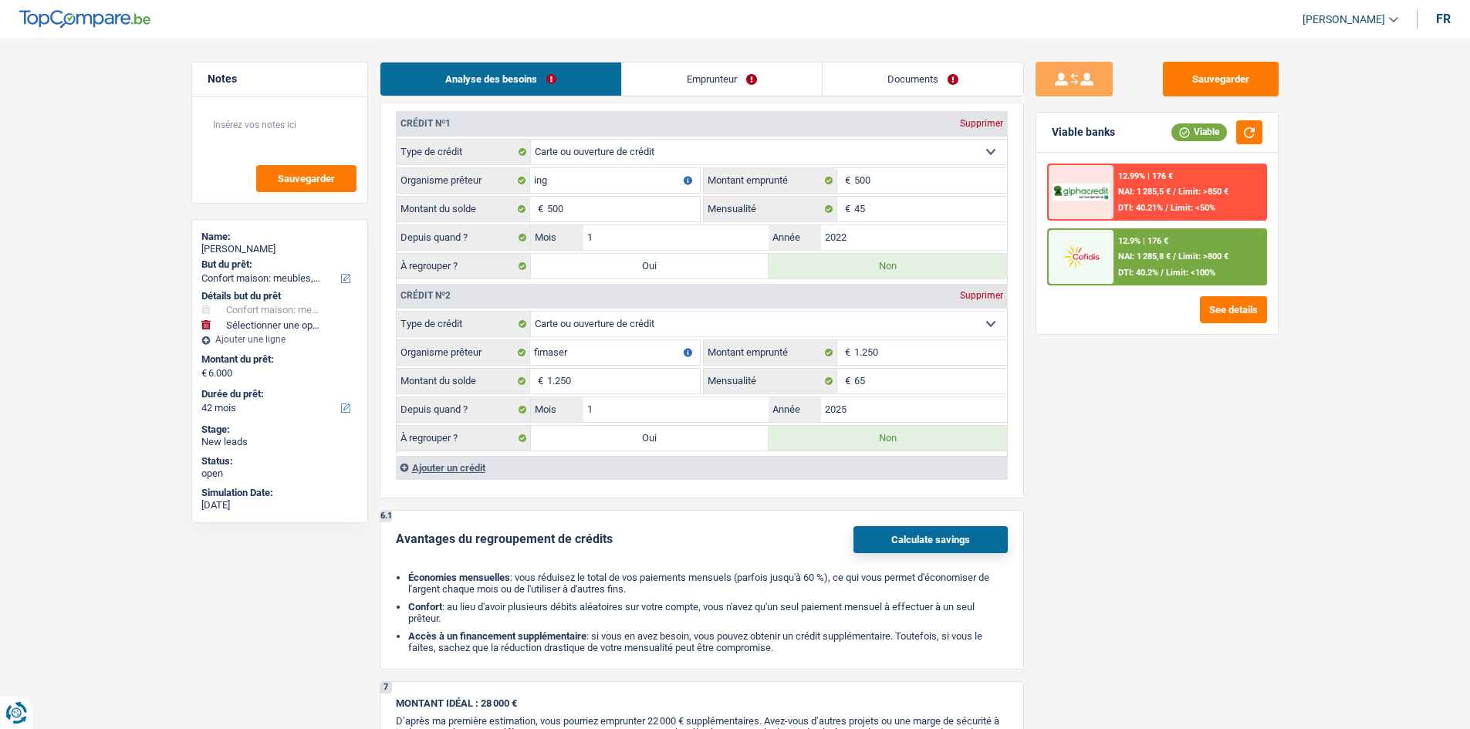
type input "1.250"
select select
radio input "false"
type input "meubles"
type input "6.000"
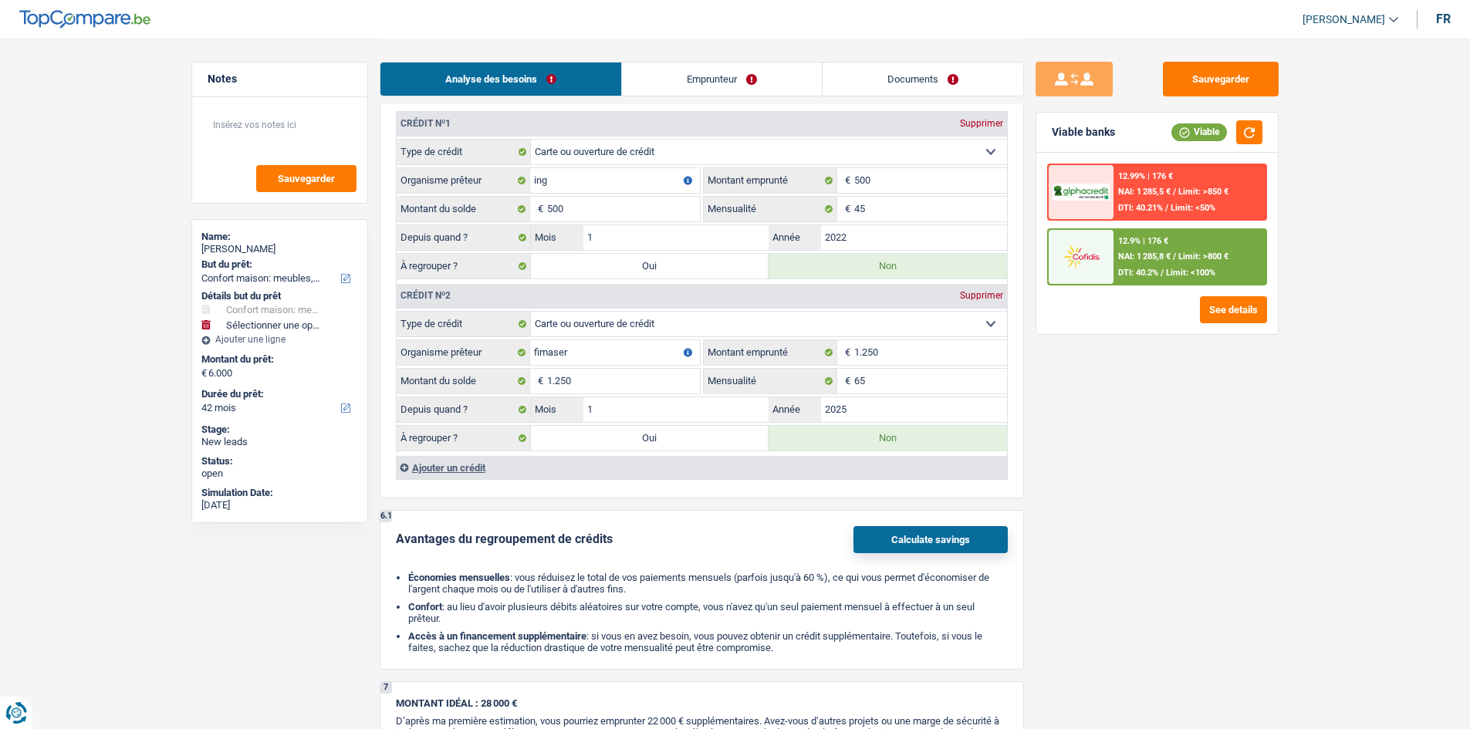
select select "yes"
type input "7.250"
select select "refinancing"
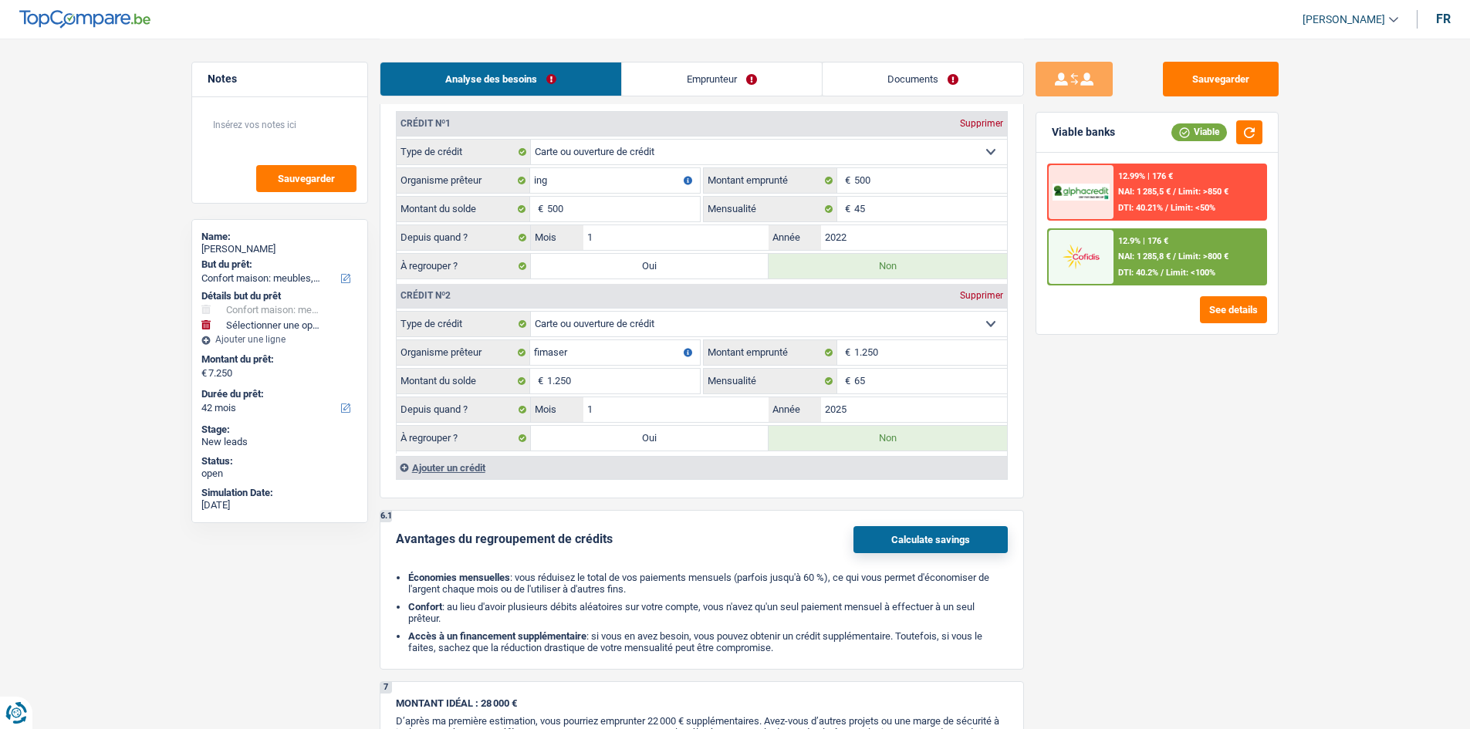
select select "refinancing"
select select "household"
select select "yes"
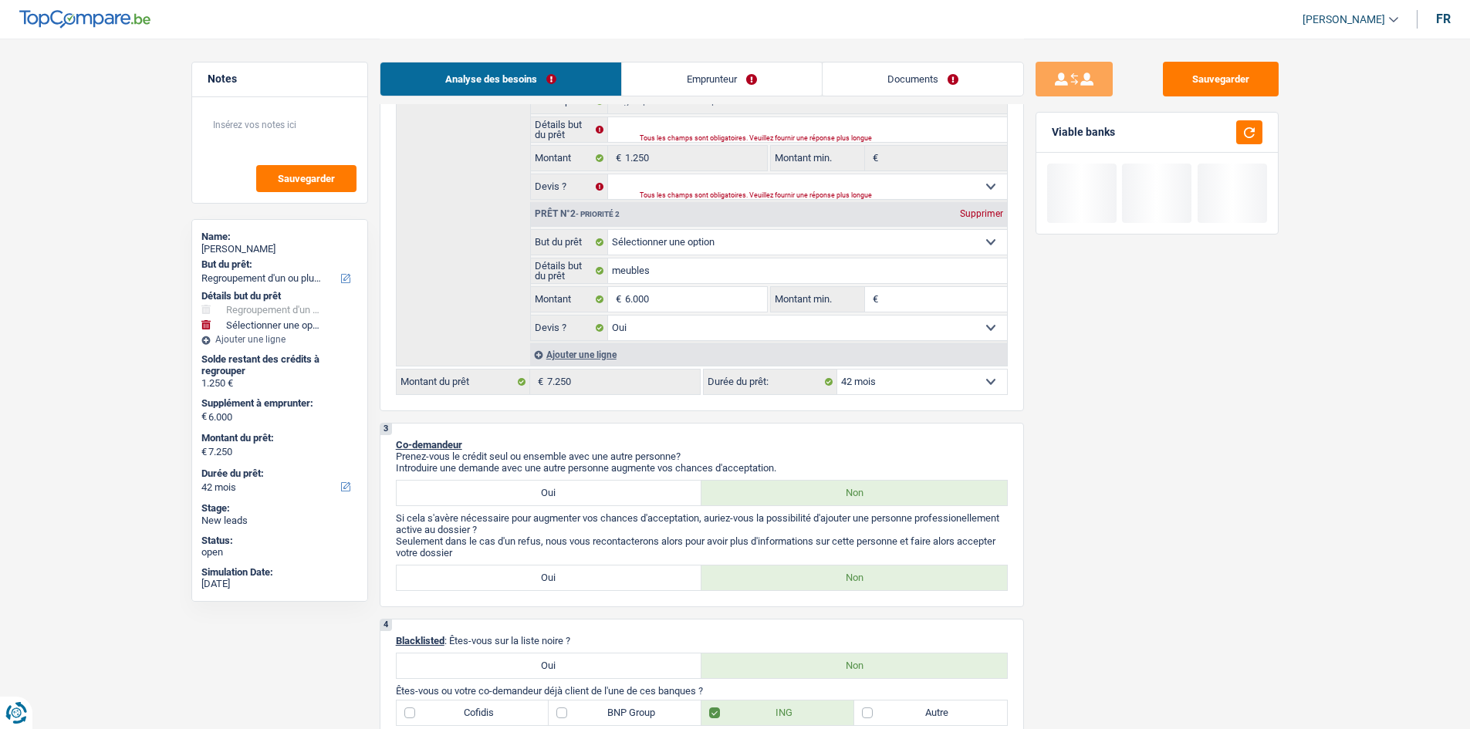
scroll to position [232, 0]
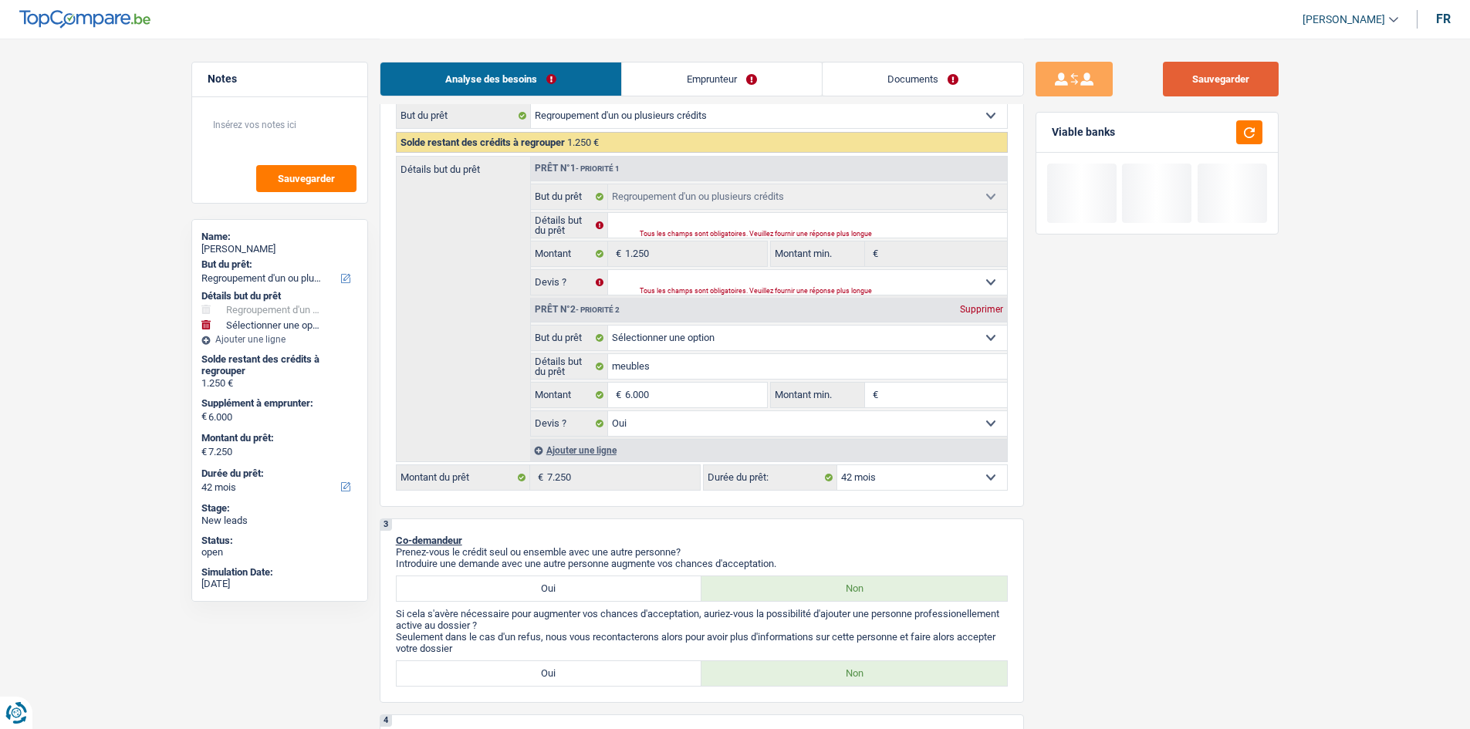
click at [576, 74] on button "Sauvegarder" at bounding box center [1221, 79] width 116 height 35
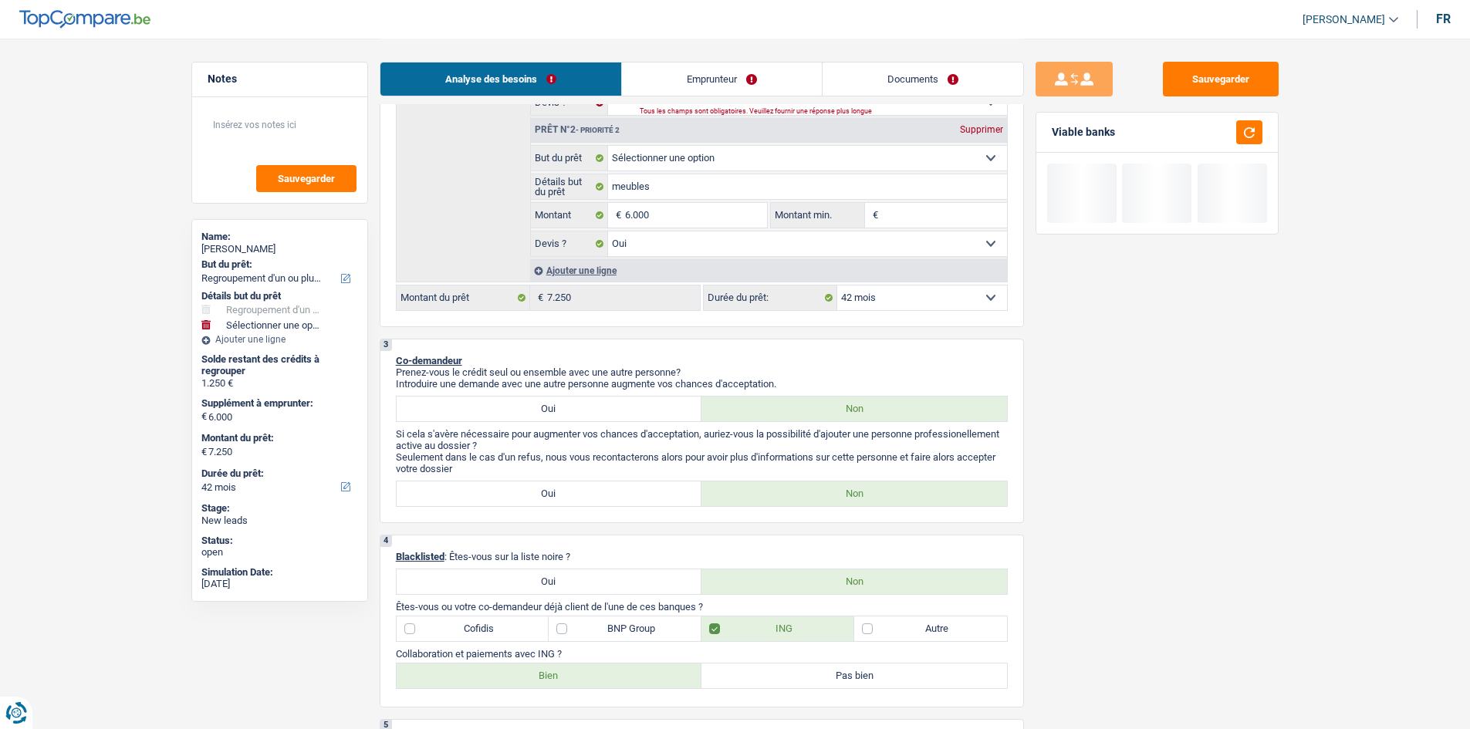
scroll to position [540, 0]
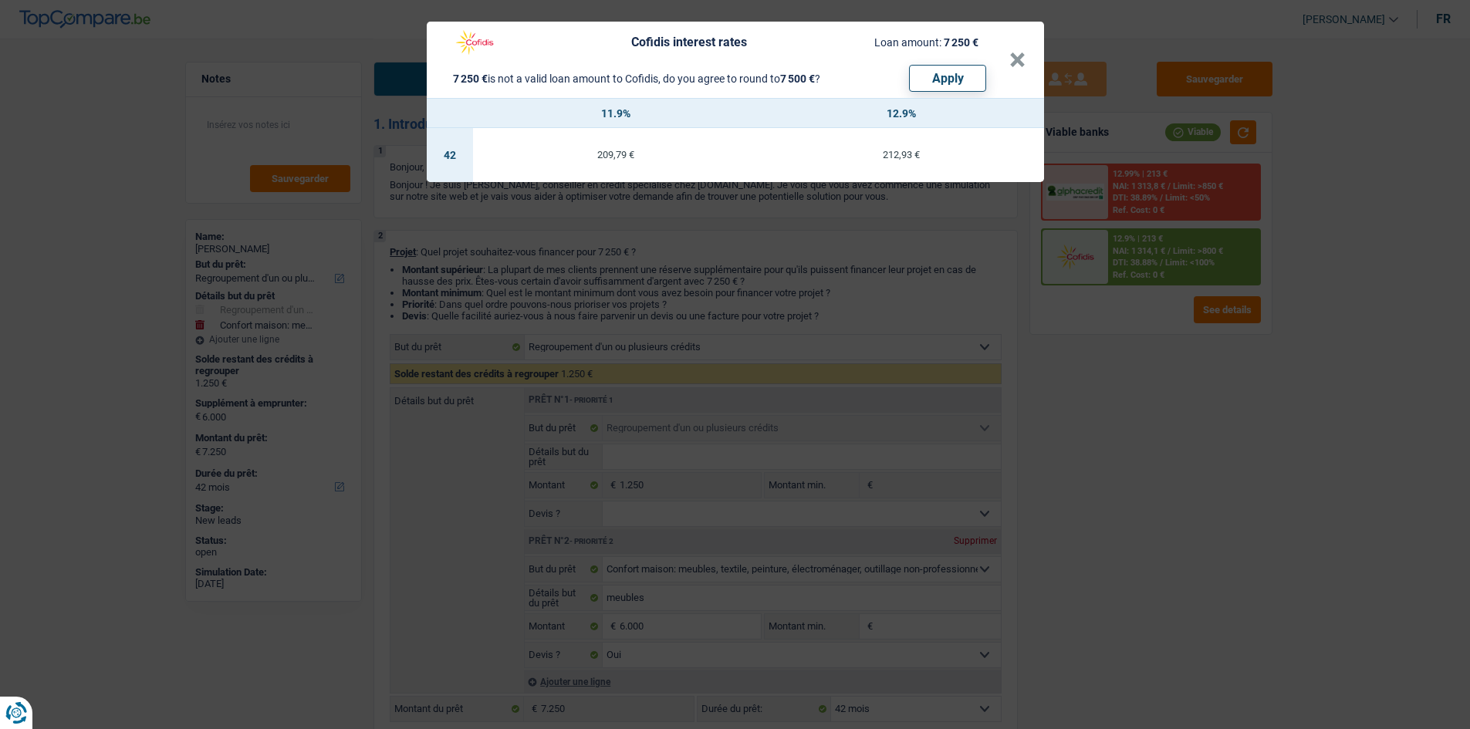
select select "refinancing"
select select "household"
select select "42"
select select "refinancing"
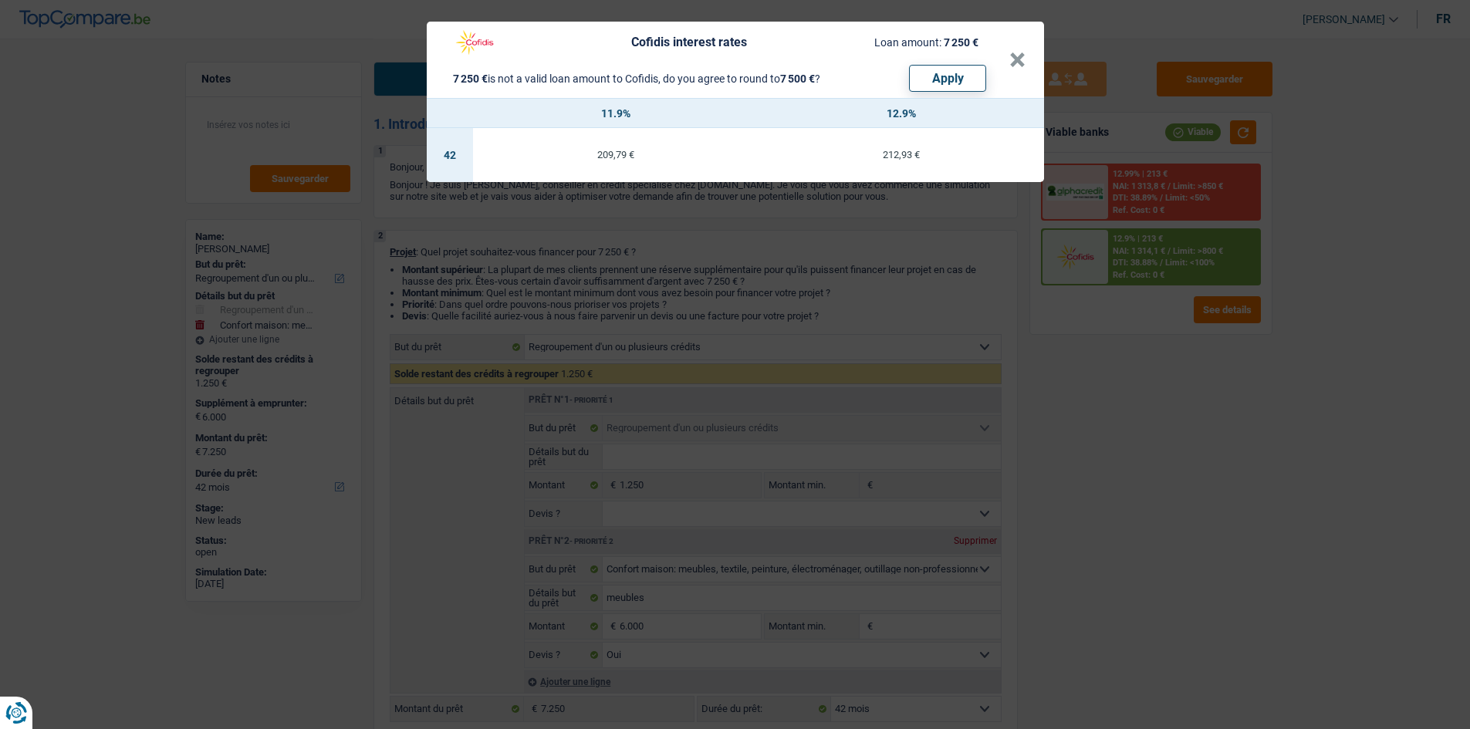
select select "refinancing"
select select "household"
select select "yes"
select select "42"
select select "invalid"
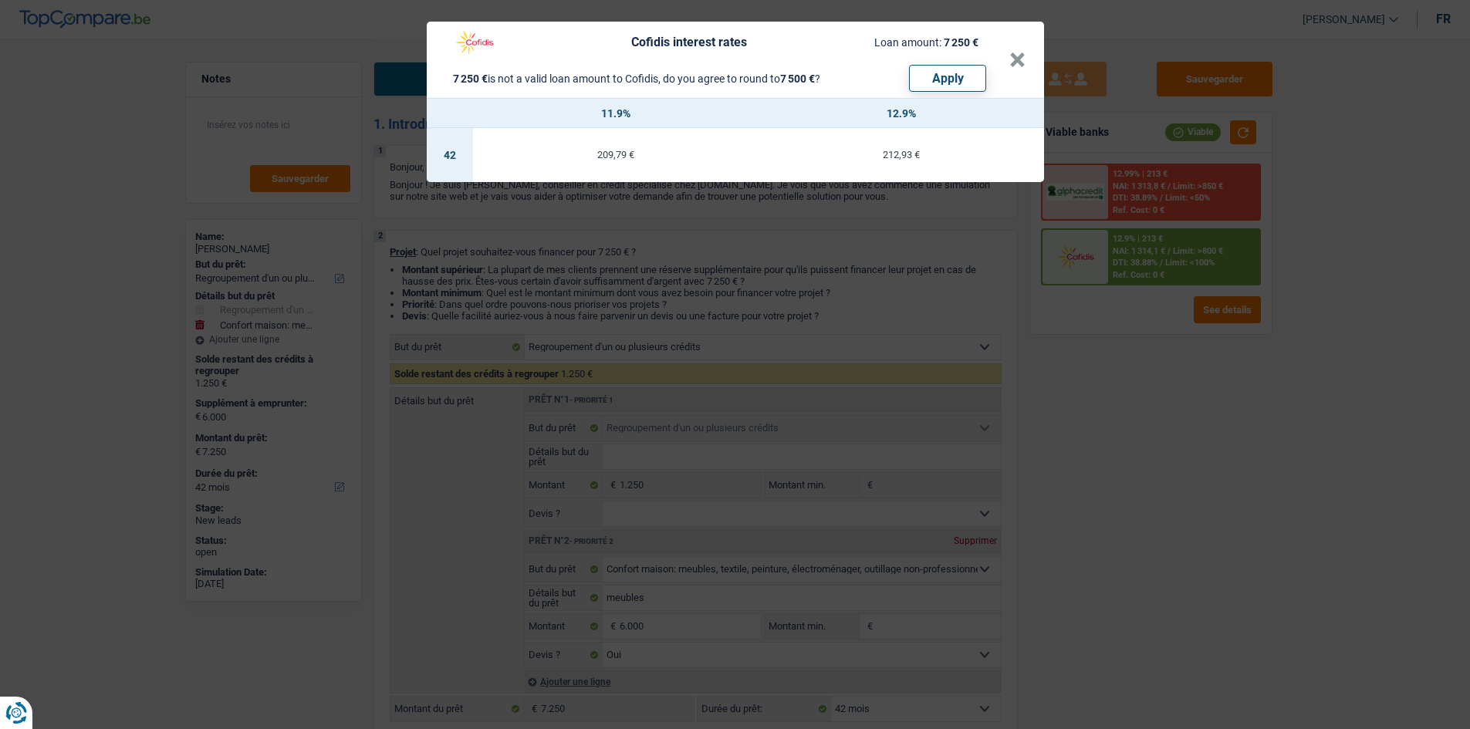
select select "disabilityPension"
select select "rents"
select select "cardOrCredit"
select select "refinancing"
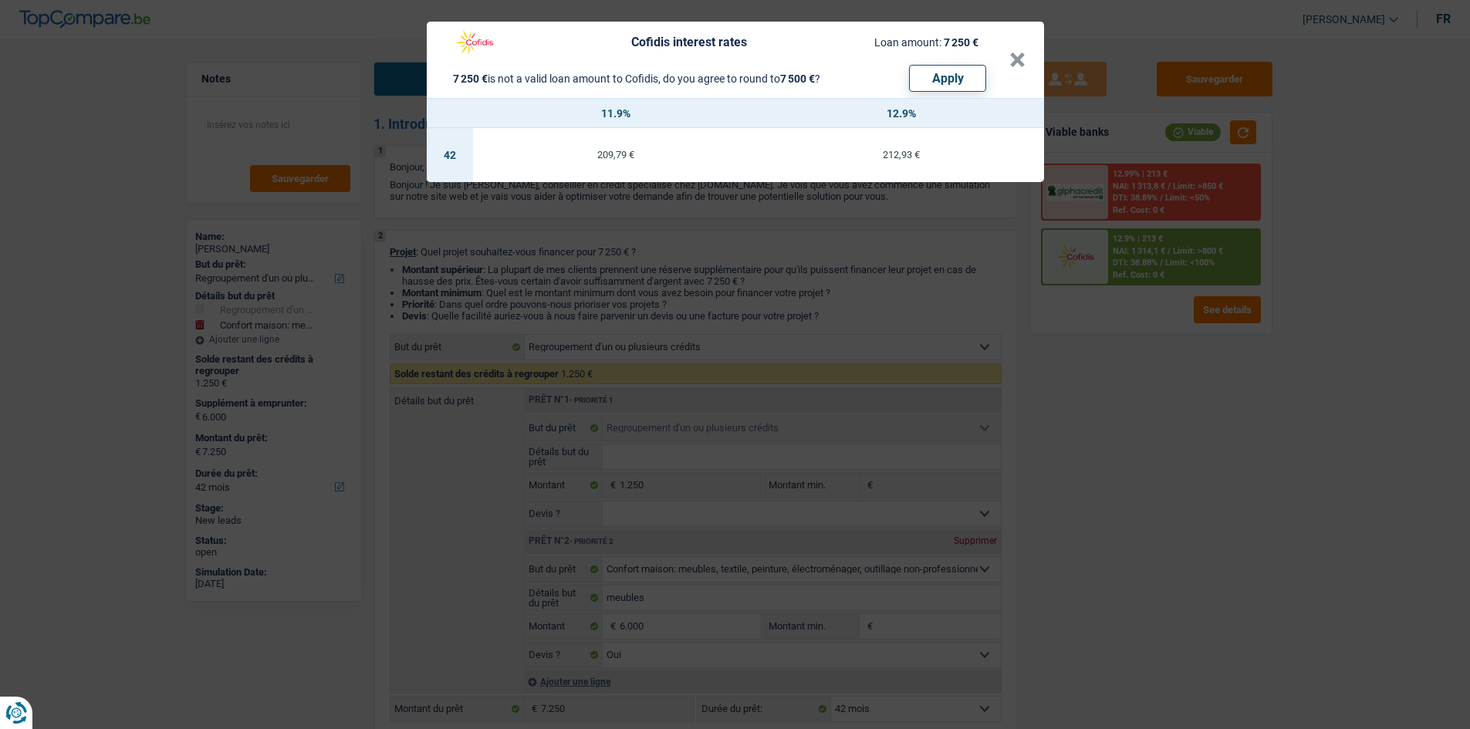
select select "refinancing"
select select "household"
select select "yes"
select select "42"
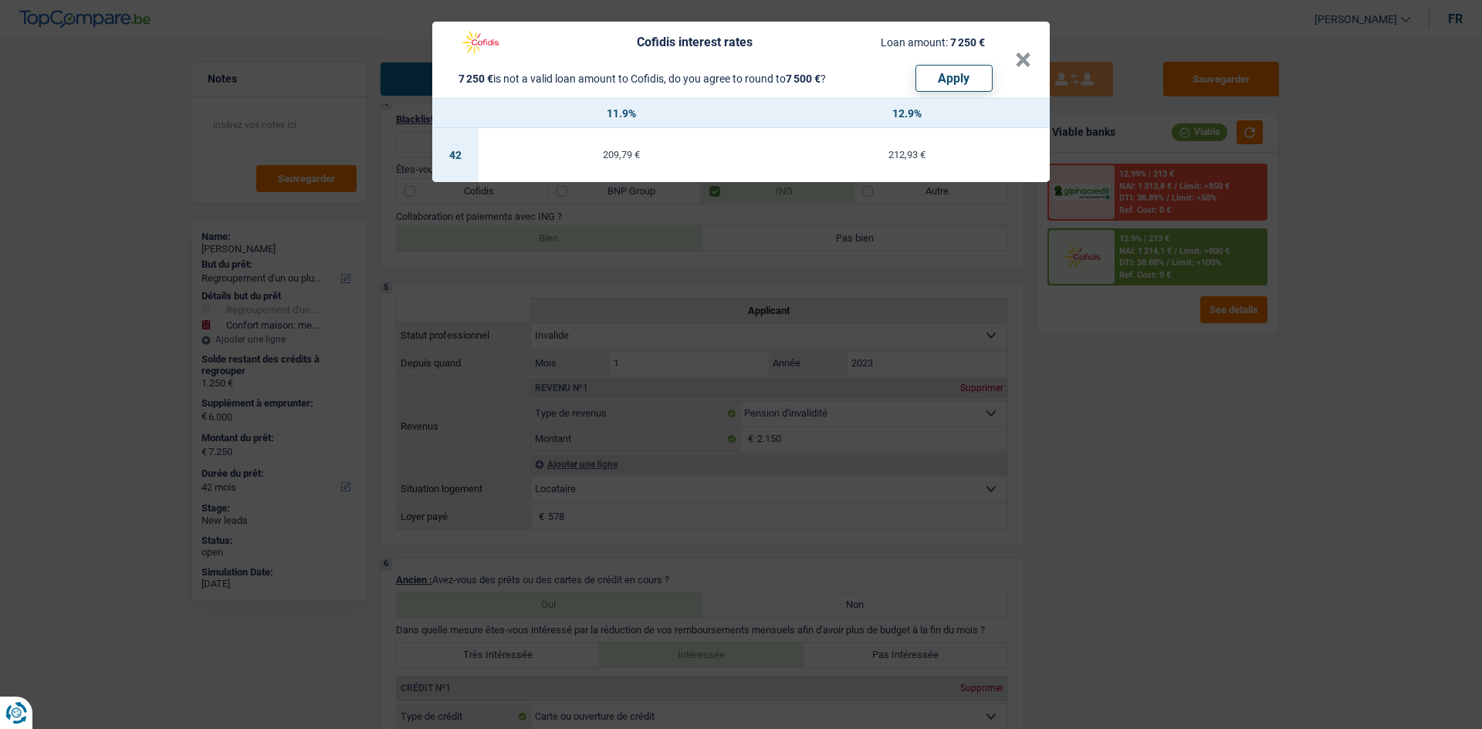
click at [1047, 380] on div "Cofidis interest rates Loan amount: 7 250 € 7 250 € is not a valid loan amount …" at bounding box center [741, 364] width 1482 height 729
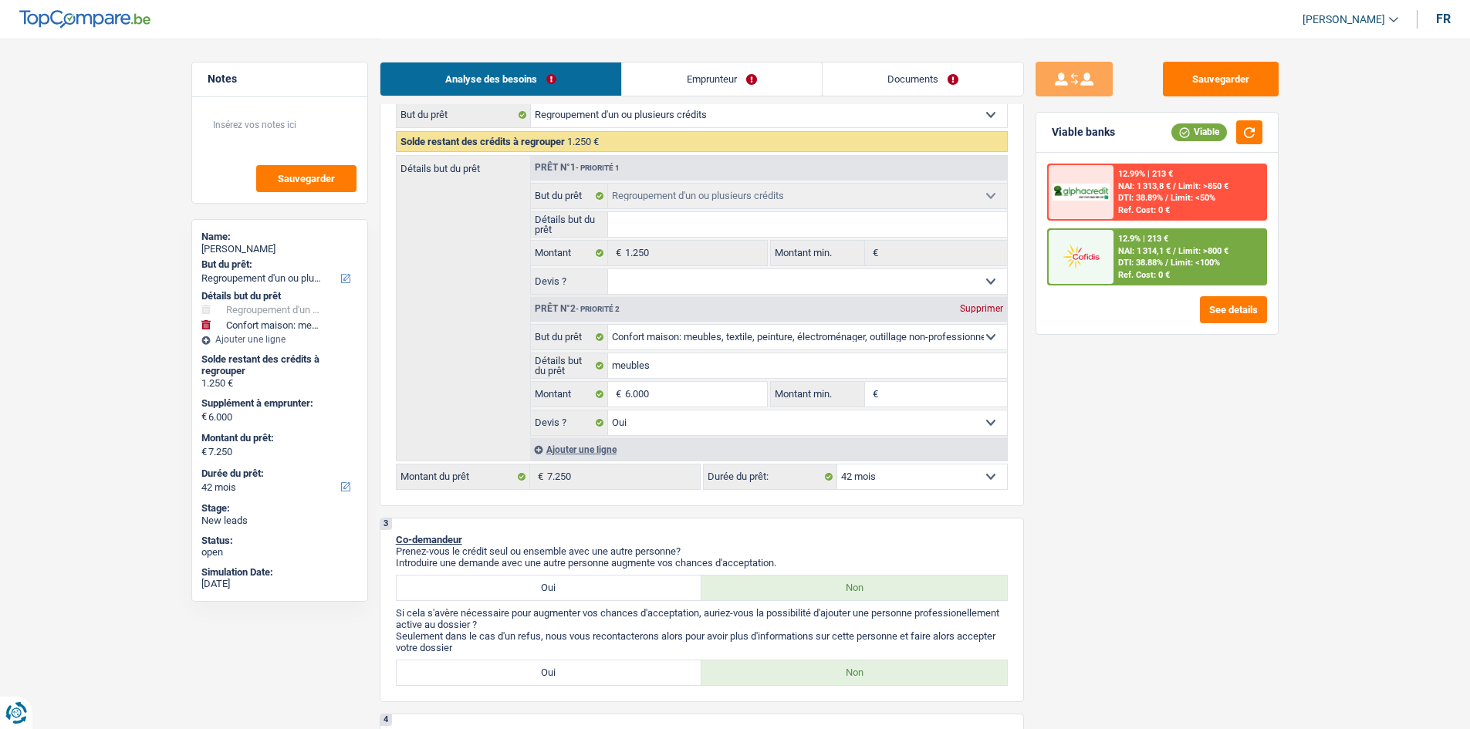
scroll to position [232, 0]
click at [1206, 68] on button "Sauvegarder" at bounding box center [1221, 79] width 116 height 35
click at [938, 81] on link "Documents" at bounding box center [923, 79] width 201 height 33
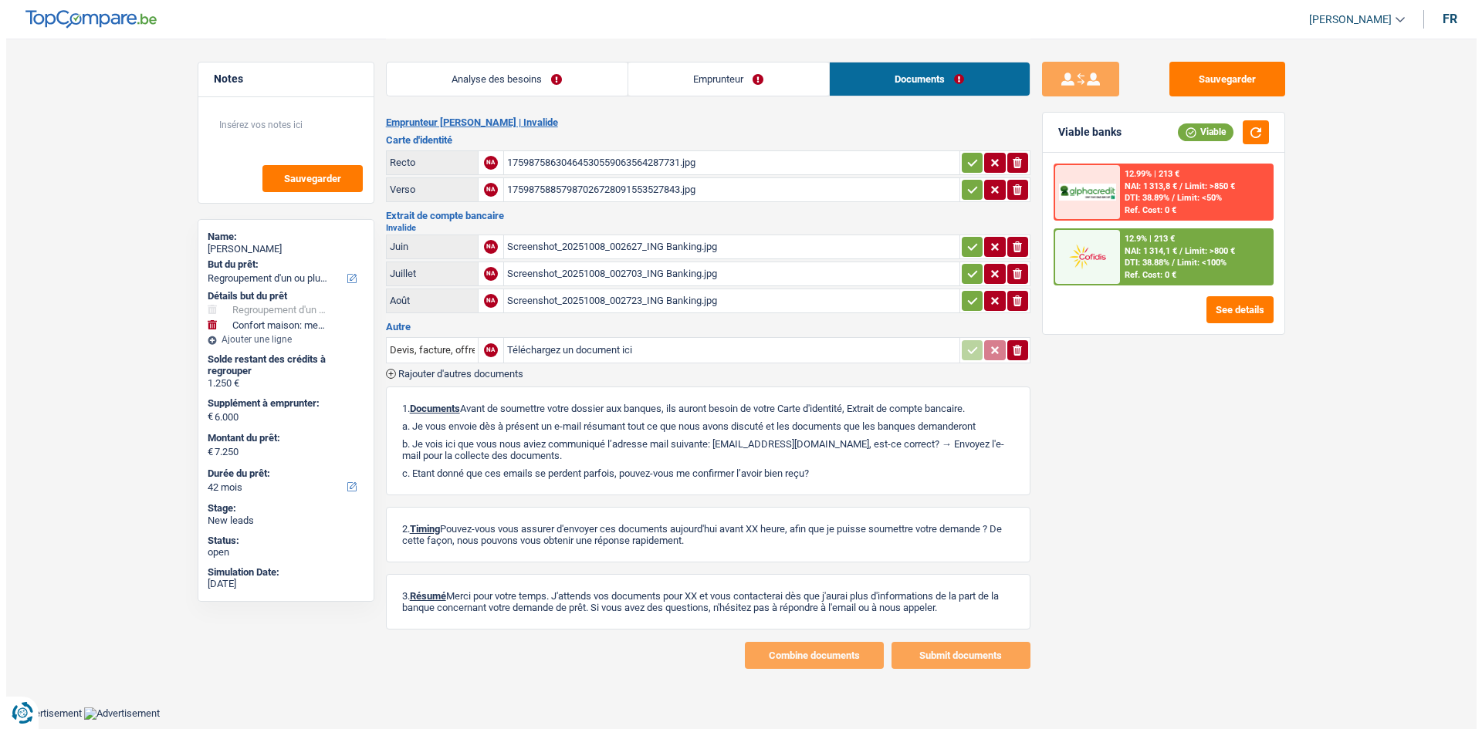
scroll to position [0, 0]
click at [676, 239] on div "Screenshot_20251008_002627_ING Banking.jpg" at bounding box center [730, 246] width 449 height 23
click at [712, 265] on div "Screenshot_20251008_002703_ING Banking.jpg" at bounding box center [730, 273] width 449 height 23
click at [681, 276] on div "Screenshot_20251008_002703_ING Banking.jpg" at bounding box center [730, 273] width 449 height 23
click at [610, 155] on div "17598758630464530559063564287731.jpg" at bounding box center [730, 162] width 449 height 23
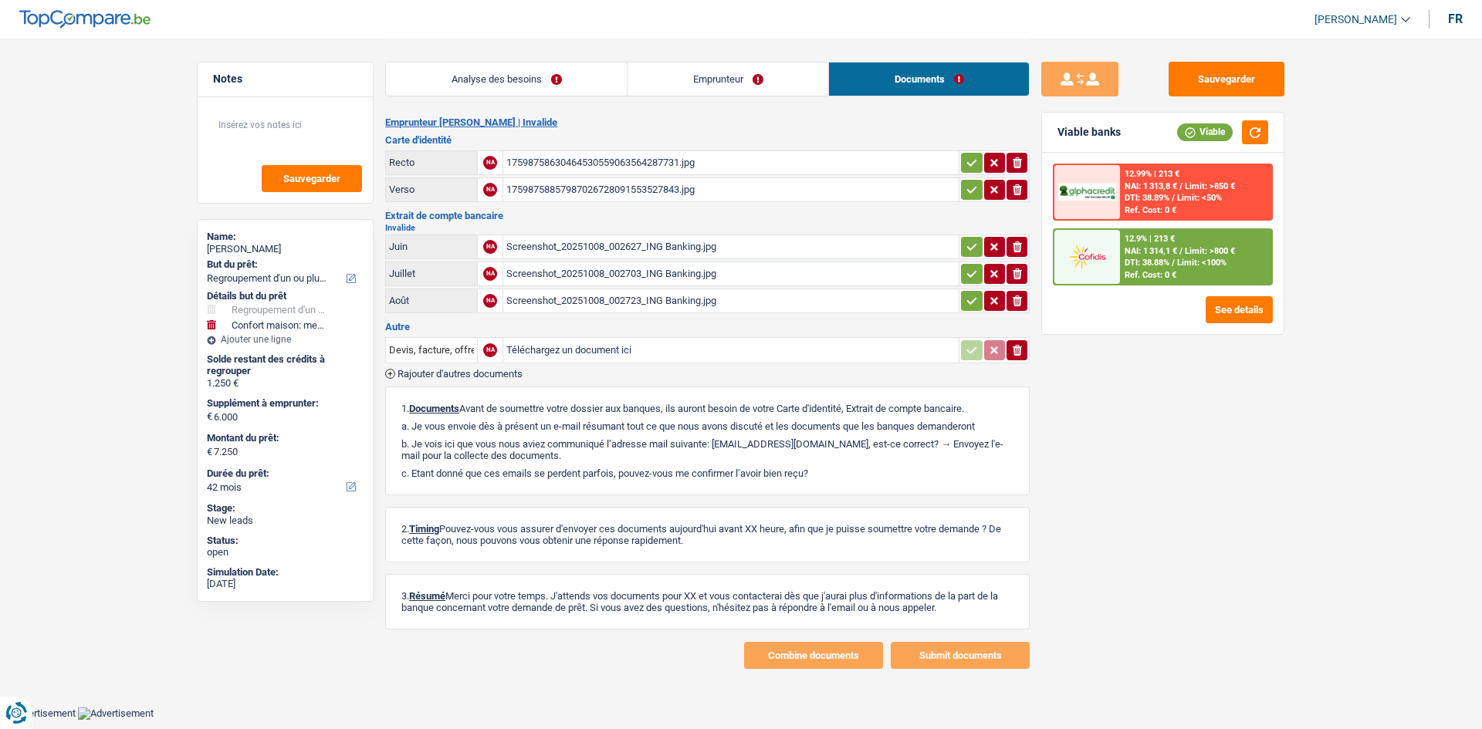
click at [969, 154] on button "button" at bounding box center [971, 163] width 21 height 20
click at [969, 182] on icon "button" at bounding box center [972, 189] width 12 height 15
click at [973, 249] on icon "button" at bounding box center [972, 246] width 12 height 15
click at [966, 276] on icon "button" at bounding box center [972, 273] width 12 height 15
click at [965, 299] on button "button" at bounding box center [971, 301] width 21 height 20
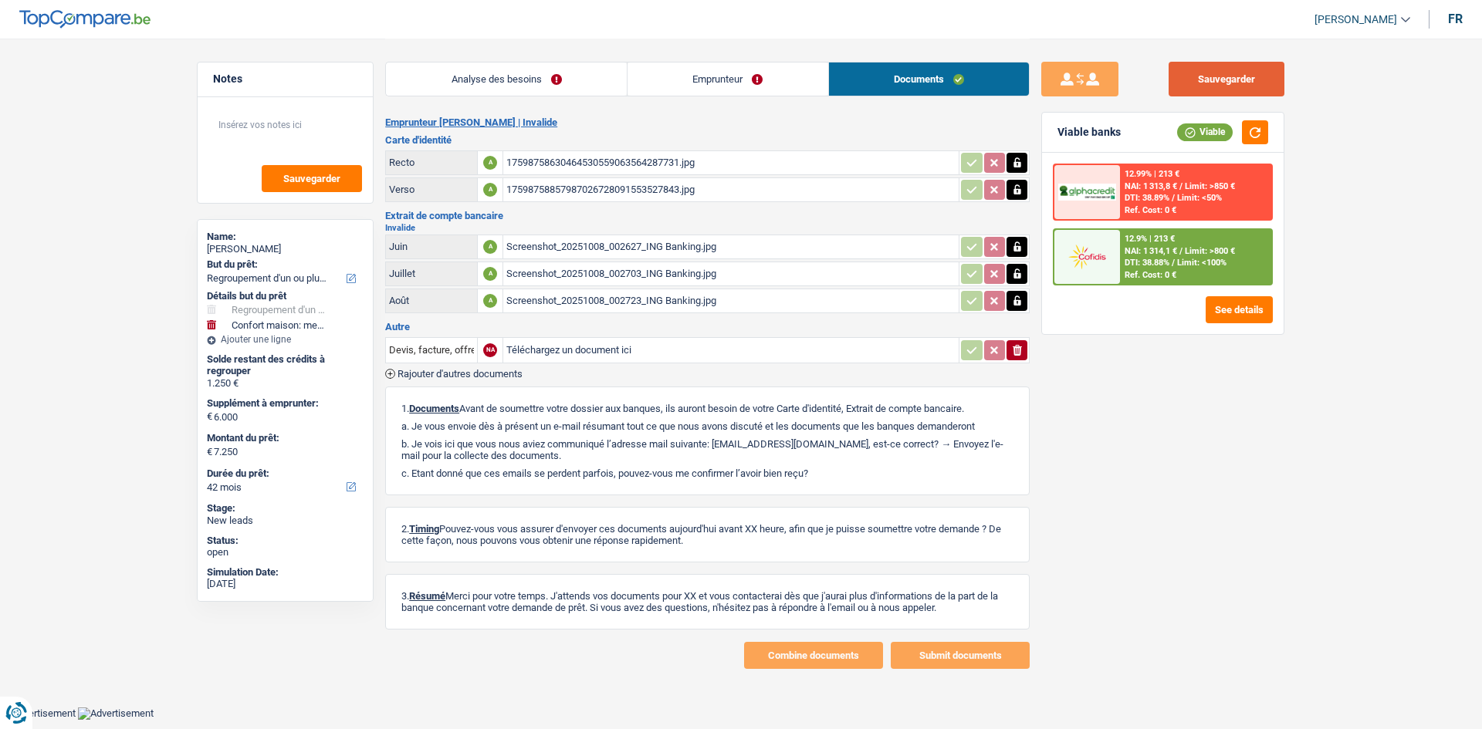
click at [1212, 81] on button "Sauvegarder" at bounding box center [1226, 79] width 116 height 35
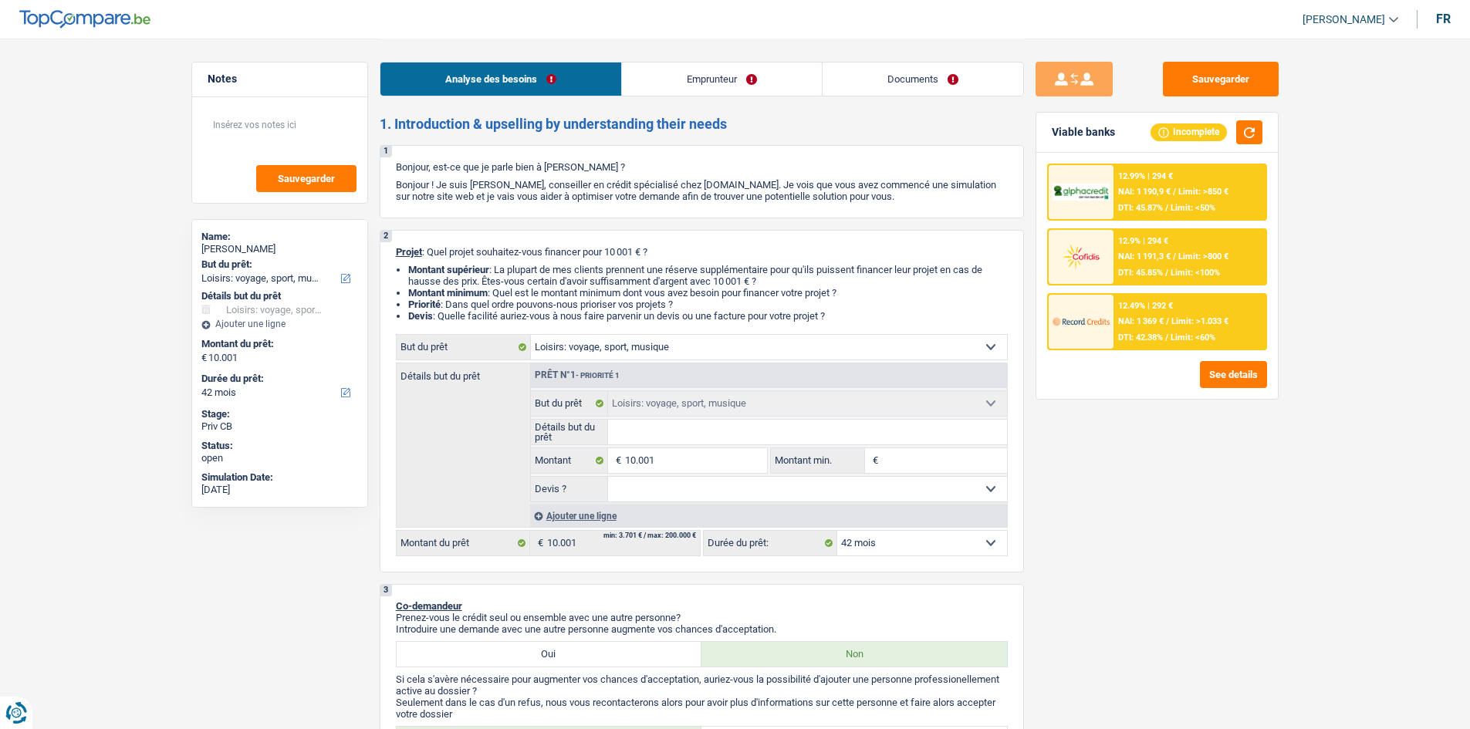
select select "hobbies"
select select "42"
select select "hobbies"
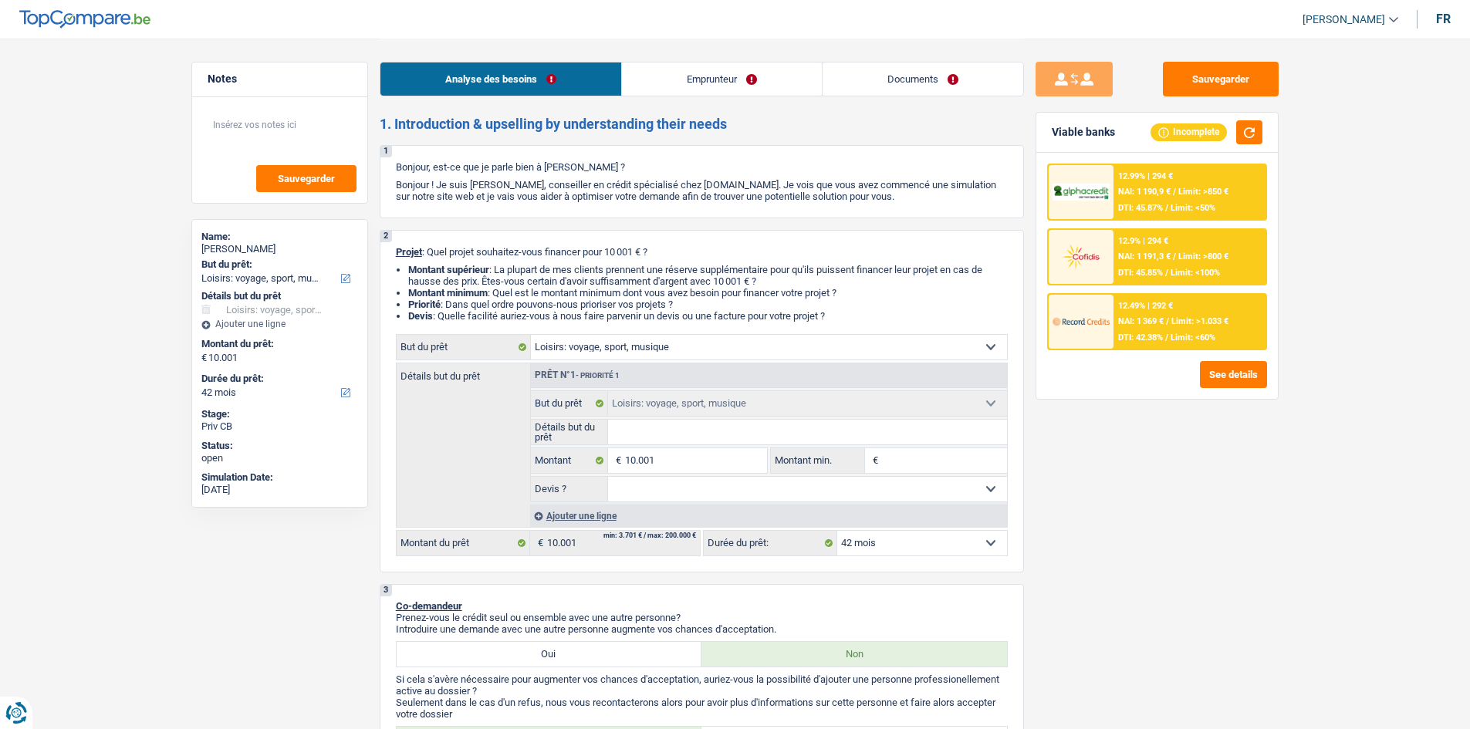
select select "42"
select select "worker"
select select "netSalary"
select select "rents"
select select "hobbies"
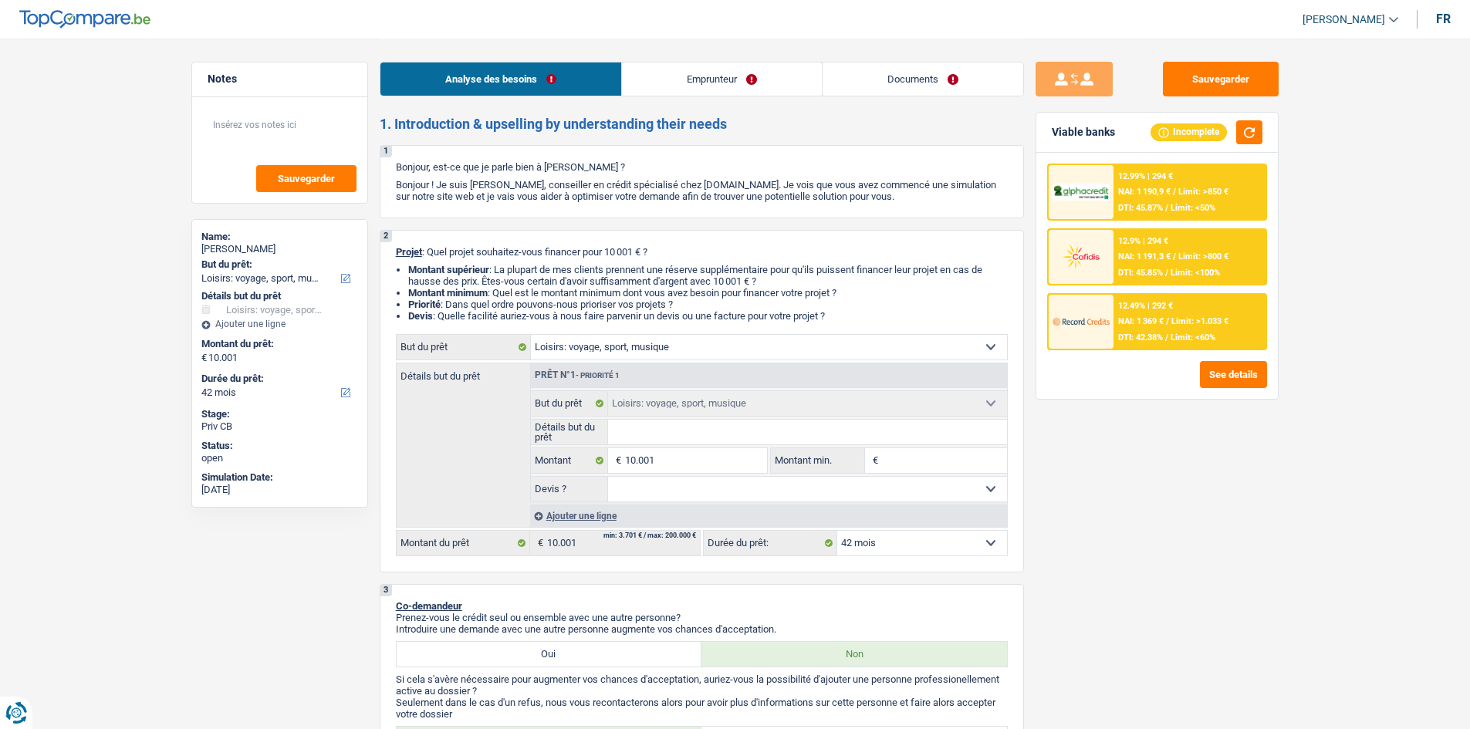
select select "hobbies"
select select "42"
drag, startPoint x: 993, startPoint y: 86, endPoint x: 883, endPoint y: 110, distance: 112.0
click at [993, 86] on link "Documents" at bounding box center [923, 79] width 201 height 33
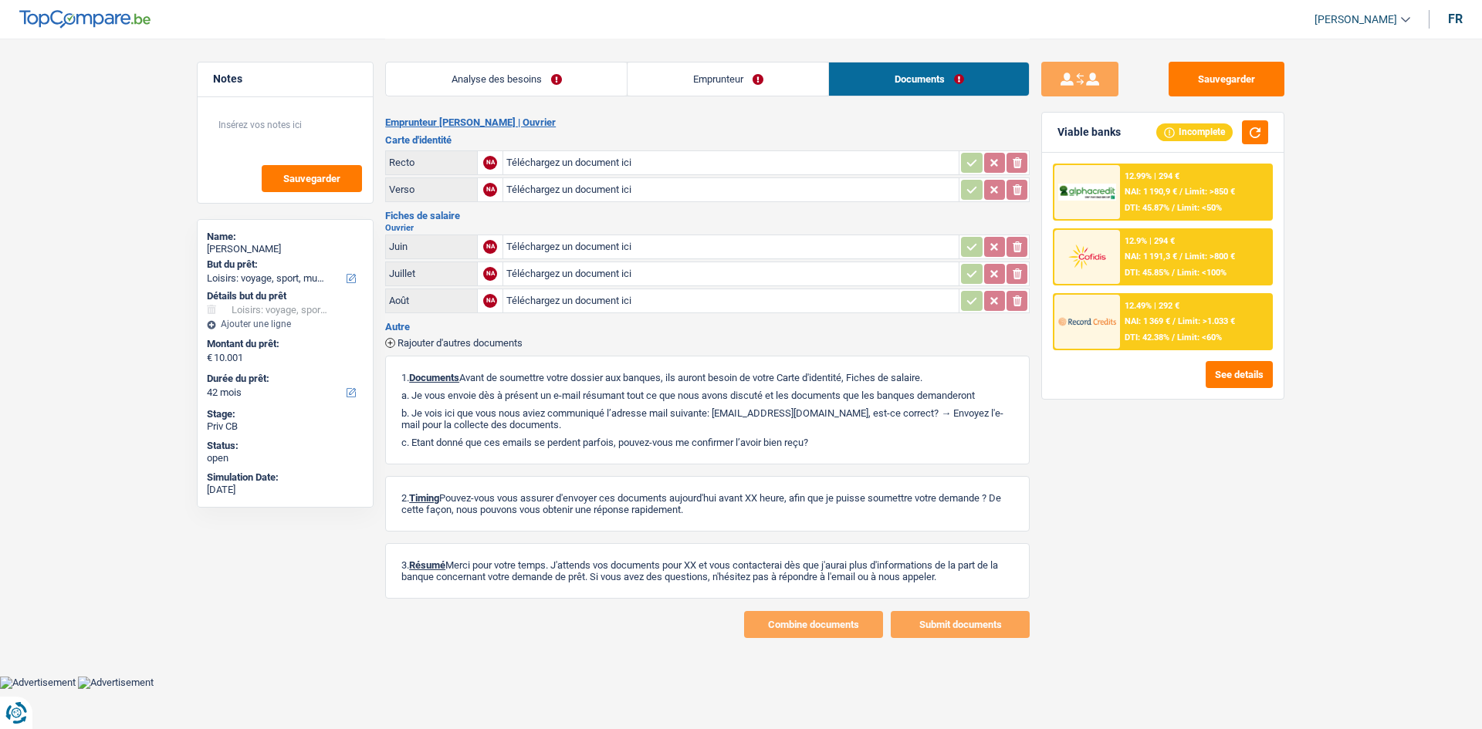
click at [587, 69] on link "Analyse des besoins" at bounding box center [506, 79] width 241 height 33
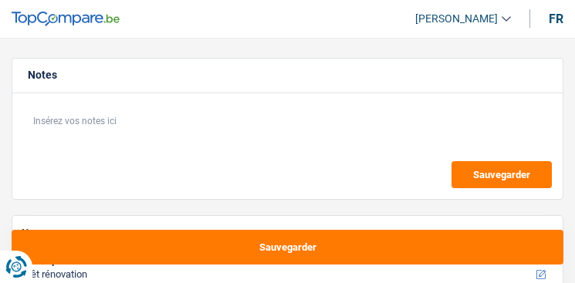
select select "renovation"
select select "120"
select select "renovation"
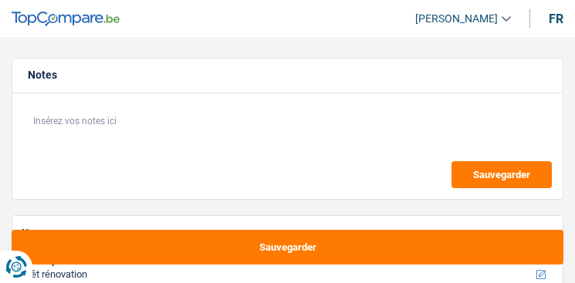
select select "120"
select select "retired"
select select "pension"
select select "ownerWithMortgage"
select select "mortgage"
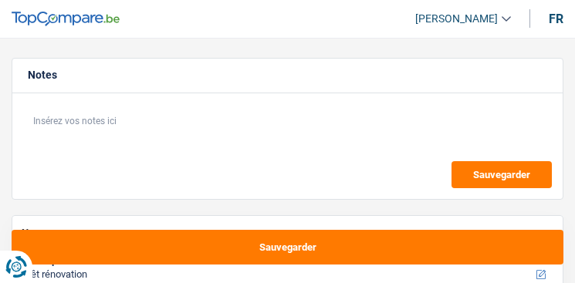
select select "240"
select select "renovation"
select select "120"
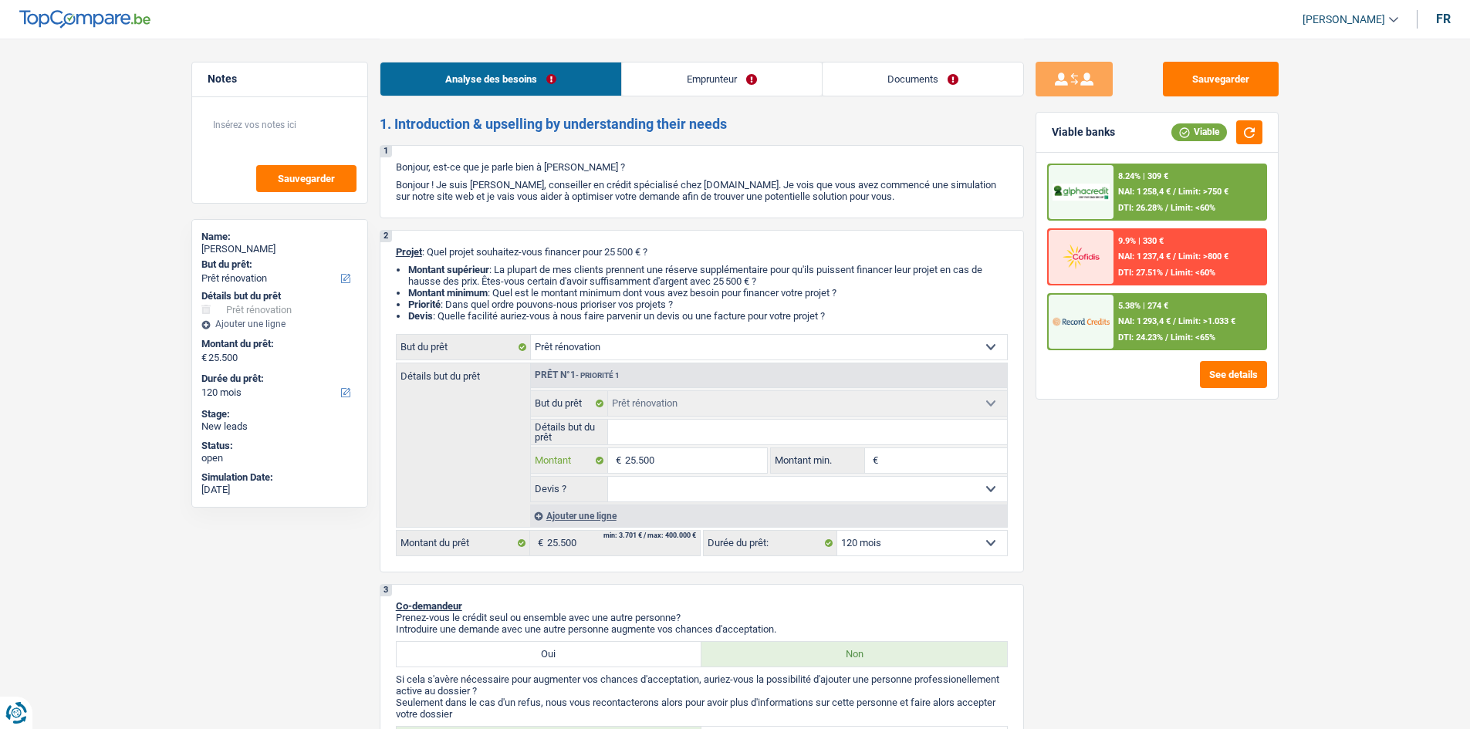
click at [574, 282] on input "25.500" at bounding box center [695, 460] width 141 height 25
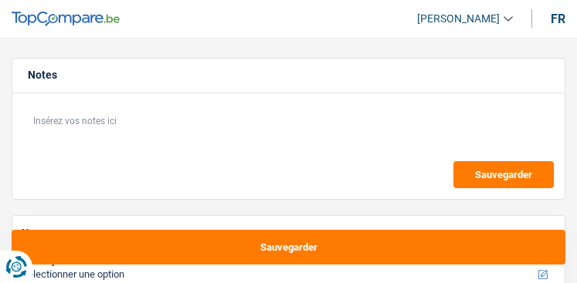
select select "120"
select select "independent"
select select "familyAllowances"
select select "netSalary"
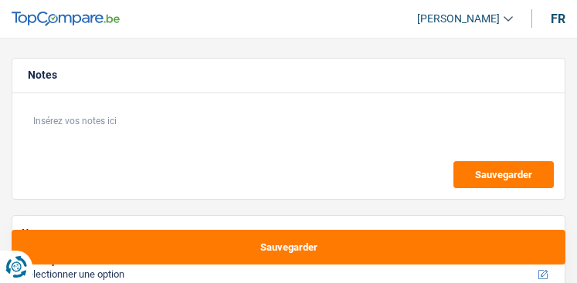
select select "rents"
select select "120"
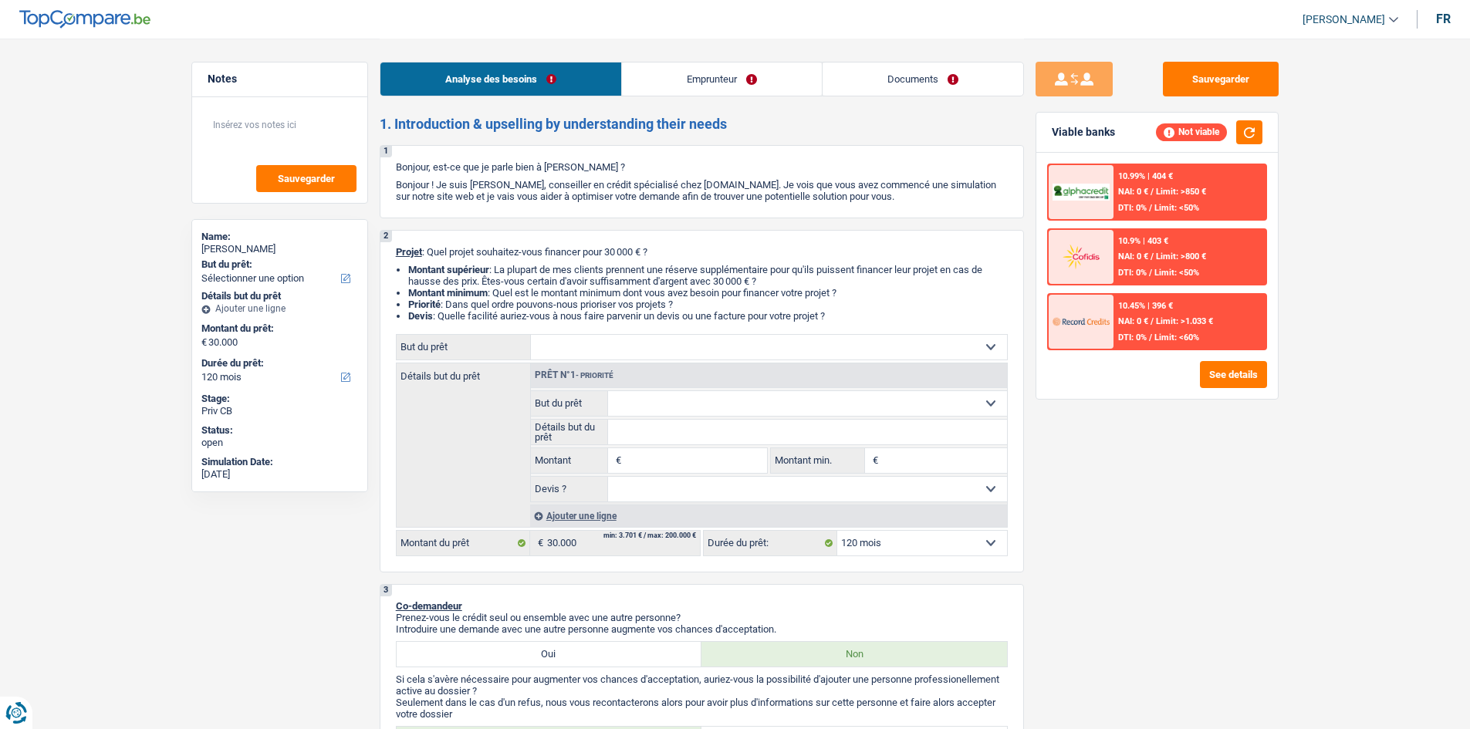
click at [576, 282] on select "Confort maison: meubles, textile, peinture, électroménager, outillage non-profe…" at bounding box center [769, 347] width 476 height 25
click at [576, 185] on p "Bonjour ! Je suis [PERSON_NAME], conseiller en crédit spécialisé chez [DOMAIN_N…" at bounding box center [702, 190] width 612 height 23
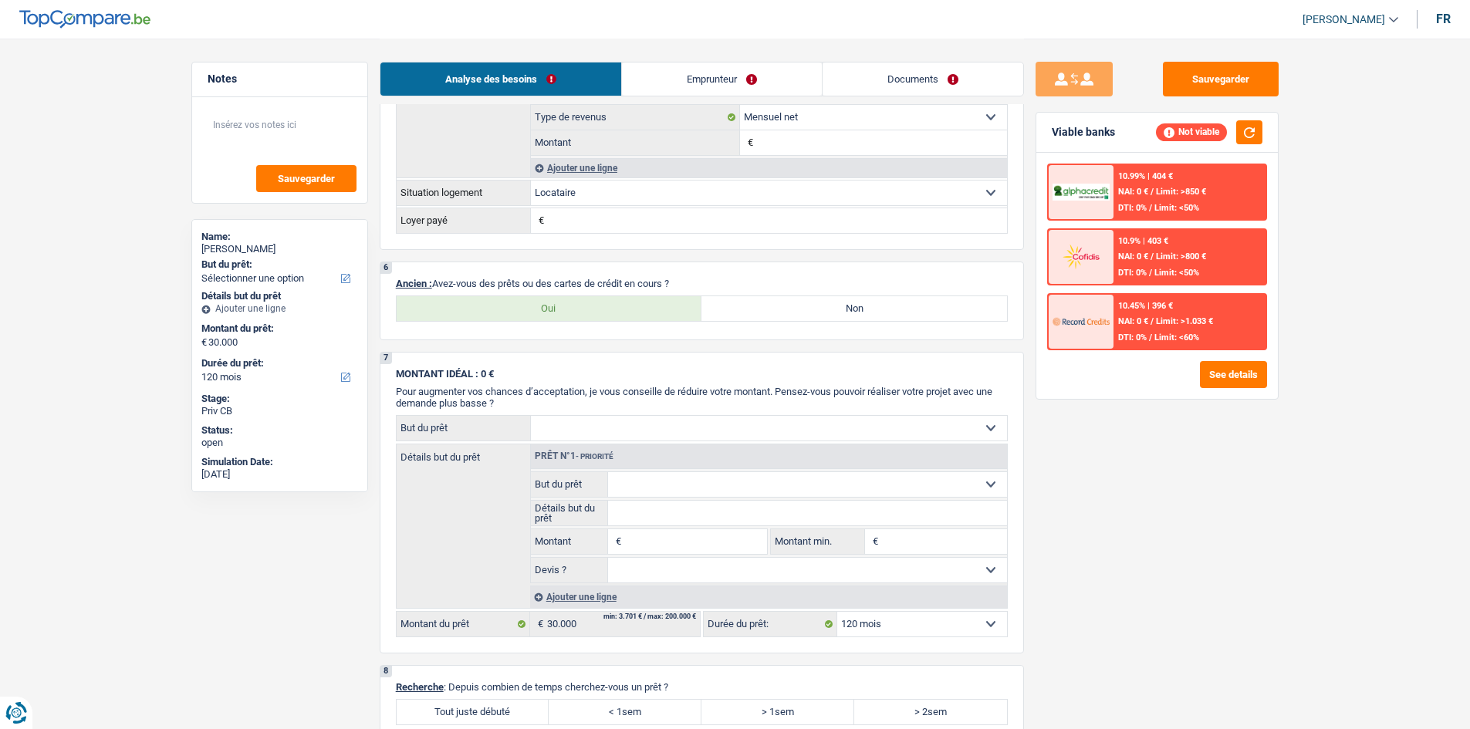
scroll to position [1081, 0]
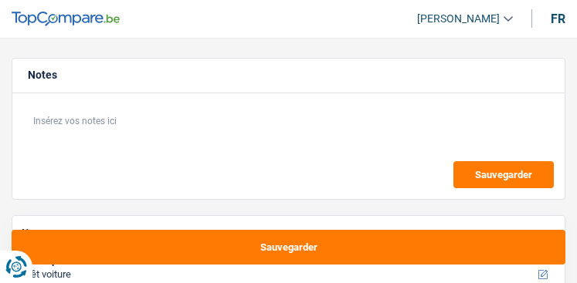
select select "car"
select select "mutuality"
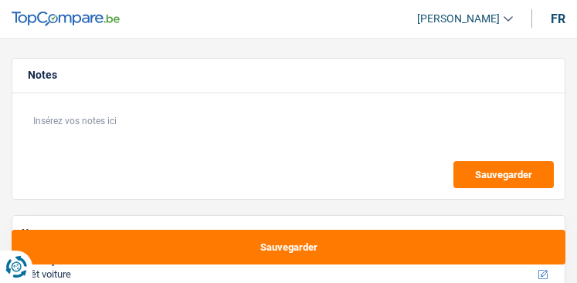
select select "invalid"
select select "disabilityPension"
select select "familyAllowances"
select select "rentalIncome"
select select "mutualityIndemnity"
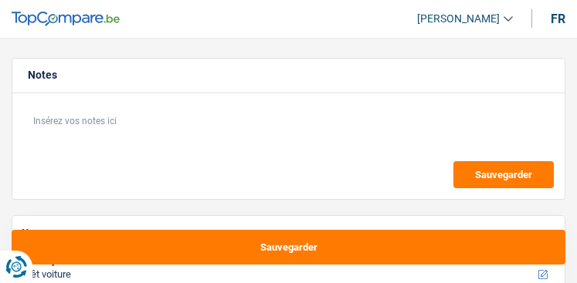
select select "disabilityPension"
select select "ownerWithMortgage"
select select "mortgage"
select select "180"
select select "carLoan"
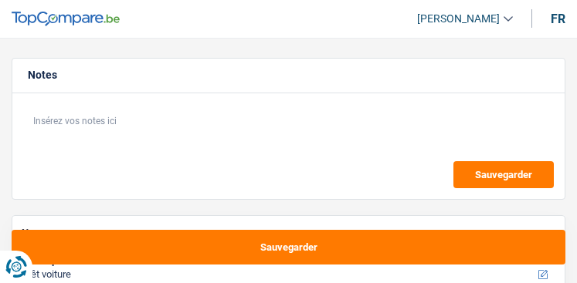
select select "84"
select select "car"
